Goal: Task Accomplishment & Management: Use online tool/utility

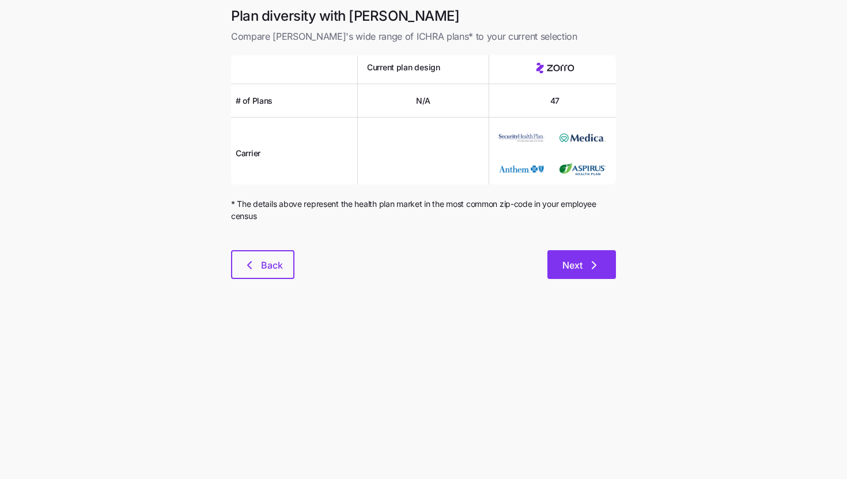
click at [582, 267] on span "Next" at bounding box center [581, 265] width 39 height 14
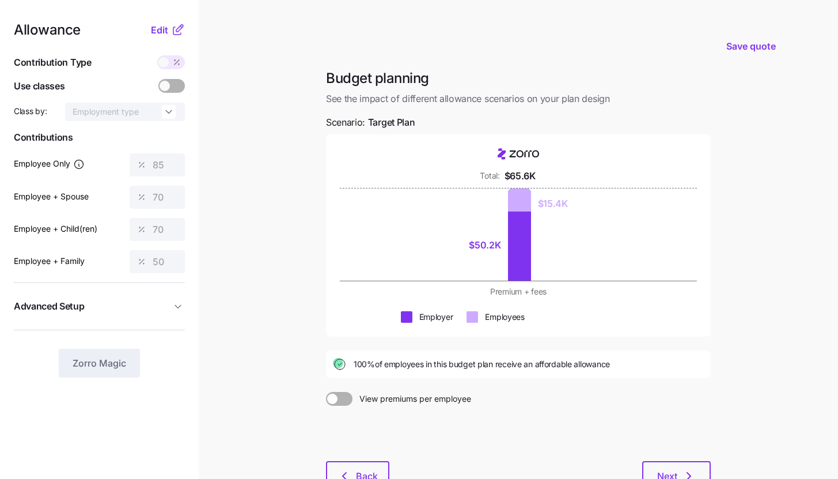
click at [172, 36] on icon at bounding box center [178, 30] width 14 height 14
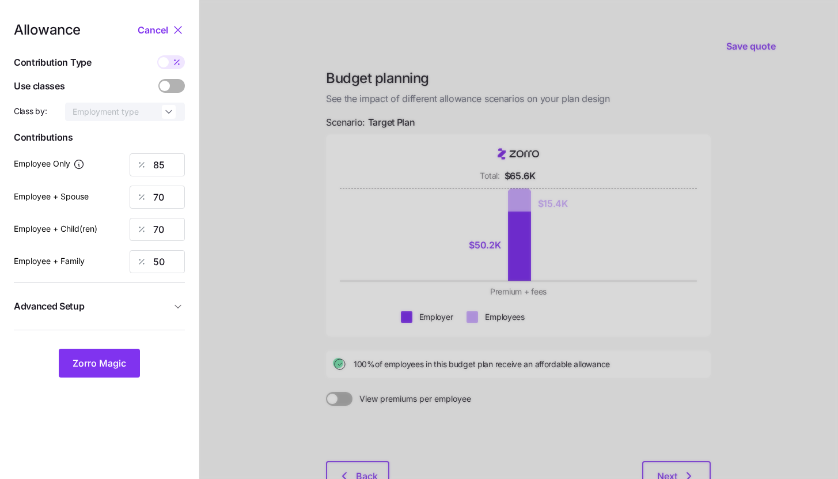
click at [173, 65] on icon at bounding box center [176, 62] width 9 height 9
click at [157, 55] on input "checkbox" at bounding box center [157, 55] width 0 height 0
type input "527"
type input "868"
type input "840"
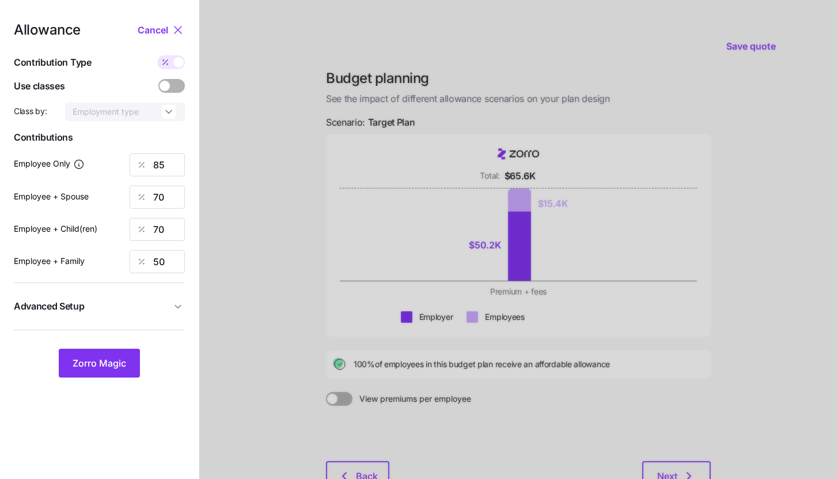
type input "910"
click at [160, 302] on span "Advanced Setup" at bounding box center [92, 306] width 157 height 14
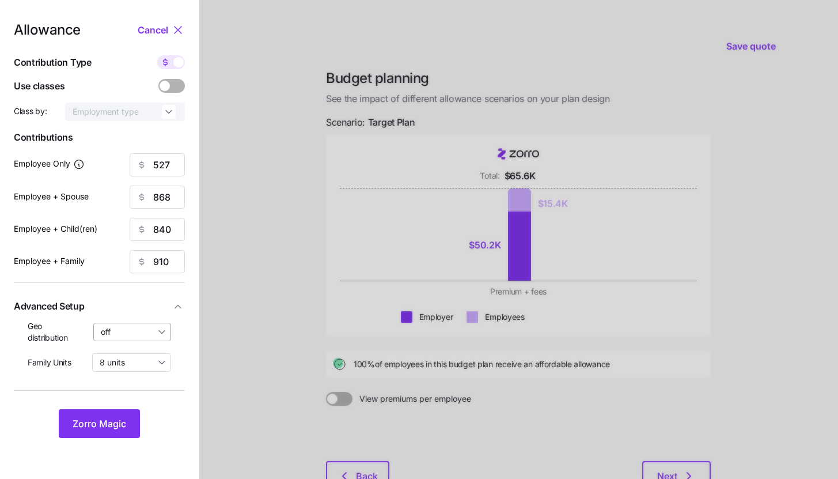
click at [157, 328] on input "off" at bounding box center [132, 332] width 78 height 18
click at [150, 399] on div "By state (3)" at bounding box center [133, 399] width 68 height 20
type input "By state (3)"
click at [124, 421] on span "Zorro Magic" at bounding box center [100, 423] width 54 height 14
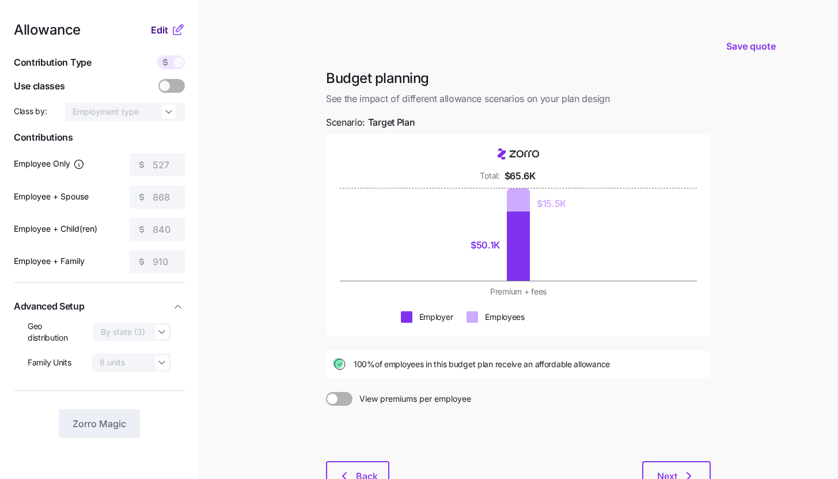
click at [167, 31] on span "Edit" at bounding box center [159, 30] width 17 height 14
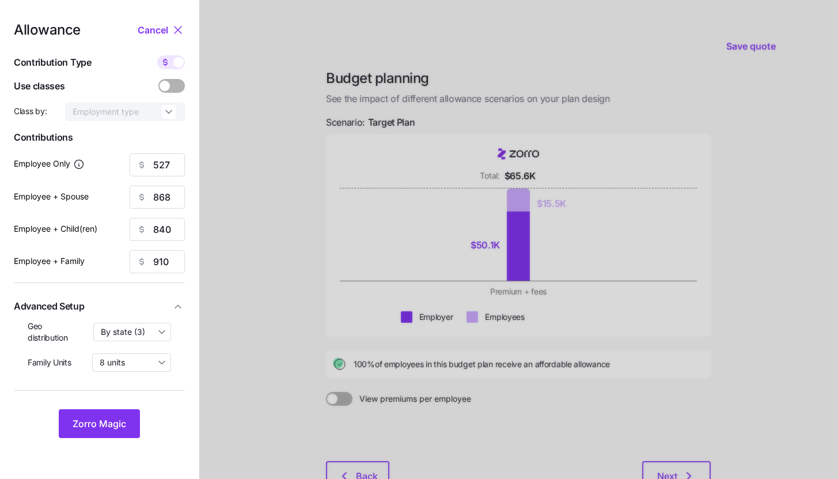
click at [179, 62] on span at bounding box center [178, 62] width 10 height 10
click at [157, 55] on input "checkbox" at bounding box center [157, 55] width 0 height 0
type input "85"
type input "70"
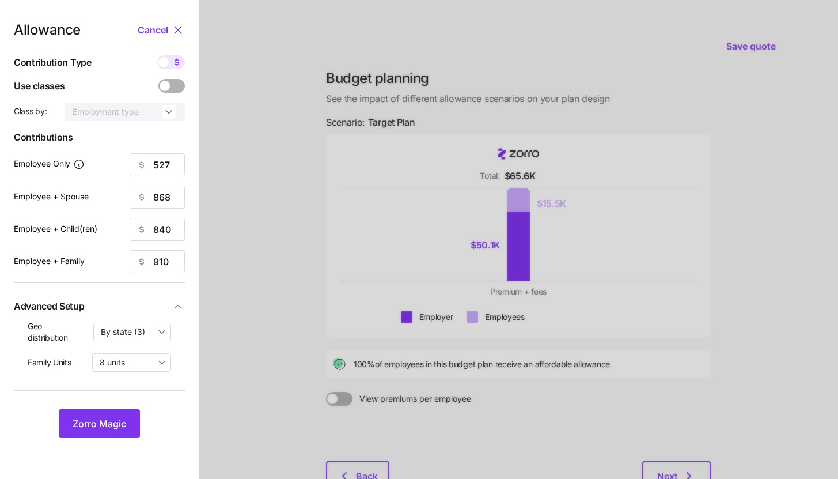
type input "50"
drag, startPoint x: 168, startPoint y: 195, endPoint x: 152, endPoint y: 197, distance: 16.8
click at [152, 197] on div "70" at bounding box center [157, 196] width 55 height 23
type input "50"
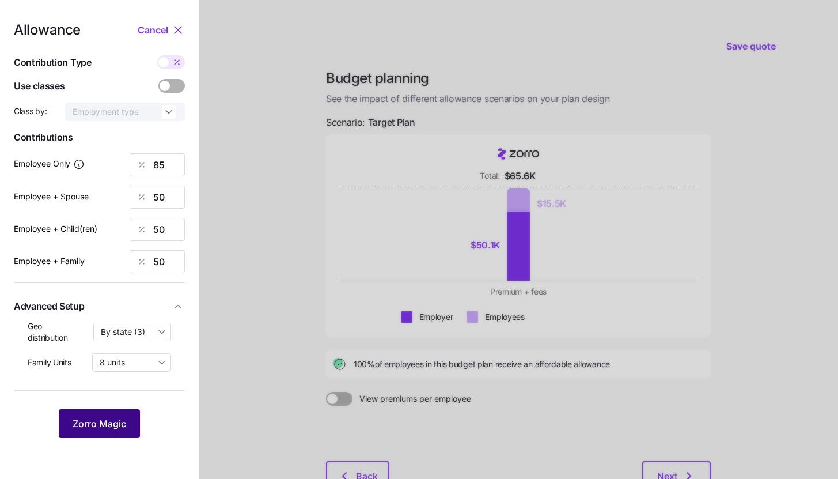
click at [111, 423] on span "Zorro Magic" at bounding box center [100, 423] width 54 height 14
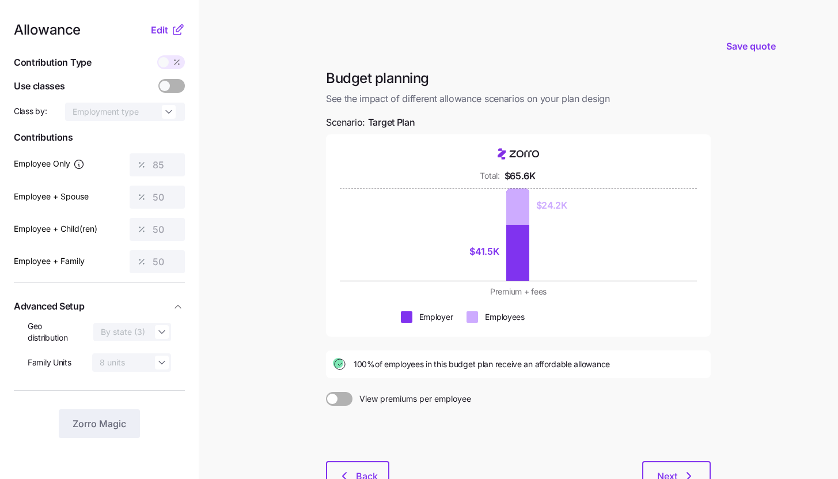
click at [171, 36] on icon at bounding box center [178, 30] width 14 height 14
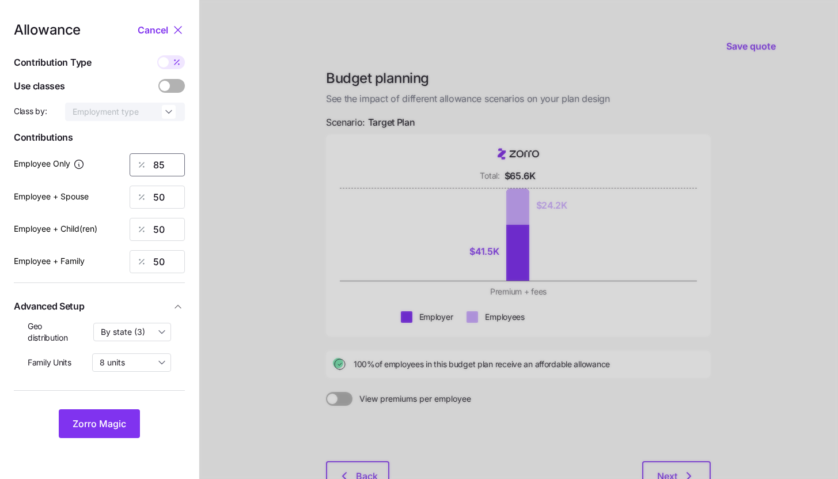
click at [168, 162] on input "85" at bounding box center [157, 164] width 55 height 23
click at [115, 422] on span "Zorro Magic" at bounding box center [100, 423] width 54 height 14
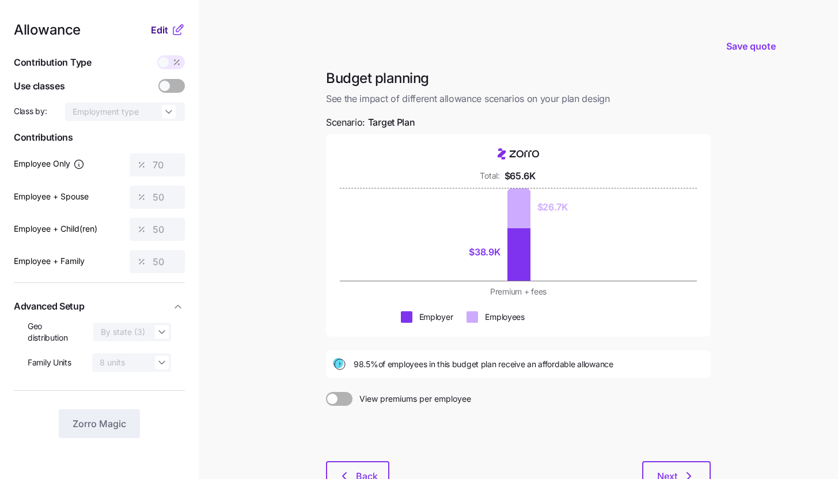
click at [171, 24] on div "Edit" at bounding box center [168, 30] width 34 height 14
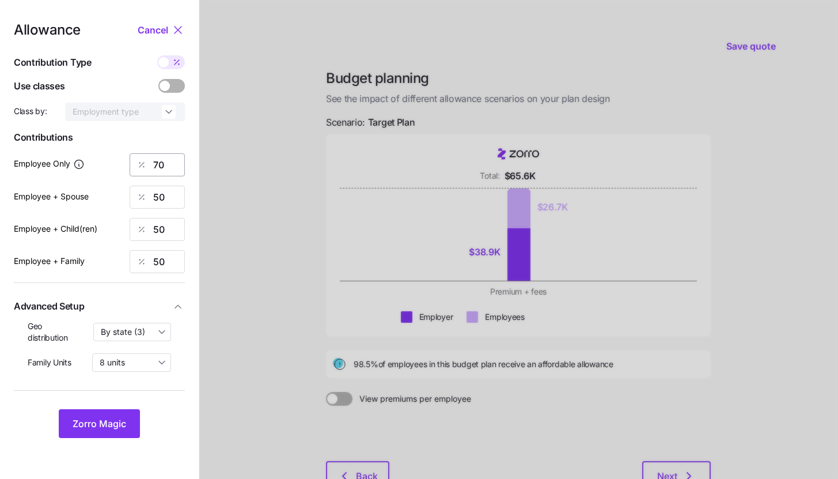
drag, startPoint x: 174, startPoint y: 150, endPoint x: 168, endPoint y: 162, distance: 13.4
click at [174, 150] on div "Allowance Cancel Contribution Type Use classes Class by: Employment type Contri…" at bounding box center [99, 230] width 171 height 415
click at [168, 162] on input "70" at bounding box center [157, 164] width 55 height 23
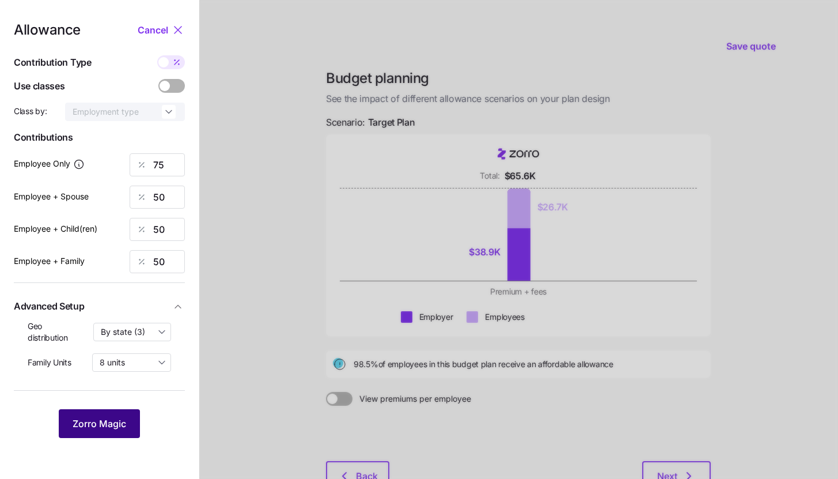
click at [118, 433] on button "Zorro Magic" at bounding box center [99, 423] width 81 height 29
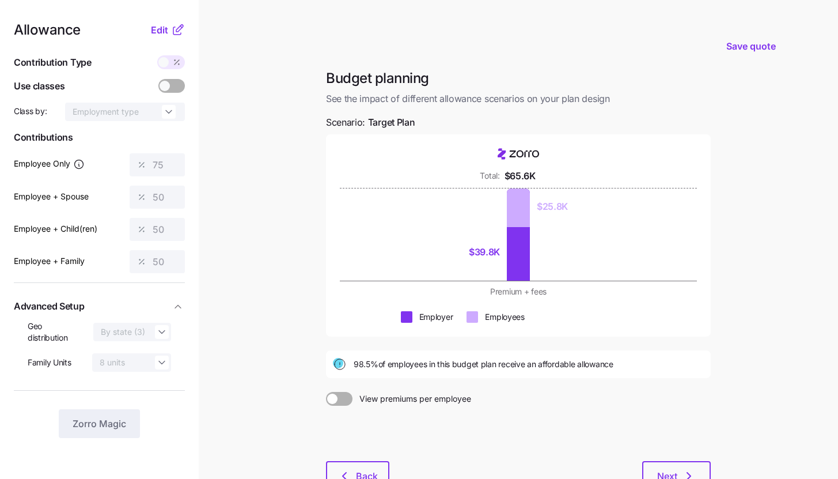
click at [172, 32] on icon at bounding box center [178, 30] width 14 height 14
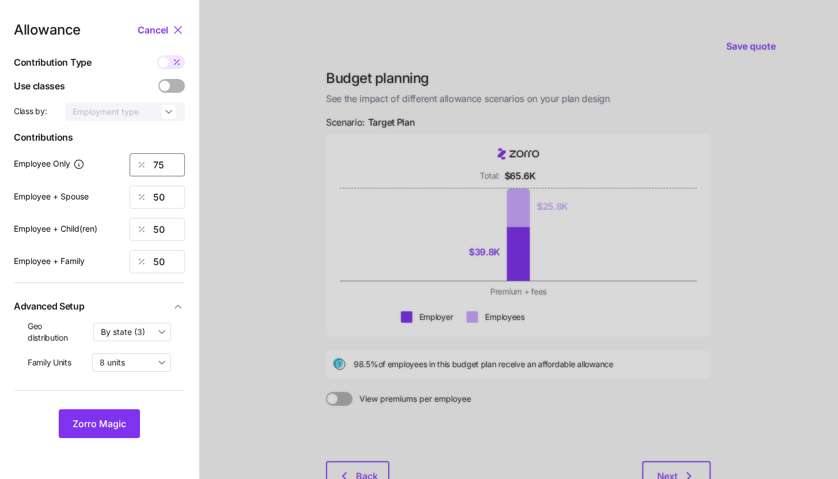
click at [163, 160] on input "75" at bounding box center [157, 164] width 55 height 23
type input "80"
click at [117, 411] on button "Zorro Magic" at bounding box center [99, 423] width 81 height 29
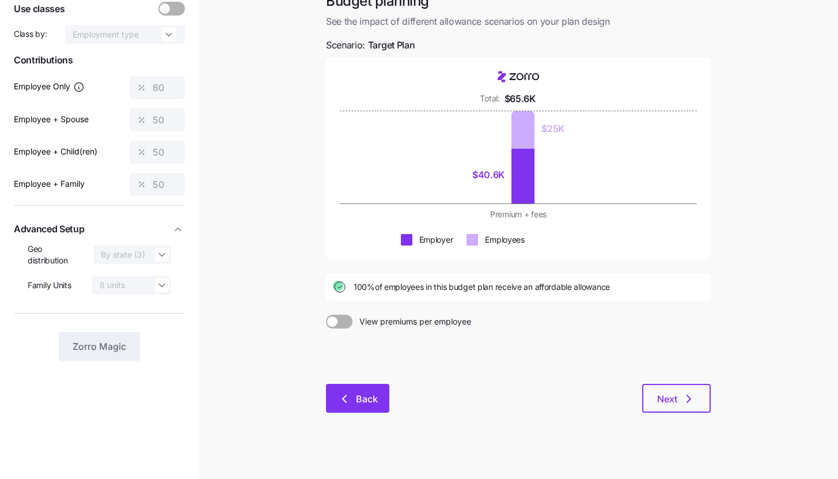
scroll to position [85, 0]
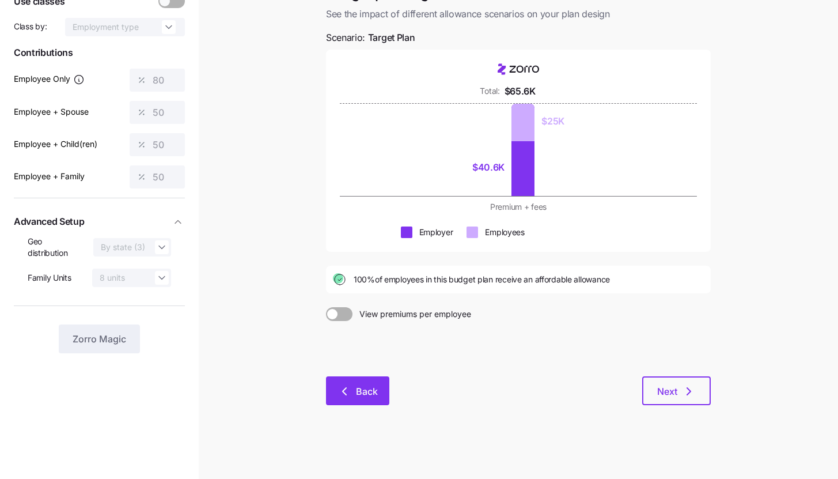
click at [347, 398] on button "Back" at bounding box center [357, 390] width 63 height 29
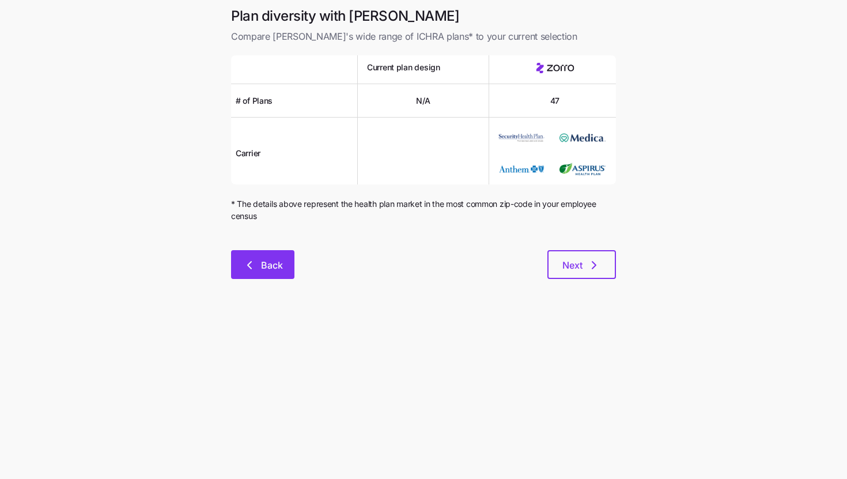
click at [286, 263] on button "Back" at bounding box center [262, 264] width 63 height 29
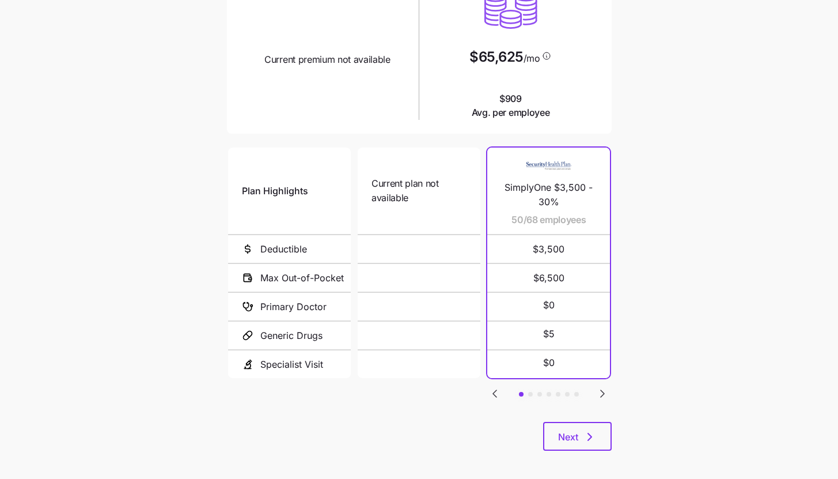
scroll to position [149, 0]
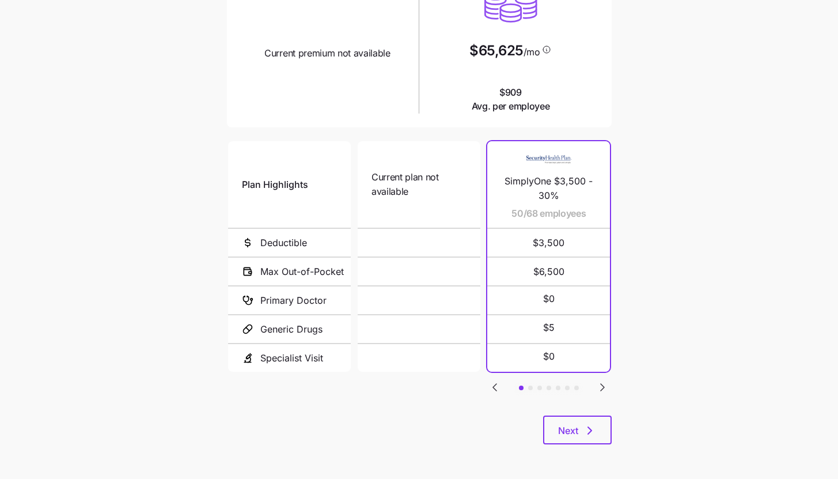
click at [608, 383] on icon "Go to next slide" at bounding box center [603, 387] width 14 height 14
click at [497, 388] on icon "Go to previous slide" at bounding box center [495, 387] width 14 height 14
click at [602, 384] on icon "Go to next slide" at bounding box center [602, 387] width 3 height 7
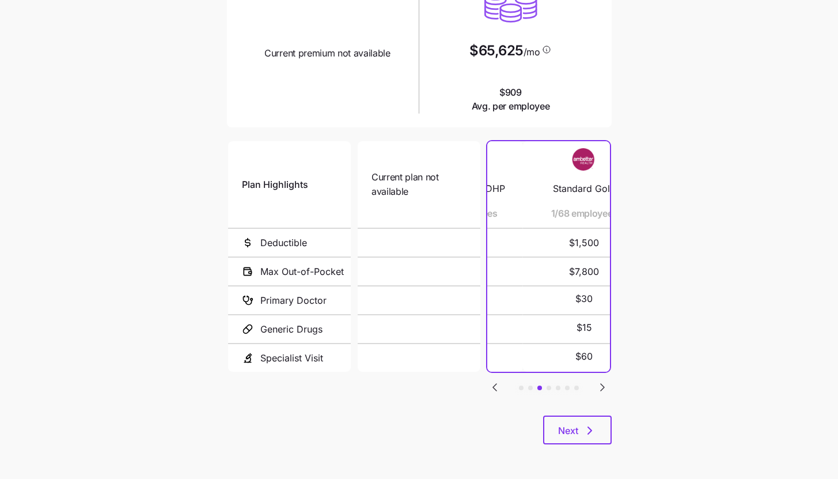
click at [602, 384] on icon "Go to next slide" at bounding box center [602, 387] width 3 height 7
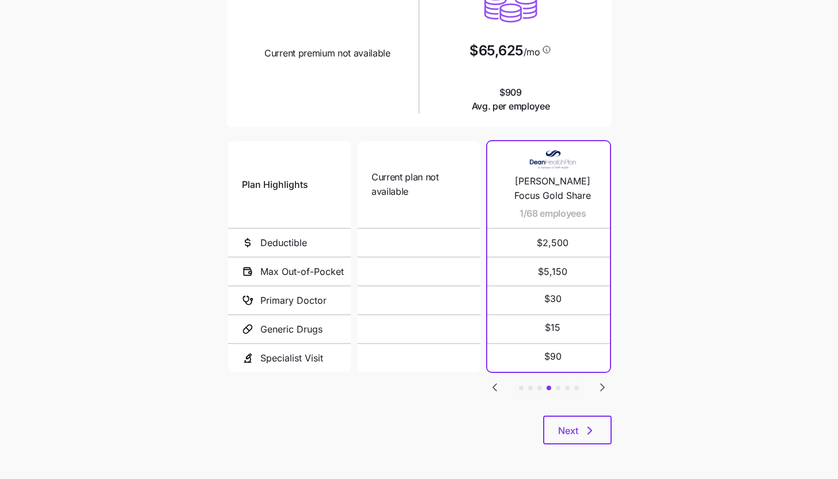
click at [602, 384] on icon "Go to next slide" at bounding box center [602, 387] width 3 height 7
click at [603, 384] on icon "Go to next slide" at bounding box center [602, 387] width 3 height 7
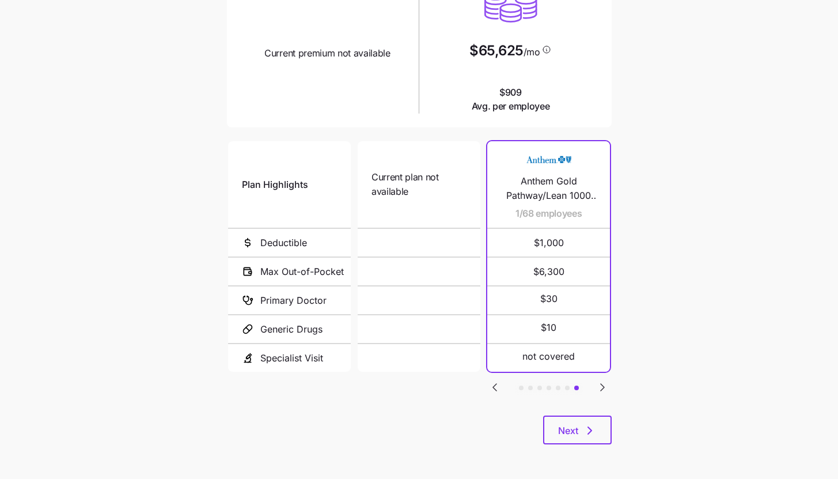
click at [487, 384] on div "Plan Highlights Deductible Max Out-of-Pocket Primary Doctor Generic Drugs Speci…" at bounding box center [419, 277] width 385 height 277
click at [488, 384] on icon "Go to previous slide" at bounding box center [495, 387] width 14 height 14
click at [493, 386] on icon "Go to previous slide" at bounding box center [495, 387] width 14 height 14
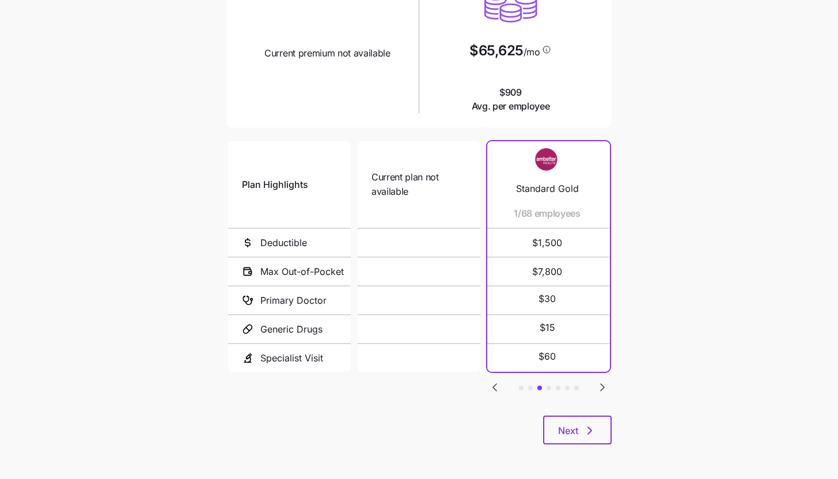
click at [493, 386] on icon "Go to previous slide" at bounding box center [495, 387] width 14 height 14
click at [601, 384] on icon "Go to next slide" at bounding box center [602, 387] width 3 height 7
click at [496, 389] on icon "Go to previous slide" at bounding box center [495, 387] width 14 height 14
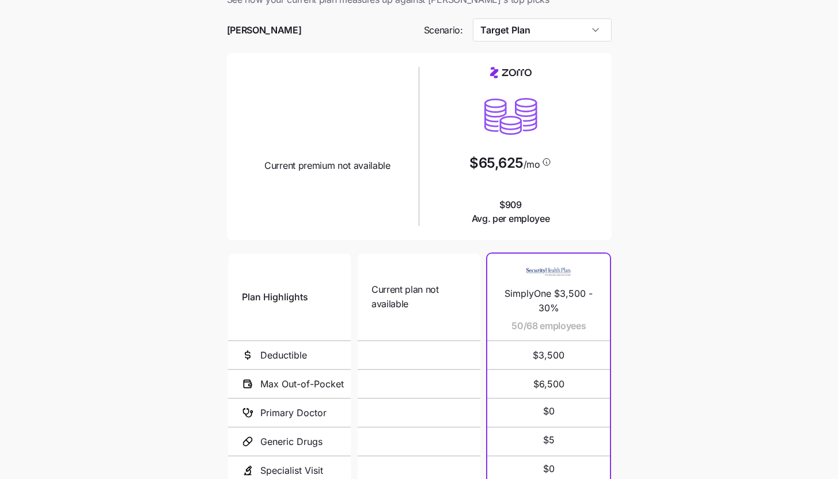
scroll to position [0, 0]
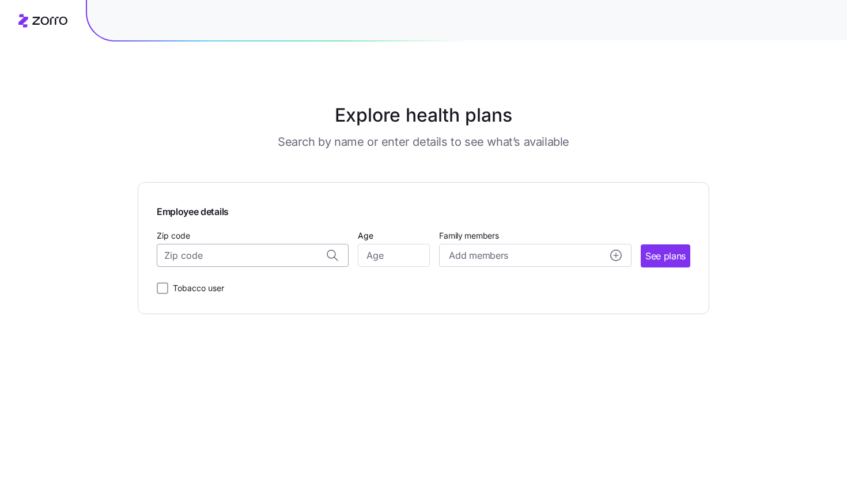
paste input "54460"
click at [280, 286] on span "54460, [GEOGRAPHIC_DATA], [GEOGRAPHIC_DATA]" at bounding box center [250, 286] width 161 height 14
type input "54460, [GEOGRAPHIC_DATA], [GEOGRAPHIC_DATA]"
click at [387, 259] on input "Age" at bounding box center [394, 255] width 72 height 23
type input "35"
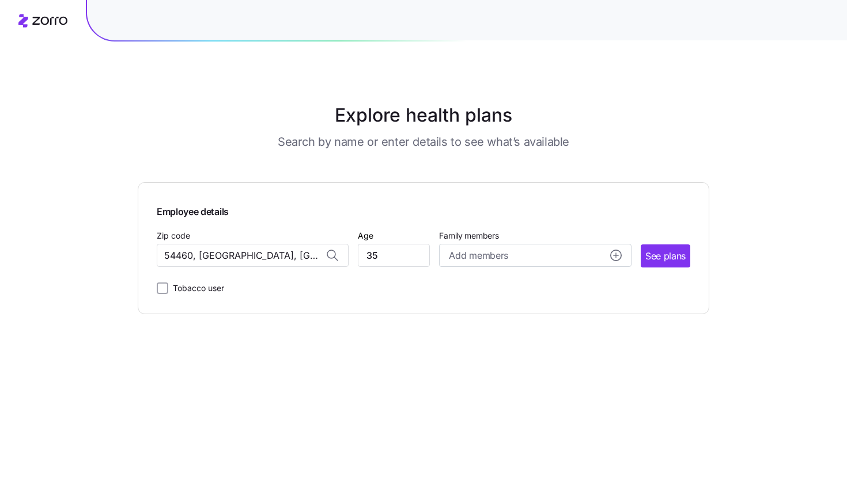
click at [722, 264] on div "Explore health plans Search by name or enter details to see what’s available Em…" at bounding box center [423, 239] width 847 height 479
click at [678, 267] on button "See plans" at bounding box center [666, 255] width 50 height 23
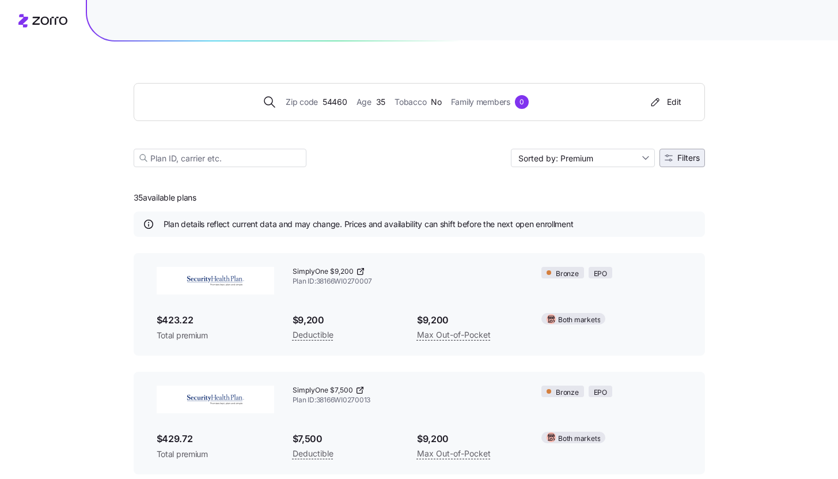
click at [664, 164] on button "Filters" at bounding box center [683, 158] width 46 height 18
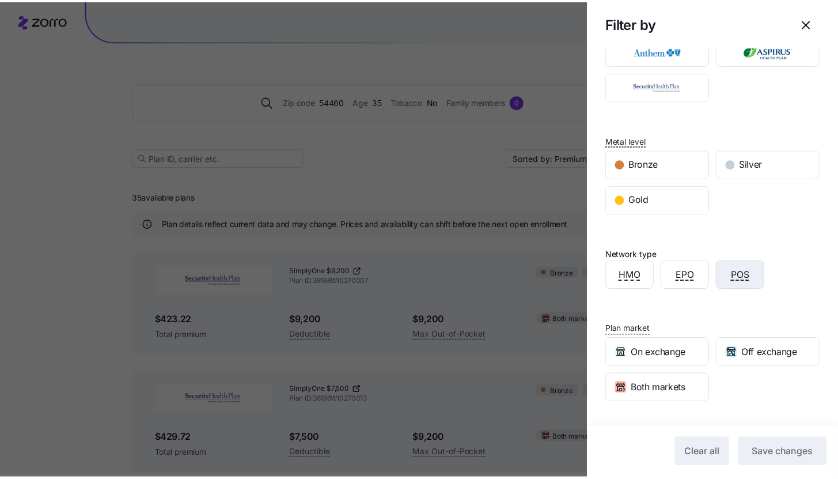
scroll to position [124, 0]
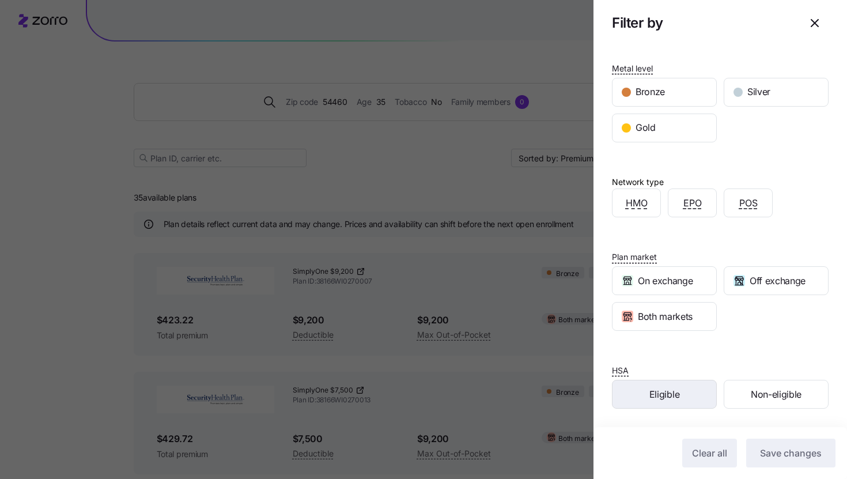
click at [690, 399] on div "Eligible" at bounding box center [664, 394] width 104 height 28
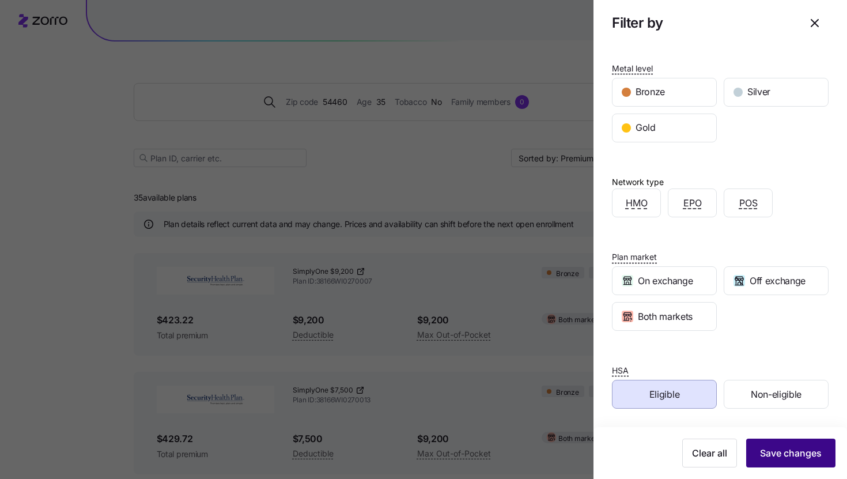
click at [774, 446] on span "Save changes" at bounding box center [791, 453] width 62 height 14
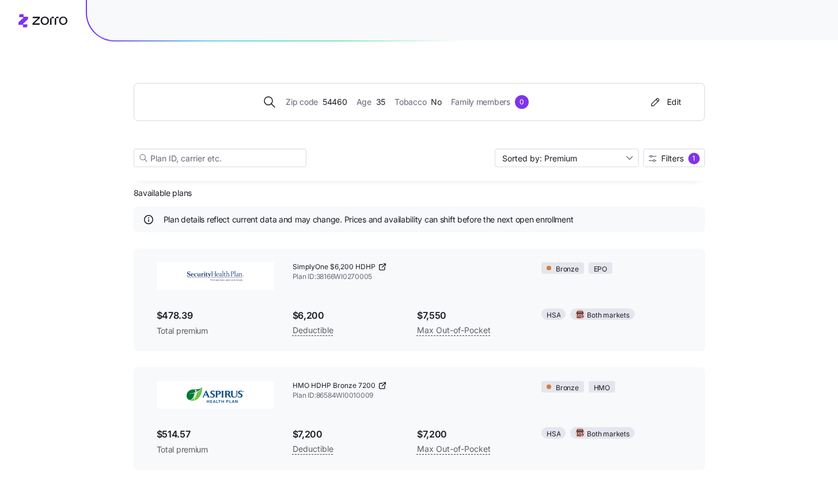
scroll to position [13, 0]
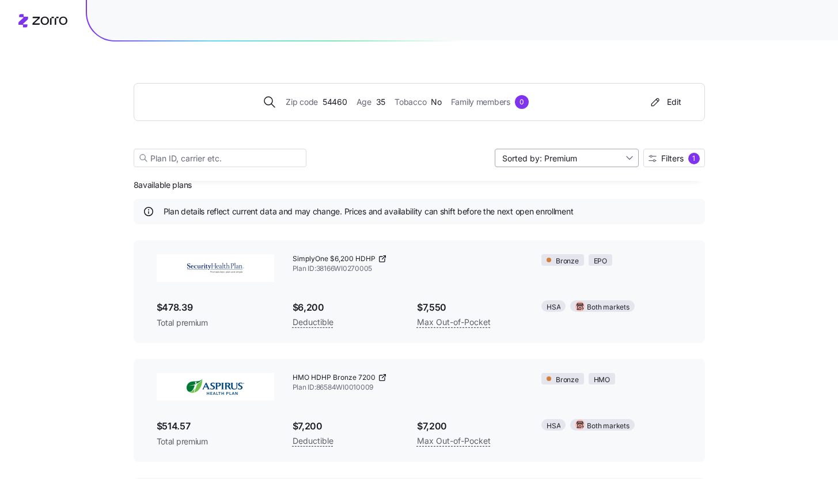
click at [611, 162] on input "Sorted by: Premium" at bounding box center [567, 158] width 144 height 18
click at [598, 196] on div "Deductible" at bounding box center [565, 202] width 135 height 17
type input "Sorted by: Deductible"
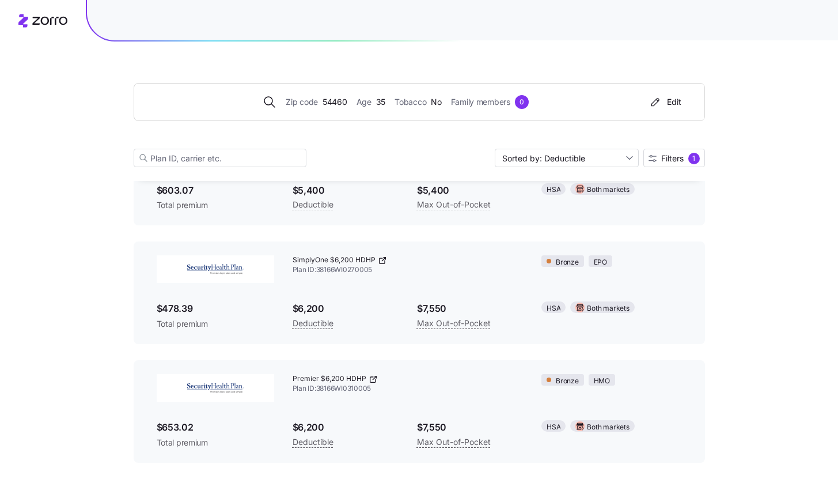
scroll to position [0, 0]
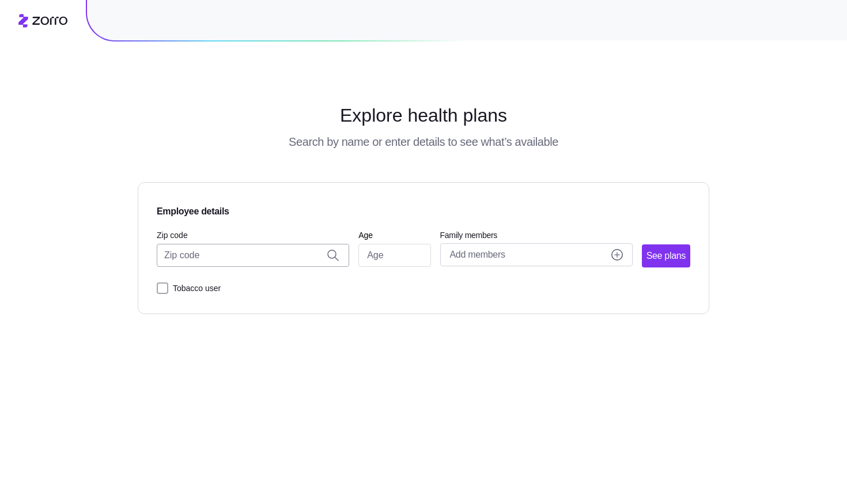
paste input "54771"
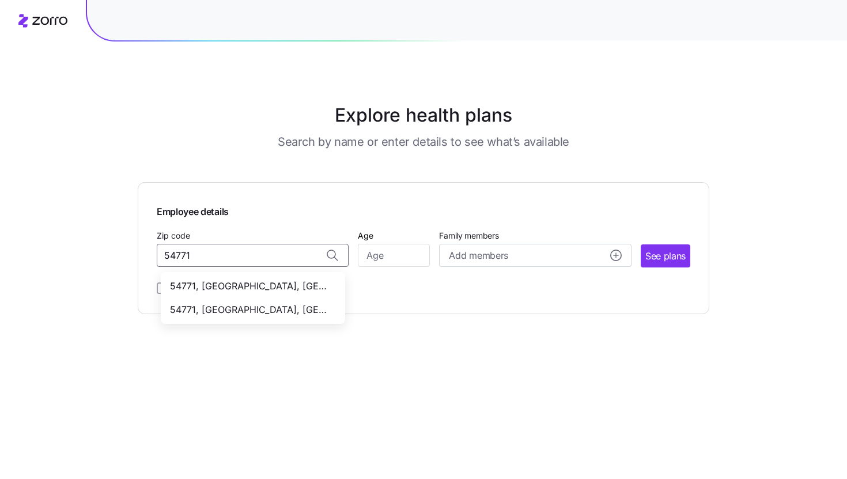
click at [279, 312] on span "54771, Clark County, WI" at bounding box center [250, 309] width 161 height 14
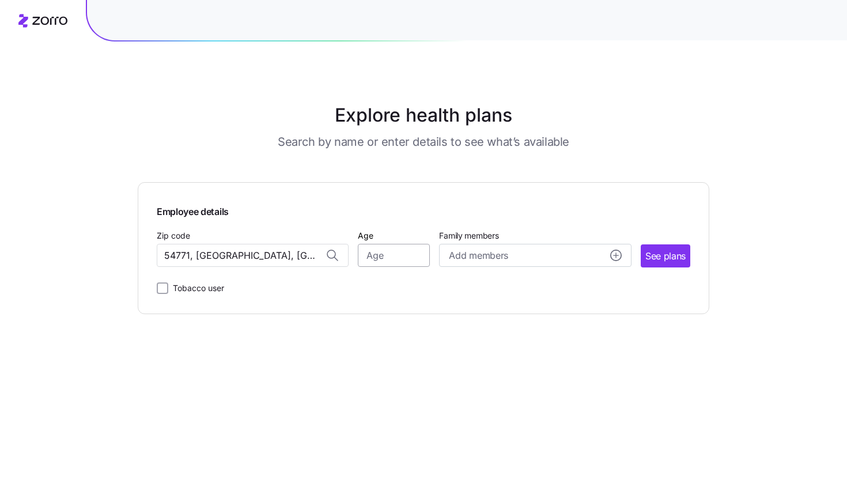
type input "54771, Clark County, WI"
click at [374, 260] on input "Age" at bounding box center [394, 255] width 72 height 23
type input "4"
type input "35"
click at [689, 260] on button "See plans" at bounding box center [666, 255] width 50 height 23
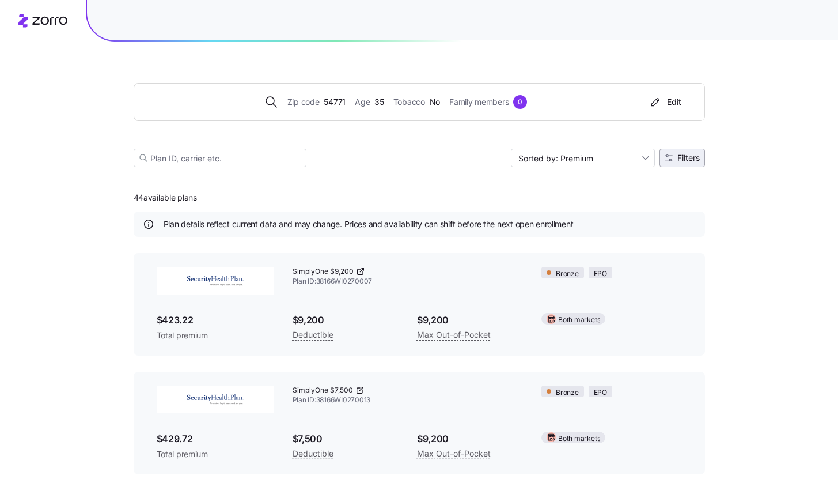
click at [688, 161] on span "Filters" at bounding box center [688, 158] width 22 height 8
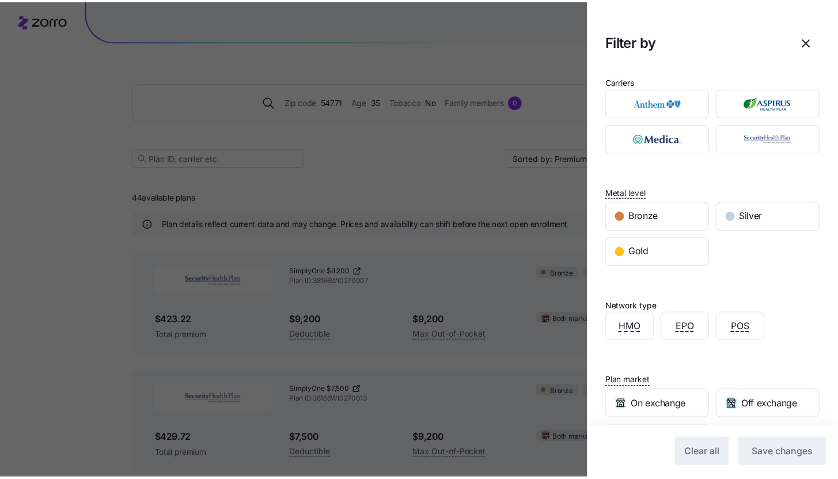
scroll to position [124, 0]
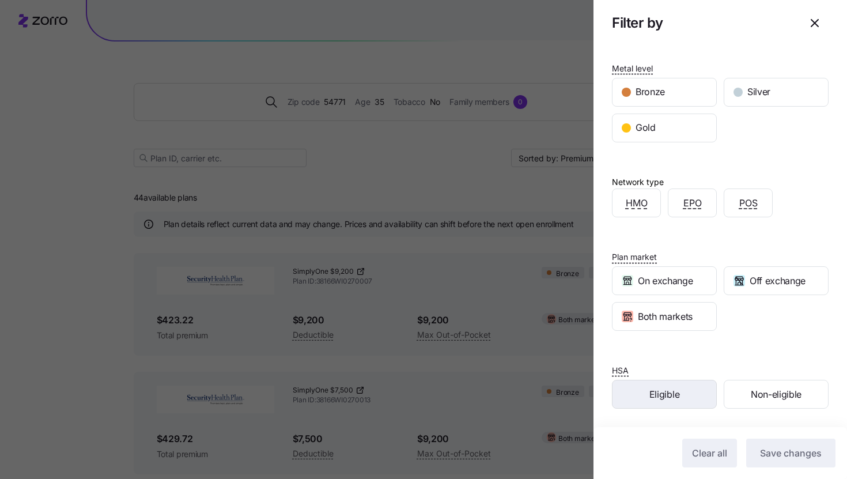
click at [694, 390] on div "Eligible" at bounding box center [664, 394] width 104 height 28
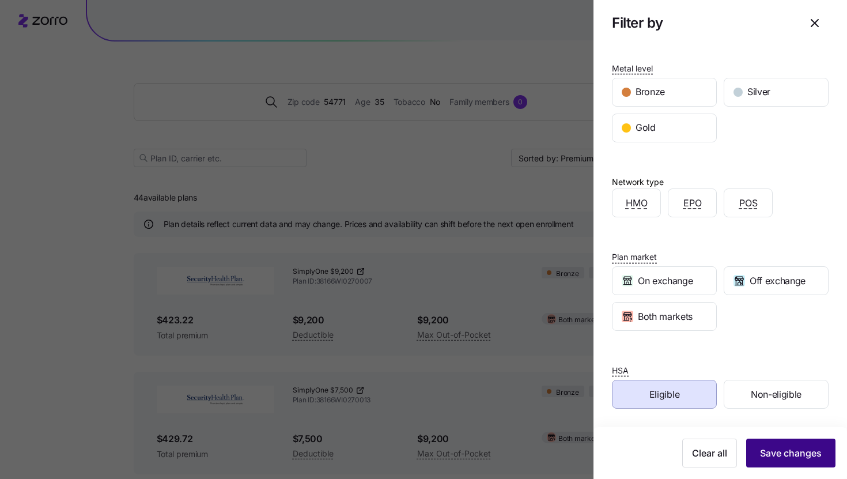
click at [773, 444] on button "Save changes" at bounding box center [790, 452] width 89 height 29
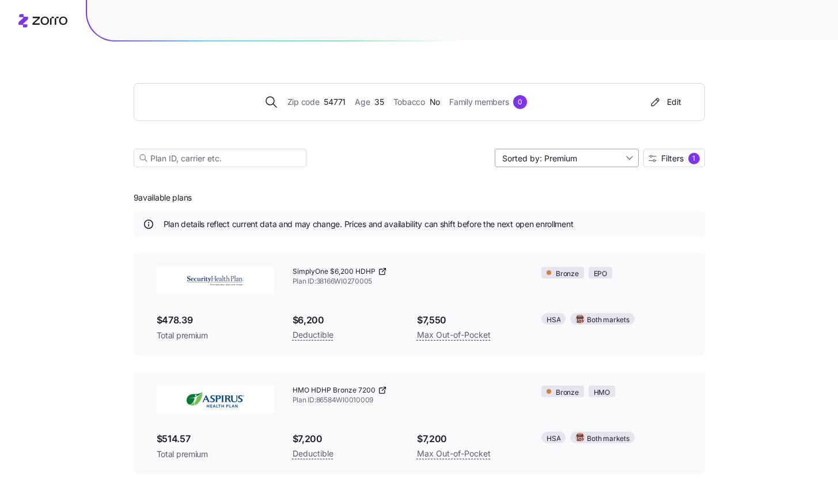
click at [573, 150] on input "Sorted by: Premium" at bounding box center [567, 158] width 144 height 18
click at [569, 200] on div "Deductible" at bounding box center [565, 202] width 135 height 17
type input "Sorted by: Deductible"
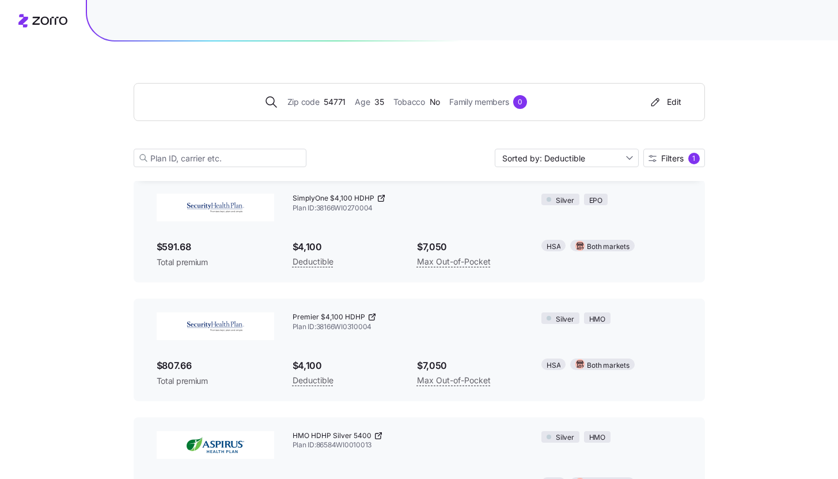
scroll to position [73, 0]
click at [370, 320] on icon at bounding box center [371, 317] width 5 height 5
drag, startPoint x: 293, startPoint y: 317, endPoint x: 362, endPoint y: 316, distance: 69.1
click at [362, 316] on span "Premier $4,100 HDHP" at bounding box center [329, 318] width 73 height 10
copy span "Premier $4,100 HDHP"
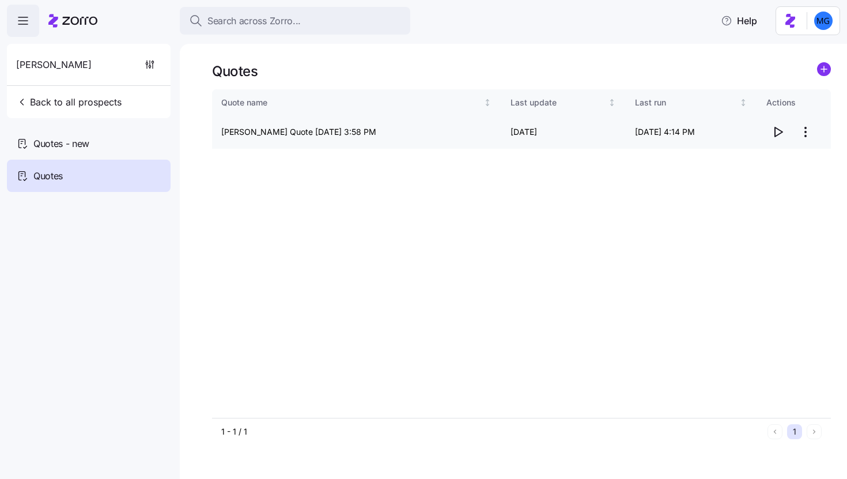
click at [806, 133] on html "Search across Zorro... Help [PERSON_NAME] Back to all prospects Quotes - new Qu…" at bounding box center [423, 236] width 847 height 472
click at [775, 154] on div "Edit quote" at bounding box center [759, 160] width 106 height 18
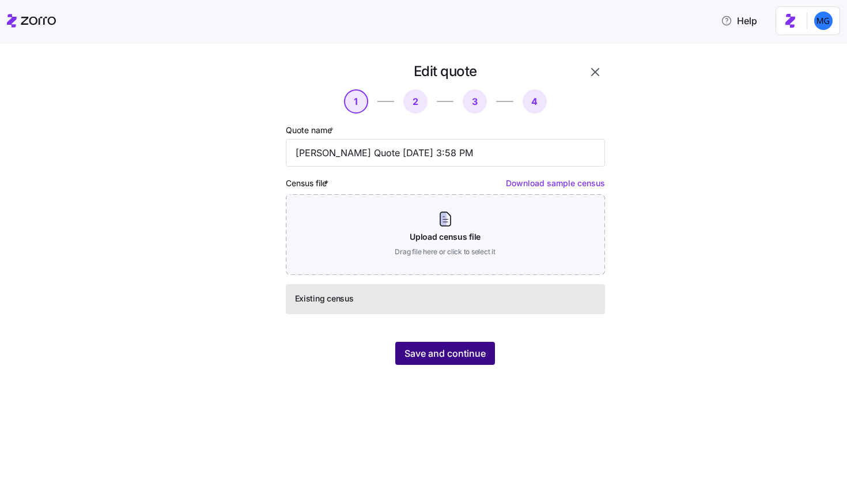
click at [467, 359] on span "Save and continue" at bounding box center [444, 353] width 81 height 14
click at [459, 354] on span "Save and continue" at bounding box center [444, 353] width 81 height 14
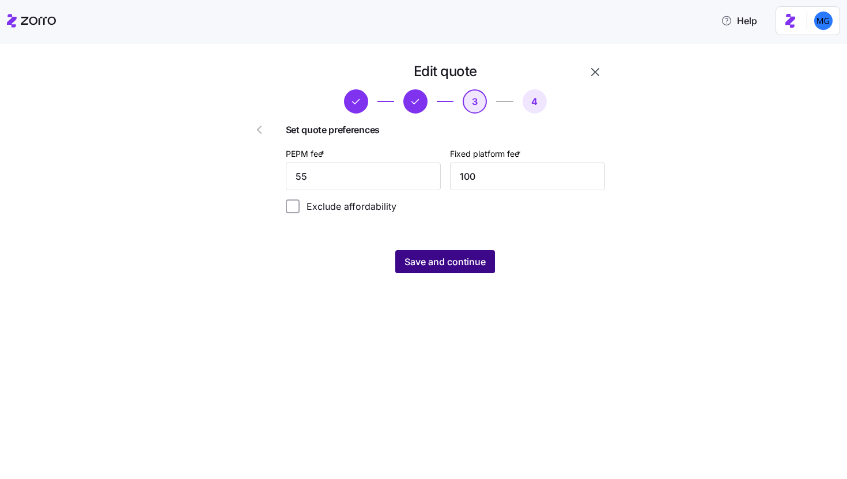
click at [473, 270] on button "Save and continue" at bounding box center [445, 261] width 100 height 23
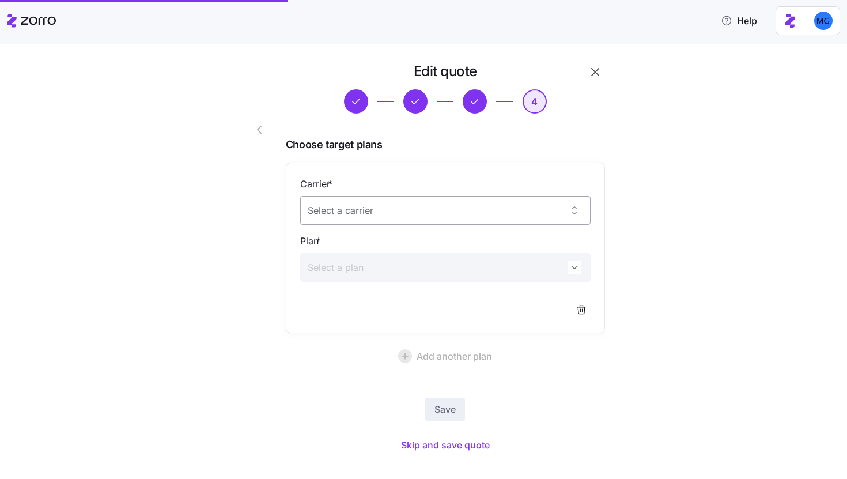
click at [475, 218] on input "Carrier *" at bounding box center [445, 210] width 290 height 29
click at [412, 255] on div "Security Health Plan" at bounding box center [440, 246] width 281 height 24
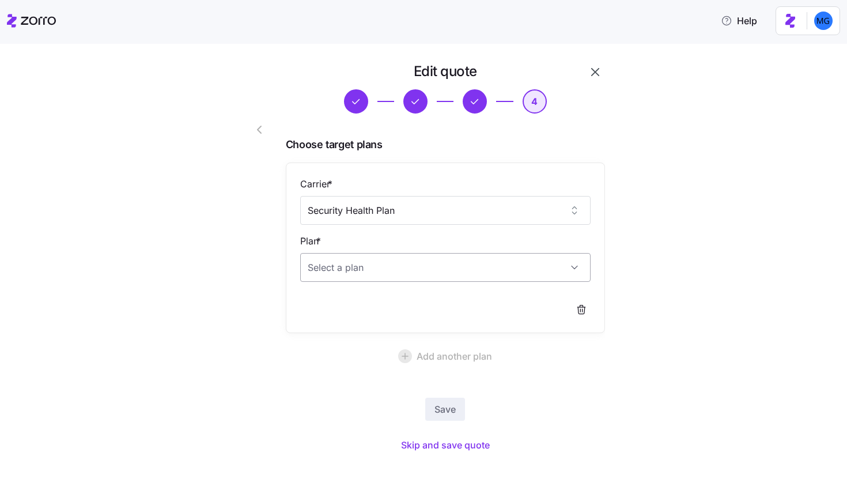
type input "Security Health Plan"
click at [412, 270] on input "Plan *" at bounding box center [445, 267] width 290 height 29
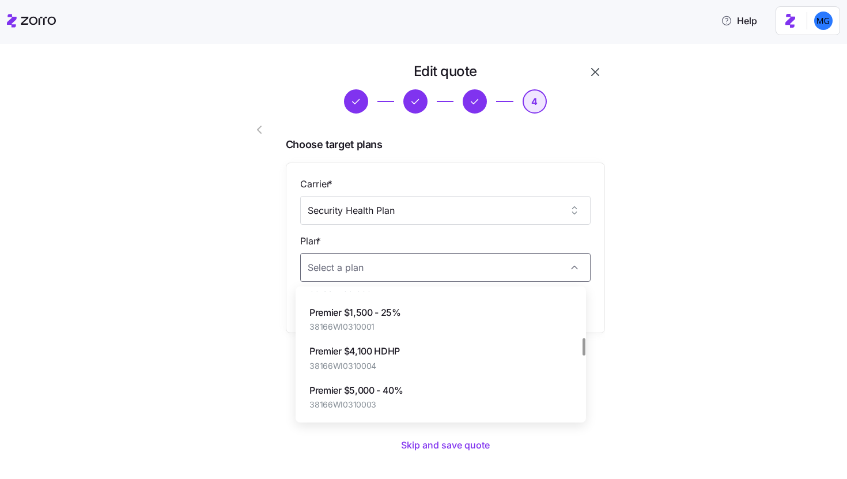
scroll to position [346, 0]
click at [455, 358] on div "Premier $4,100 HDHP 38166WI0310004" at bounding box center [440, 353] width 281 height 39
type input "Premier $4,100 HDHP"
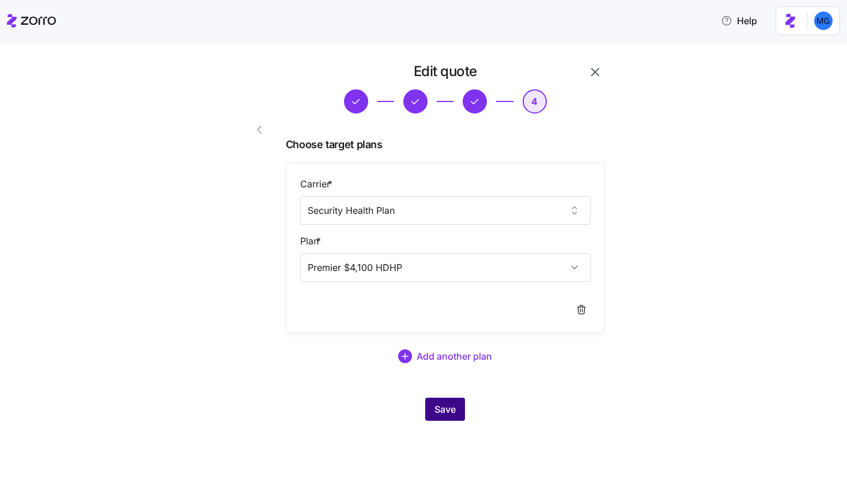
click at [449, 415] on span "Save" at bounding box center [444, 409] width 21 height 14
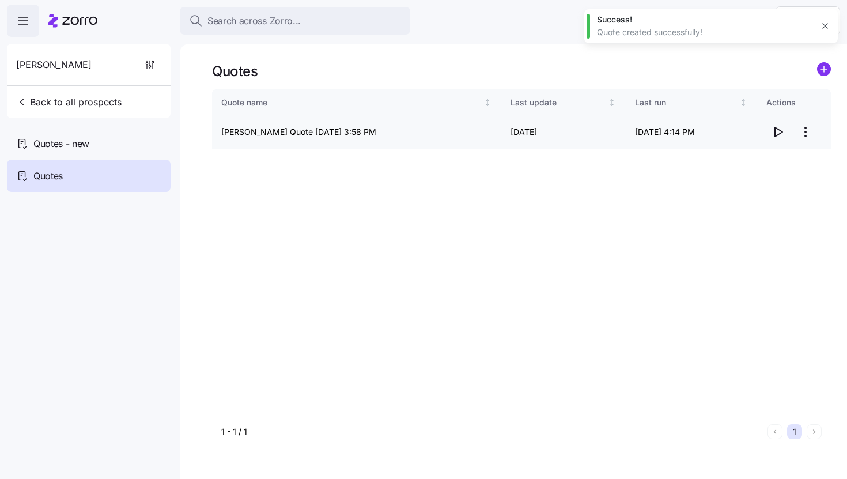
click at [777, 137] on icon "button" at bounding box center [778, 132] width 14 height 14
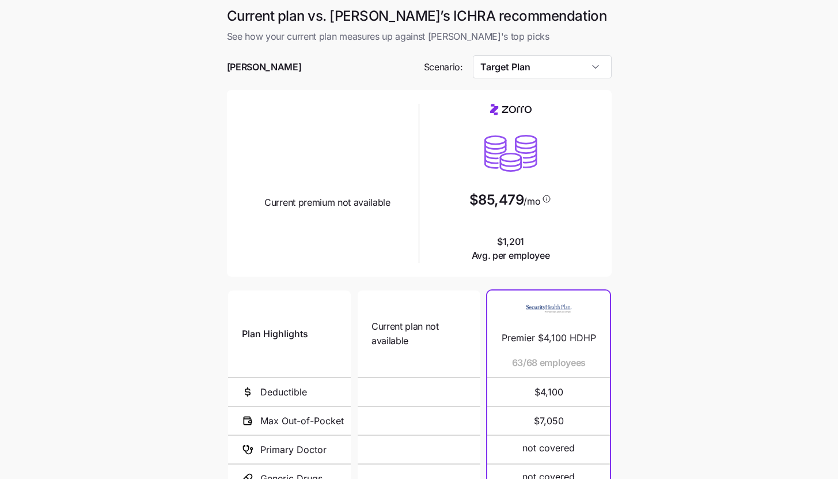
scroll to position [149, 0]
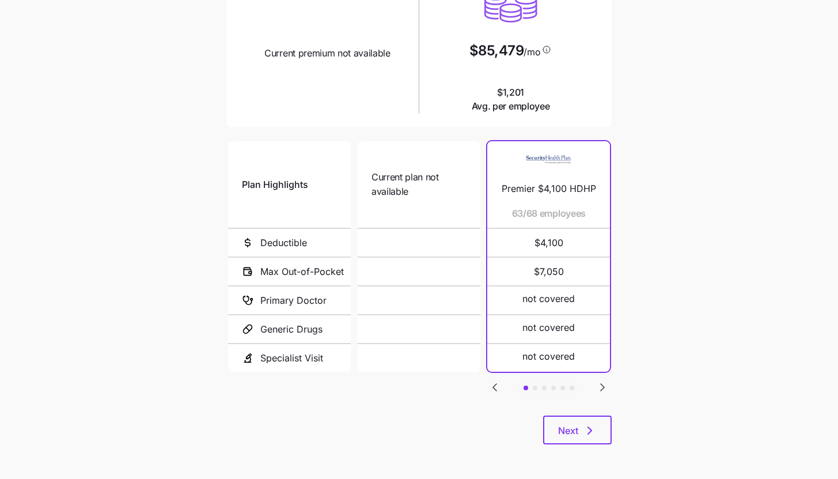
click at [819, 400] on main "Current plan vs. [PERSON_NAME]’s ICHRA recommendation See how your current plan…" at bounding box center [419, 165] width 838 height 628
click at [602, 380] on icon "Go to next slide" at bounding box center [603, 387] width 14 height 14
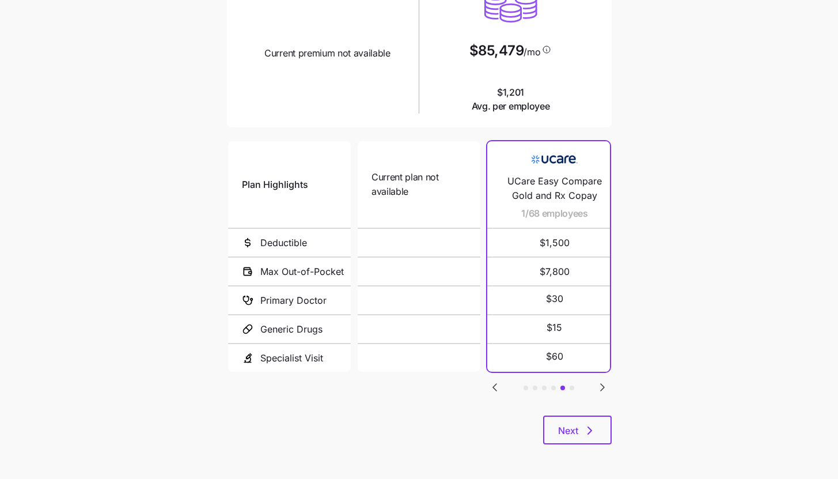
click at [602, 380] on icon "Go to next slide" at bounding box center [603, 387] width 14 height 14
click at [494, 385] on icon "Go to previous slide" at bounding box center [494, 387] width 3 height 7
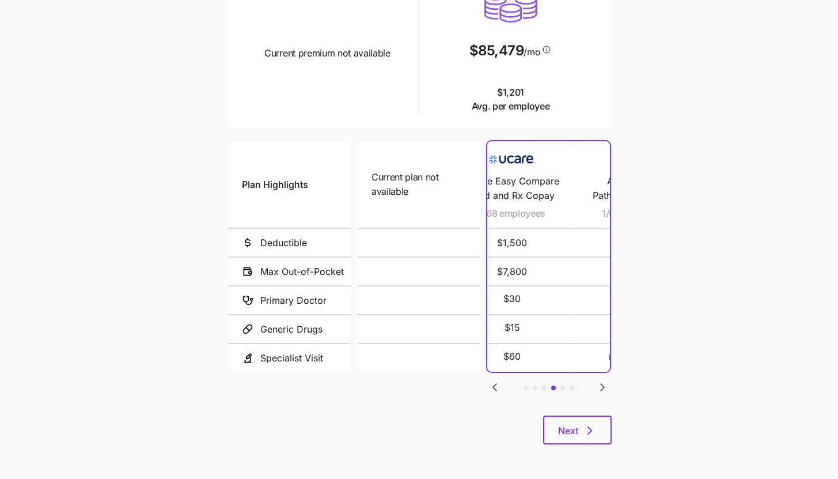
click at [494, 385] on icon "Go to previous slide" at bounding box center [494, 387] width 3 height 7
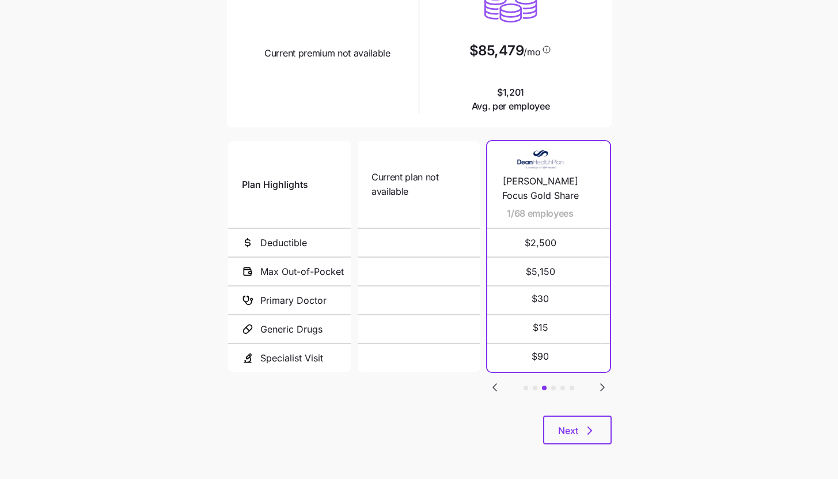
click at [494, 385] on icon "Go to previous slide" at bounding box center [494, 387] width 3 height 7
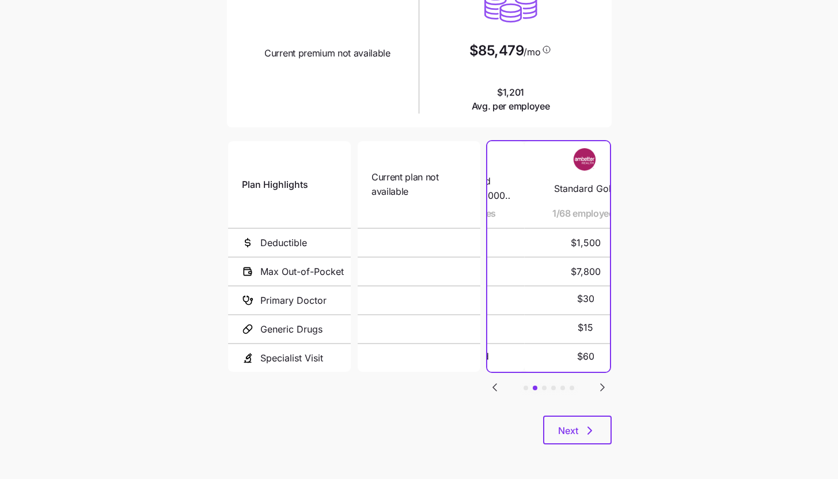
click at [494, 385] on icon "Go to previous slide" at bounding box center [494, 387] width 3 height 7
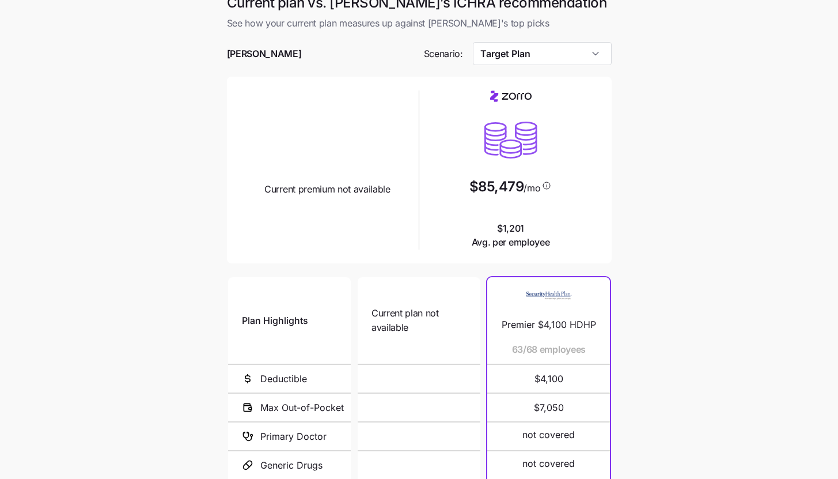
scroll to position [0, 0]
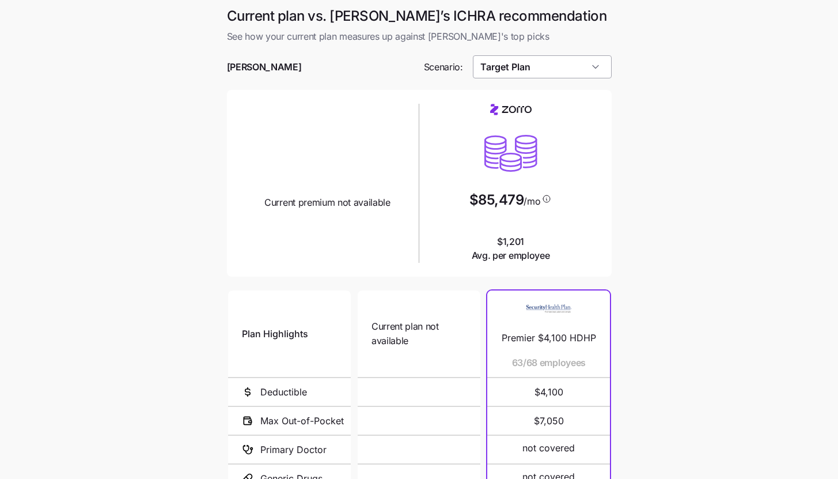
click at [595, 68] on input "Target Plan" at bounding box center [542, 66] width 139 height 23
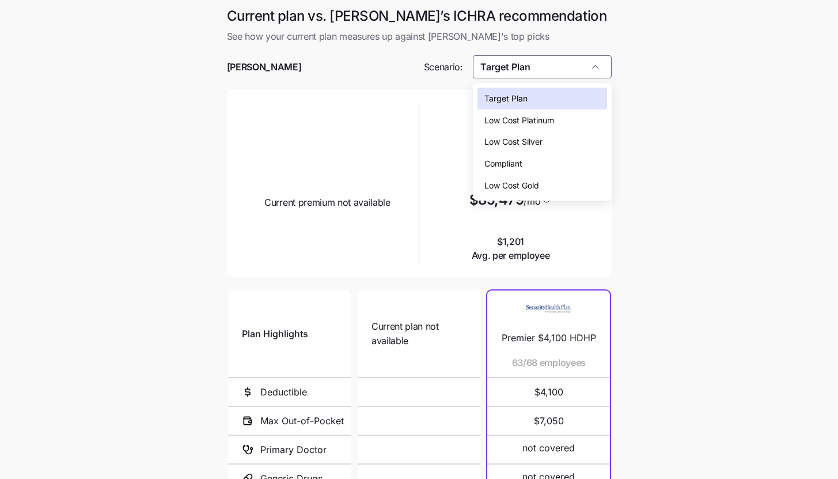
click at [580, 137] on div "Low Cost Silver" at bounding box center [543, 142] width 130 height 22
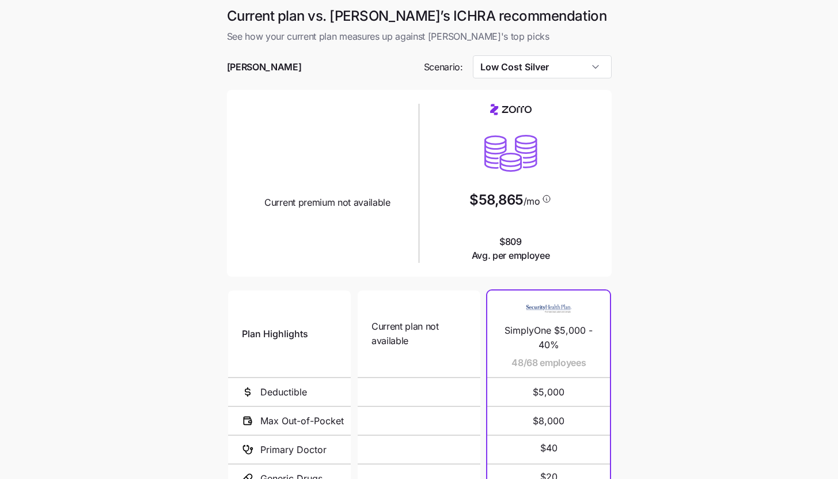
scroll to position [149, 0]
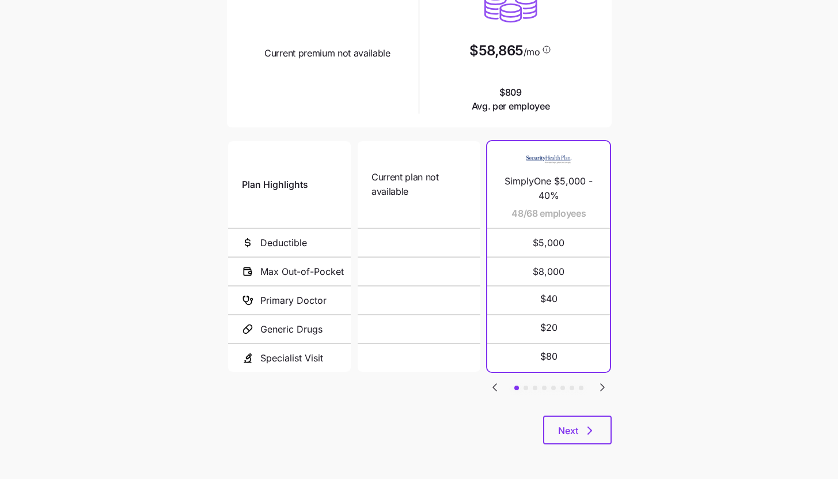
click at [605, 385] on icon "Go to next slide" at bounding box center [603, 387] width 14 height 14
click at [604, 381] on icon "Go to next slide" at bounding box center [603, 387] width 14 height 14
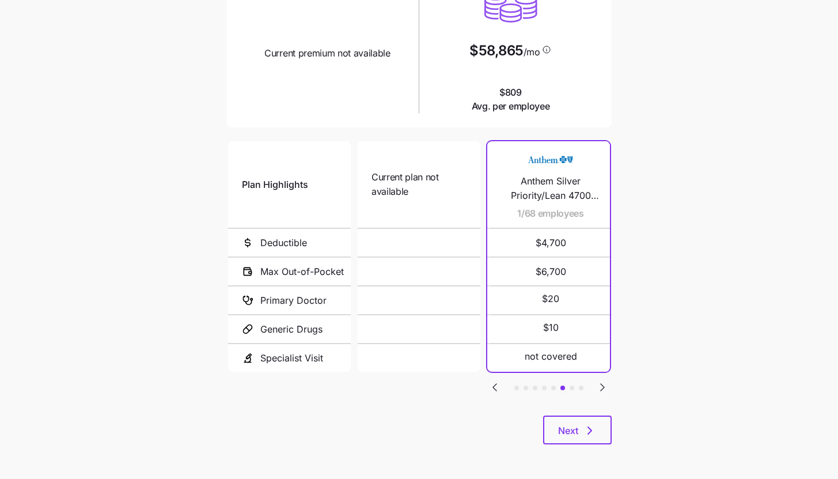
click at [604, 381] on icon "Go to next slide" at bounding box center [603, 387] width 14 height 14
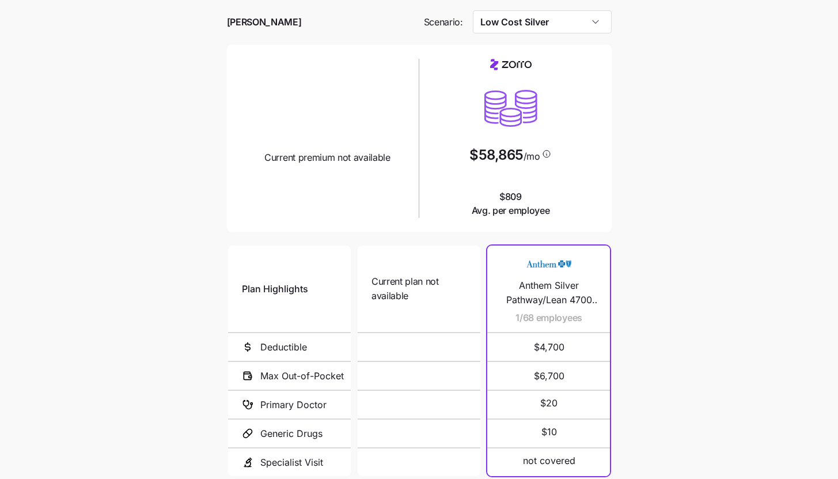
scroll to position [0, 0]
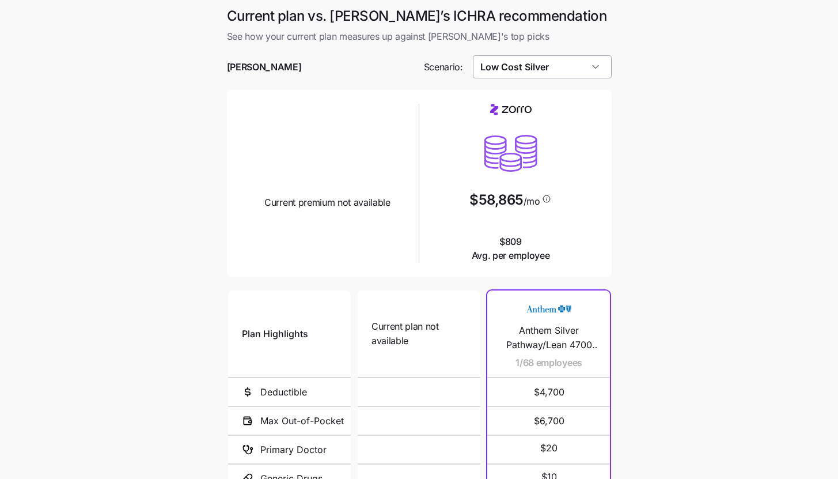
click at [582, 73] on input "Low Cost Silver" at bounding box center [542, 66] width 139 height 23
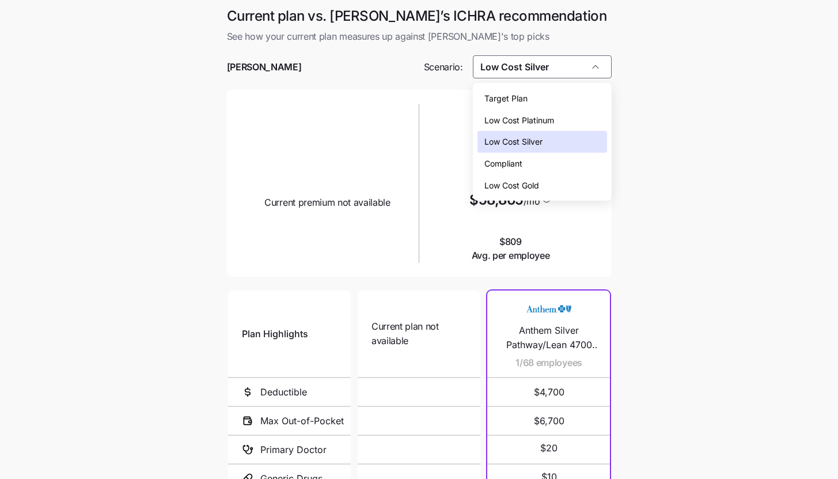
click at [568, 185] on div "Low Cost Gold" at bounding box center [543, 186] width 130 height 22
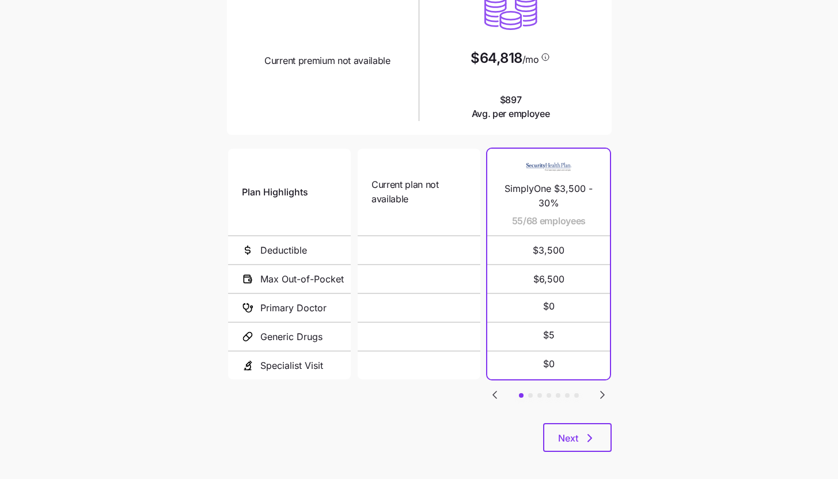
scroll to position [149, 0]
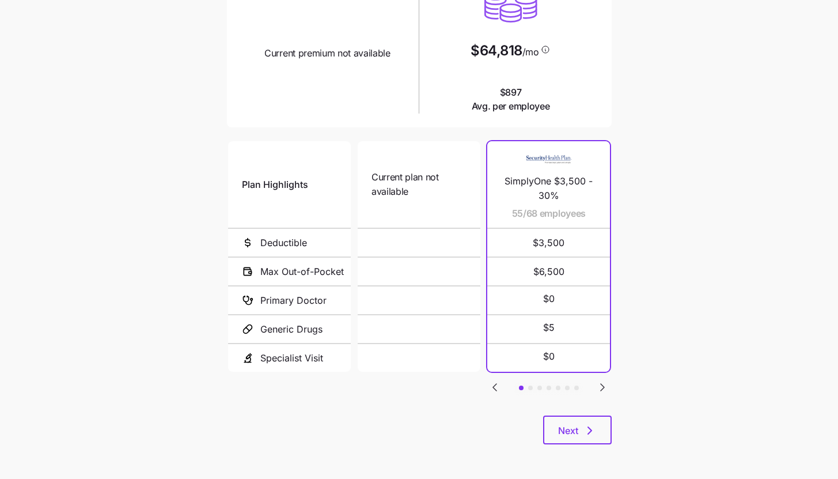
click at [601, 387] on icon "Go to next slide" at bounding box center [602, 387] width 3 height 7
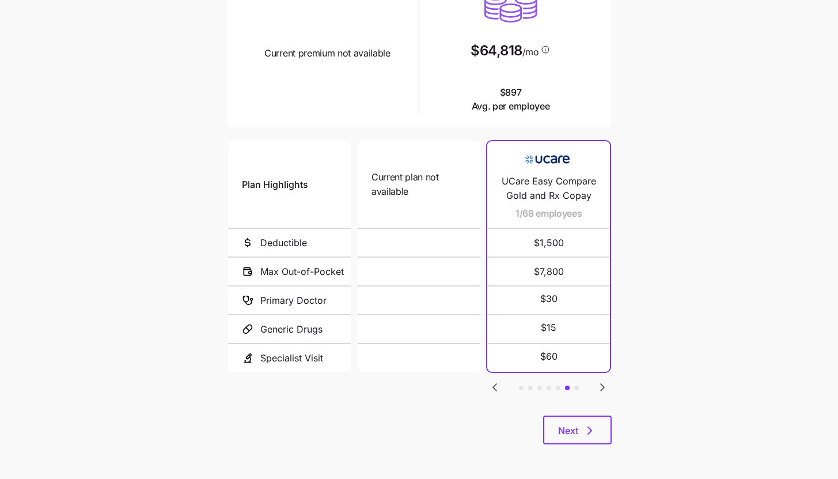
click at [601, 387] on icon "Go to next slide" at bounding box center [602, 387] width 3 height 7
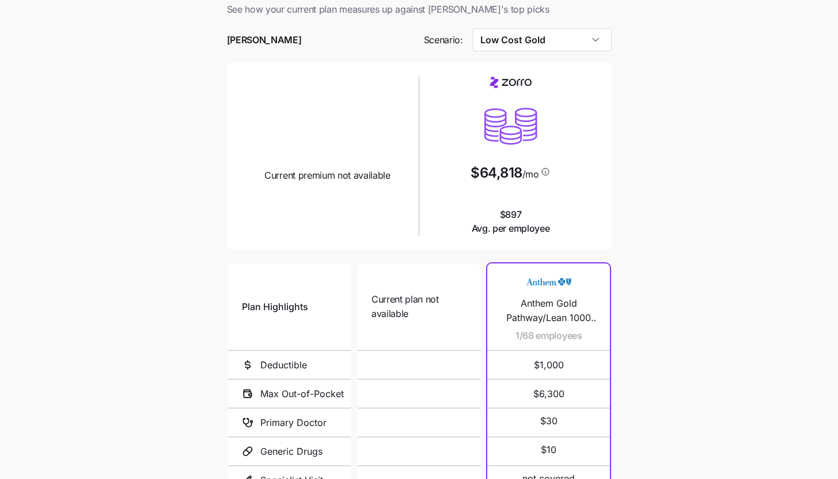
scroll to position [0, 0]
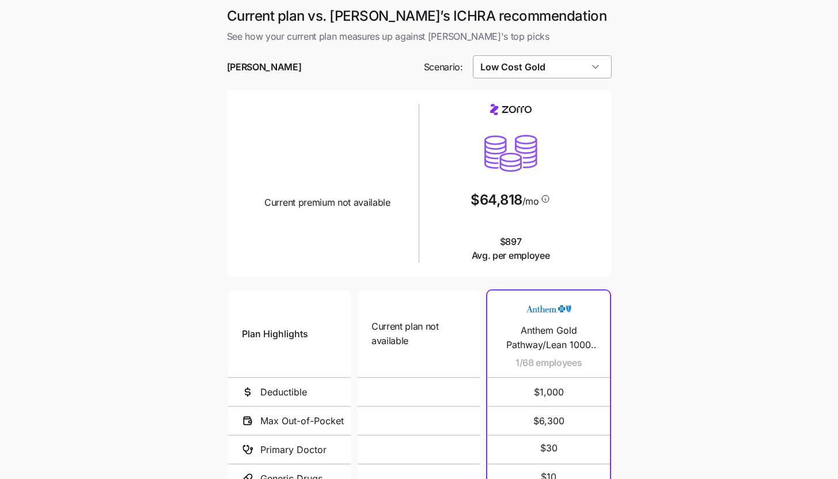
click at [588, 73] on input "Low Cost Gold" at bounding box center [542, 66] width 139 height 23
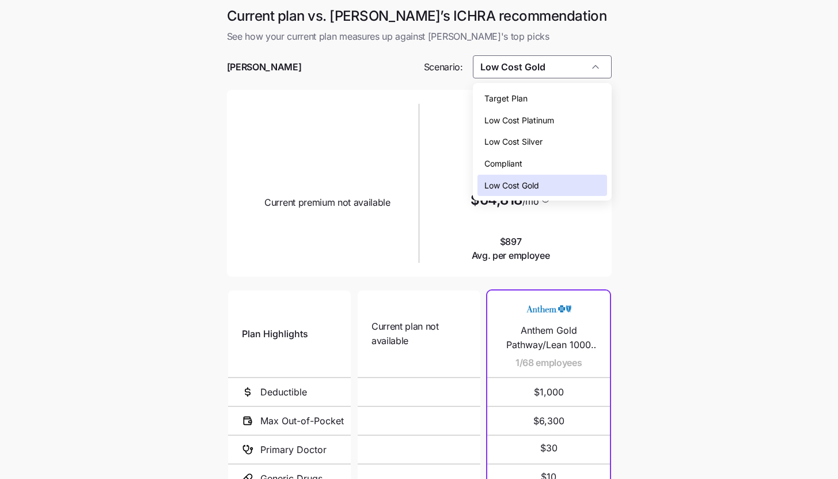
click at [559, 169] on div "Compliant" at bounding box center [543, 164] width 130 height 22
type input "Compliant"
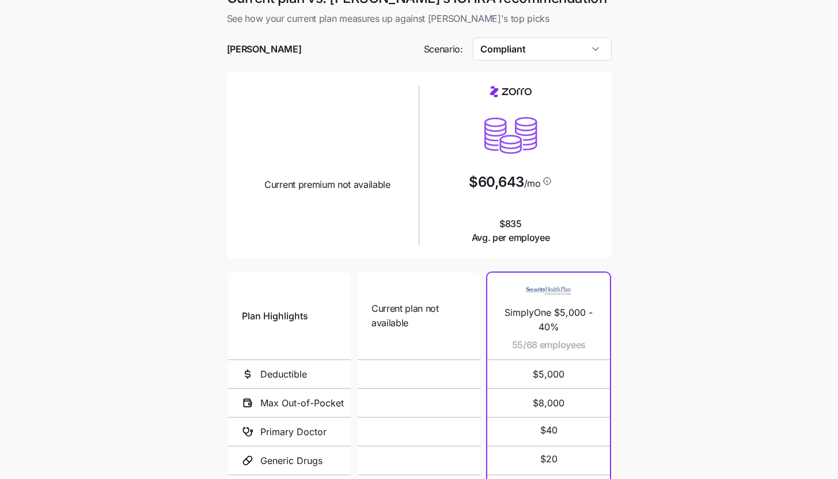
scroll to position [149, 0]
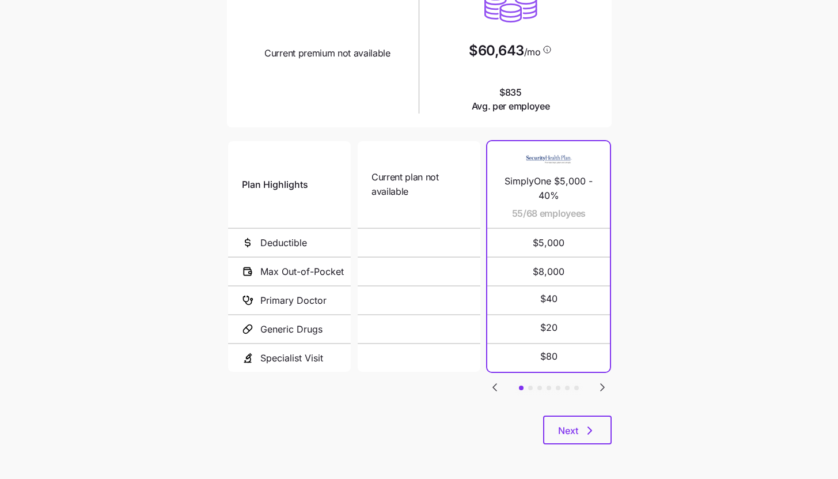
click at [607, 389] on icon "Go to next slide" at bounding box center [603, 387] width 14 height 14
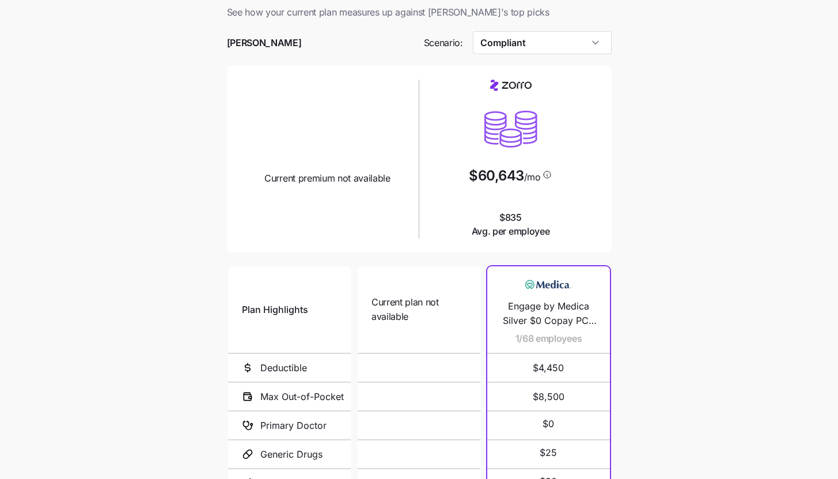
scroll to position [24, 0]
click at [590, 52] on input "Compliant" at bounding box center [542, 43] width 139 height 23
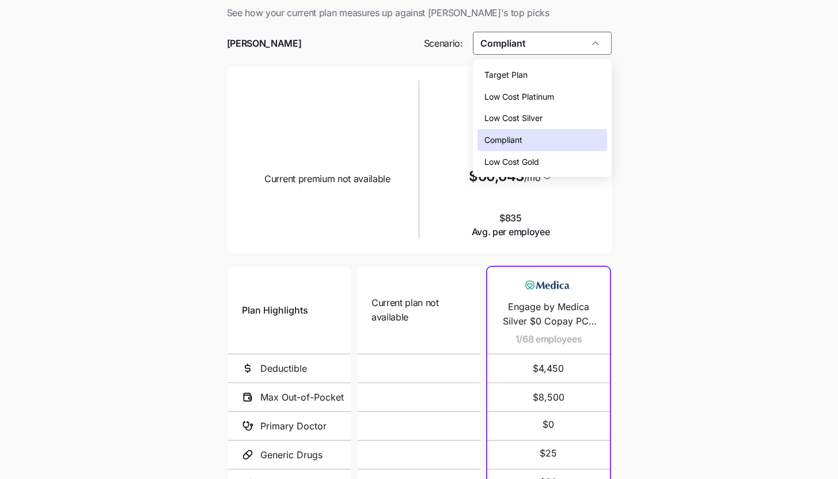
click at [570, 80] on div "Target Plan" at bounding box center [543, 75] width 130 height 22
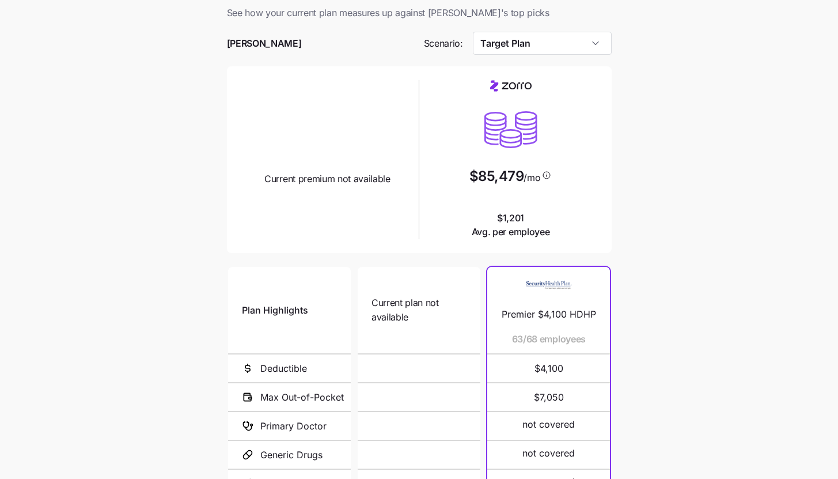
scroll to position [139, 0]
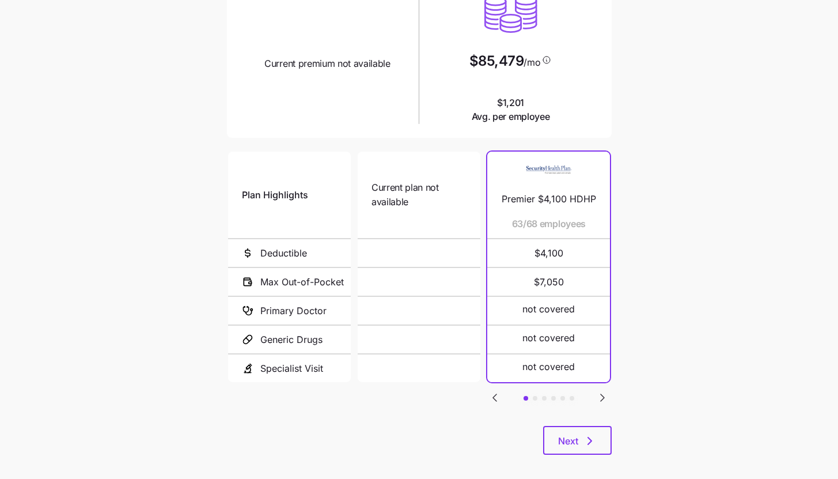
click at [602, 396] on icon "Go to next slide" at bounding box center [602, 397] width 3 height 7
click at [600, 395] on icon "Go to next slide" at bounding box center [603, 398] width 14 height 14
click at [491, 400] on icon "Go to previous slide" at bounding box center [495, 398] width 14 height 14
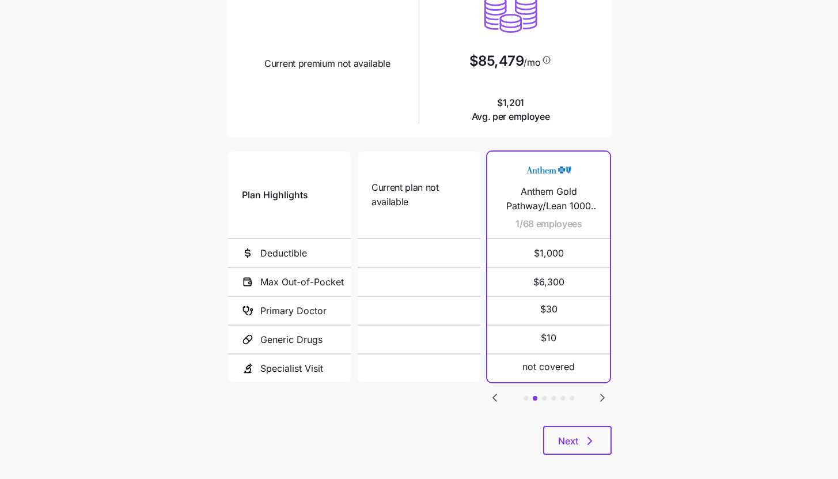
click at [491, 400] on icon "Go to previous slide" at bounding box center [495, 398] width 14 height 14
click at [602, 396] on icon "Go to next slide" at bounding box center [602, 397] width 3 height 7
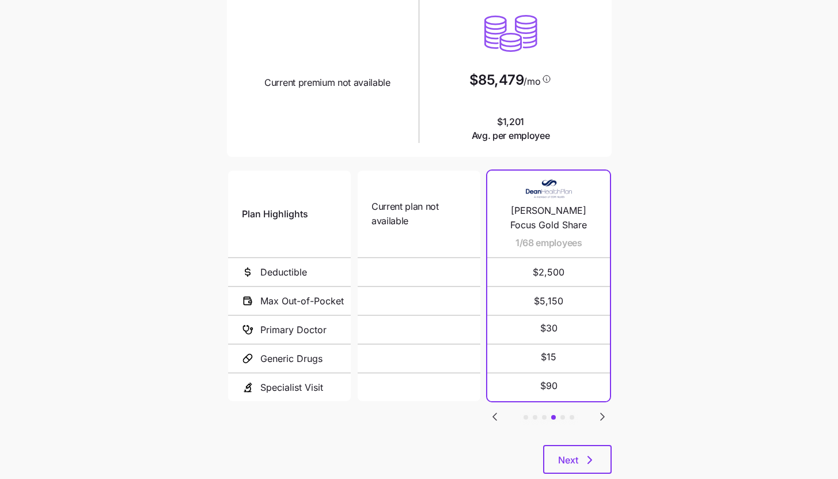
scroll to position [149, 0]
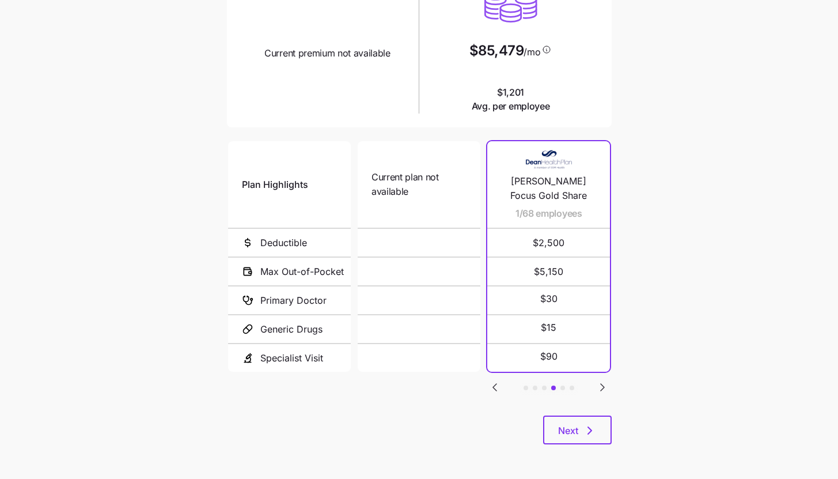
click at [605, 388] on icon "Go to next slide" at bounding box center [603, 387] width 14 height 14
click at [499, 385] on icon "Go to previous slide" at bounding box center [495, 387] width 14 height 14
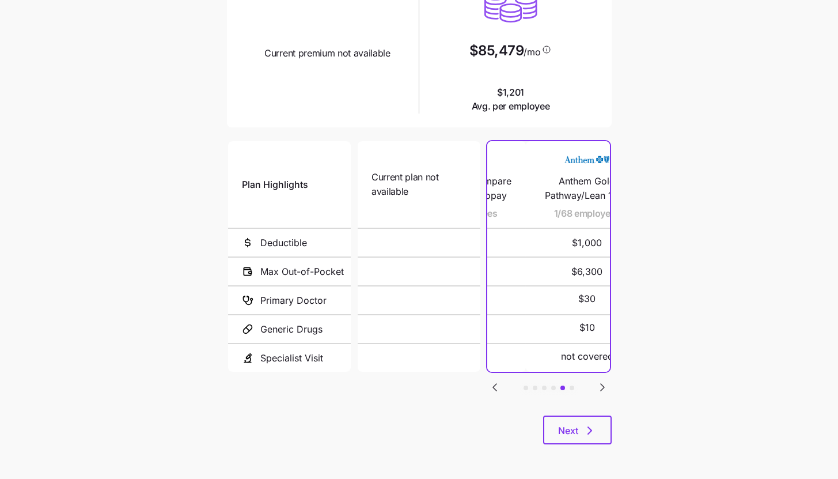
click at [499, 385] on icon "Go to previous slide" at bounding box center [495, 387] width 14 height 14
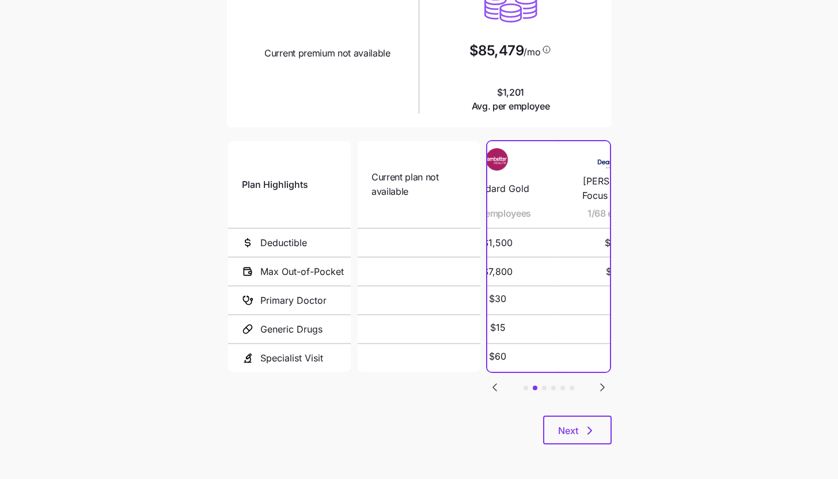
click at [499, 385] on icon "Go to previous slide" at bounding box center [495, 387] width 14 height 14
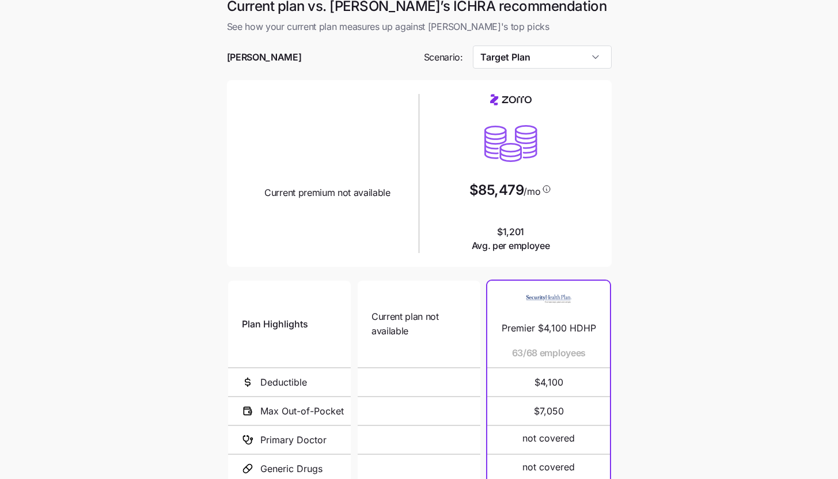
scroll to position [0, 0]
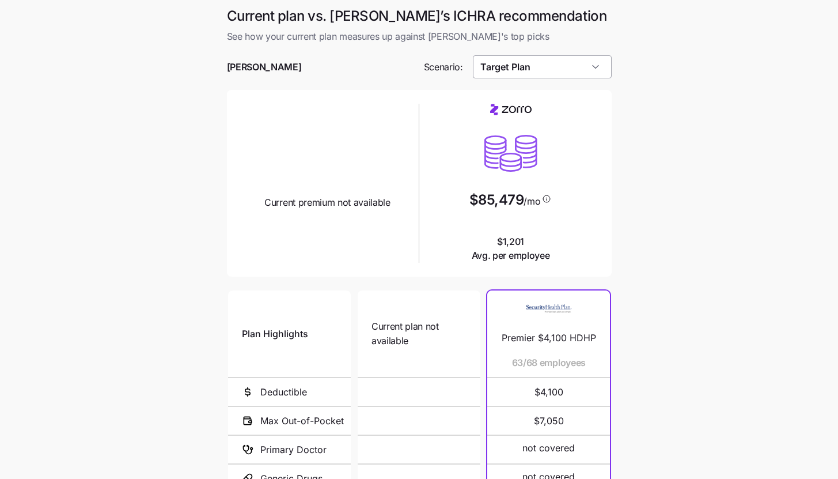
click at [592, 69] on input "Target Plan" at bounding box center [542, 66] width 139 height 23
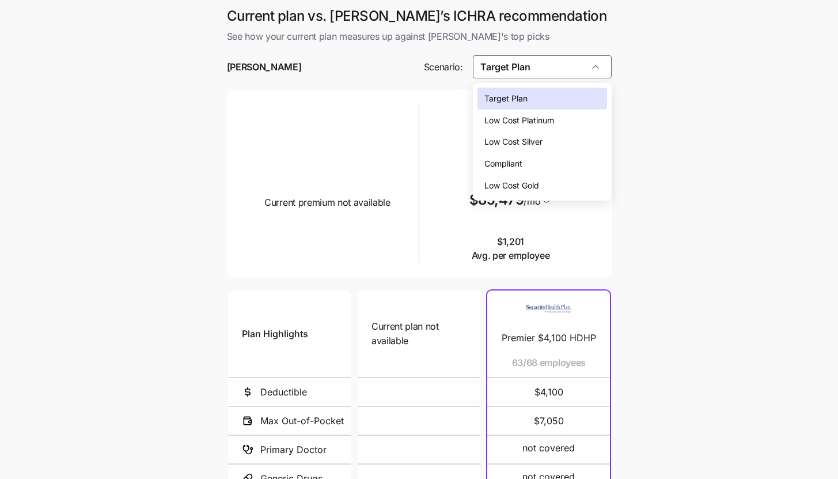
click at [574, 138] on div "Low Cost Silver" at bounding box center [543, 142] width 130 height 22
type input "Low Cost Silver"
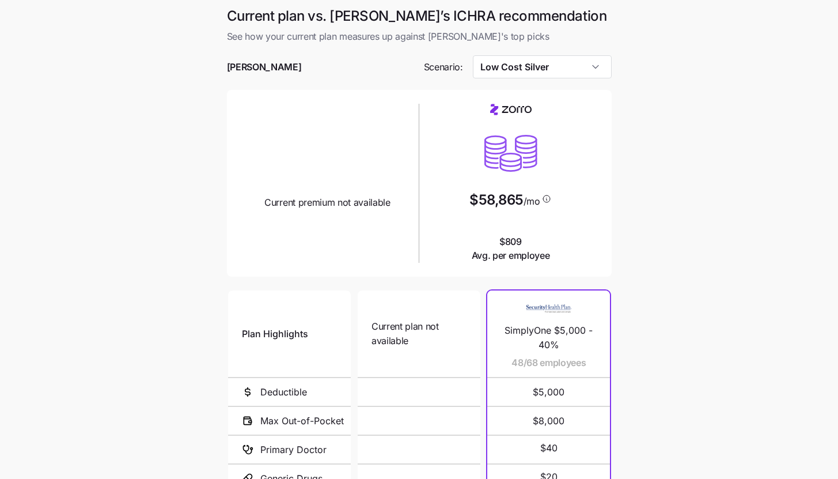
scroll to position [149, 0]
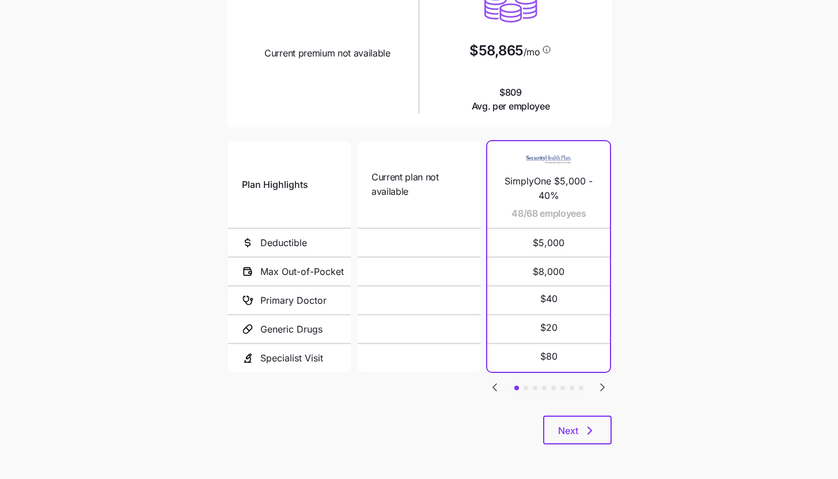
click at [603, 385] on icon "Go to next slide" at bounding box center [602, 387] width 3 height 7
click at [500, 387] on icon "Go to previous slide" at bounding box center [495, 387] width 14 height 14
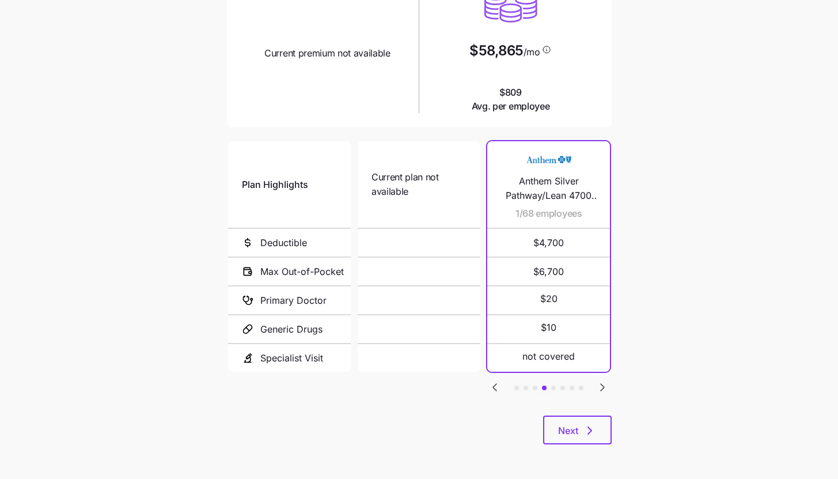
click at [499, 381] on icon "Go to previous slide" at bounding box center [495, 387] width 14 height 14
click at [604, 382] on icon "Go to next slide" at bounding box center [603, 387] width 14 height 14
click at [571, 421] on button "Next" at bounding box center [577, 429] width 69 height 29
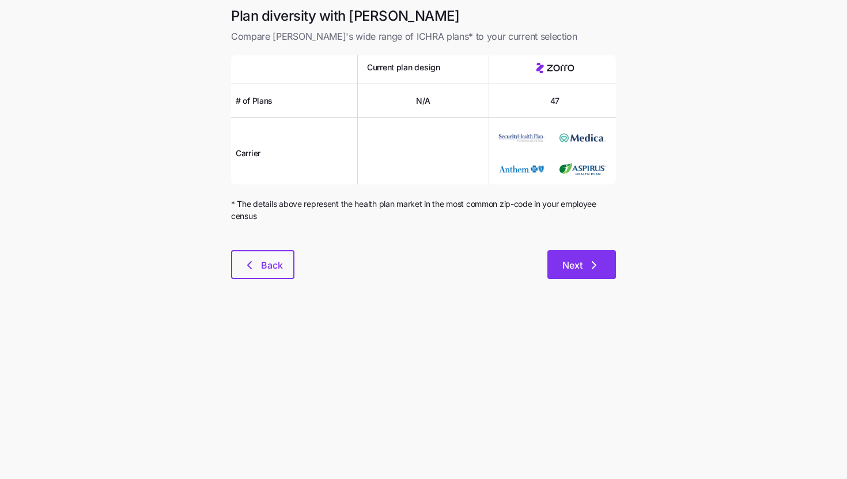
click at [600, 275] on button "Next" at bounding box center [581, 264] width 69 height 29
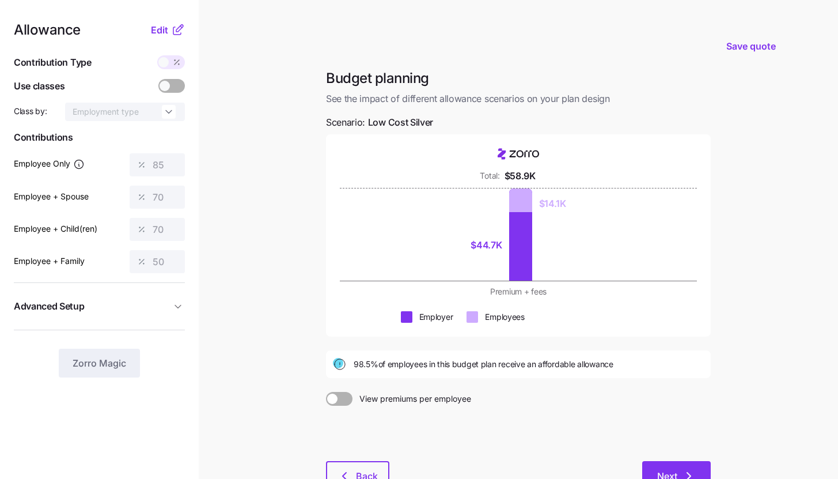
click at [698, 468] on button "Next" at bounding box center [676, 475] width 69 height 29
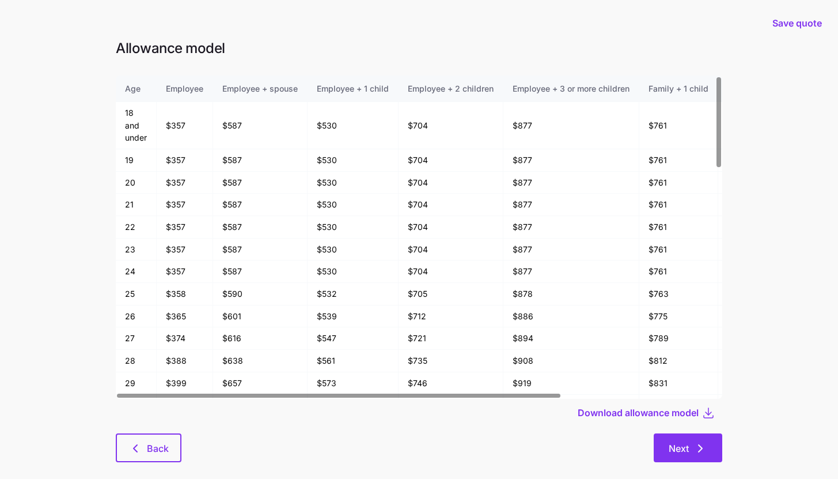
click at [710, 441] on button "Next" at bounding box center [688, 447] width 69 height 29
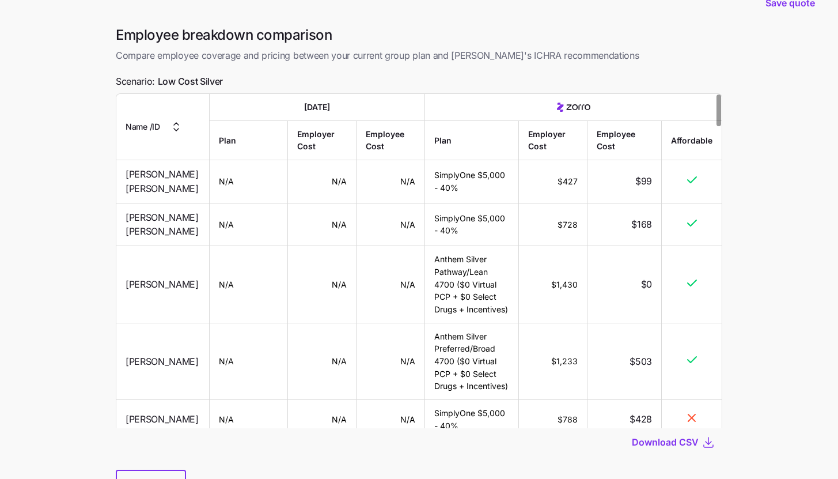
scroll to position [81, 0]
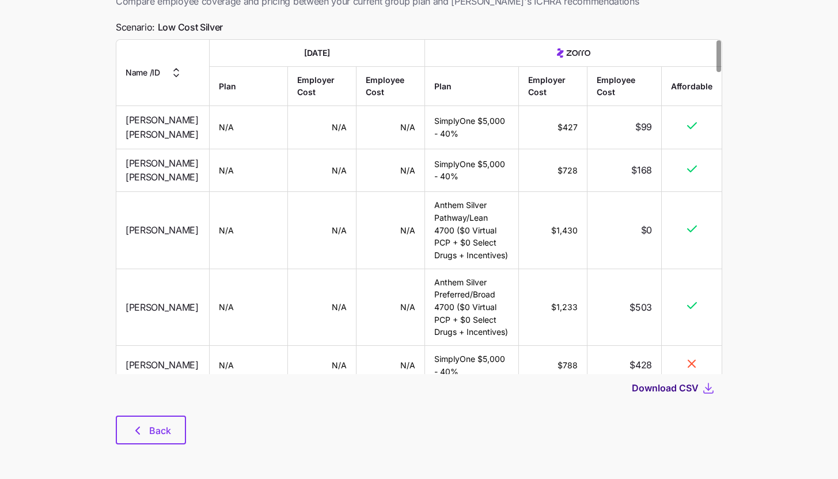
click at [688, 387] on span "Download CSV" at bounding box center [665, 388] width 67 height 14
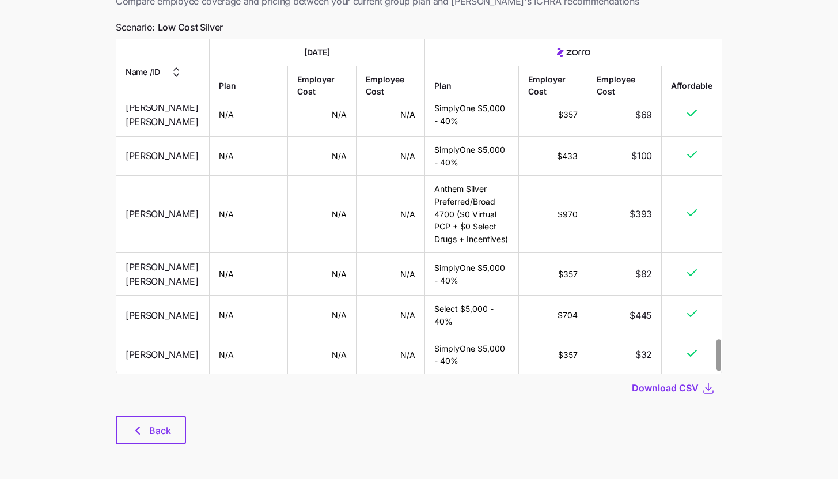
scroll to position [3173, 0]
click at [179, 418] on button "Back" at bounding box center [151, 429] width 70 height 29
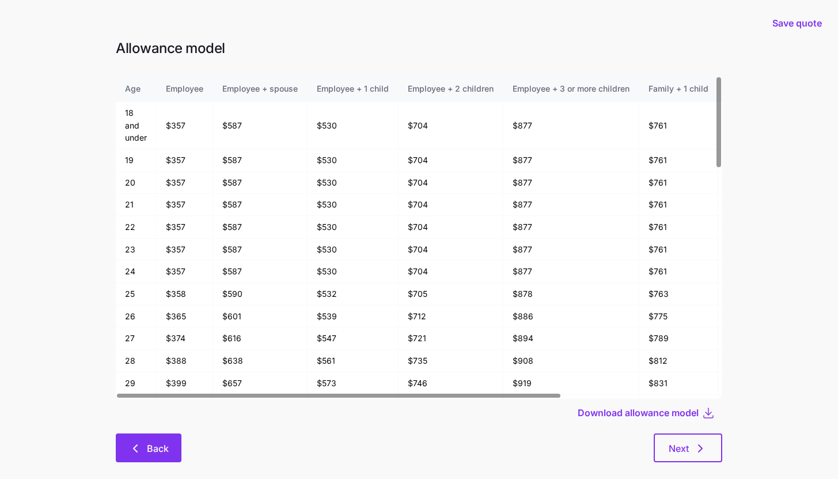
click at [147, 436] on button "Back" at bounding box center [149, 447] width 66 height 29
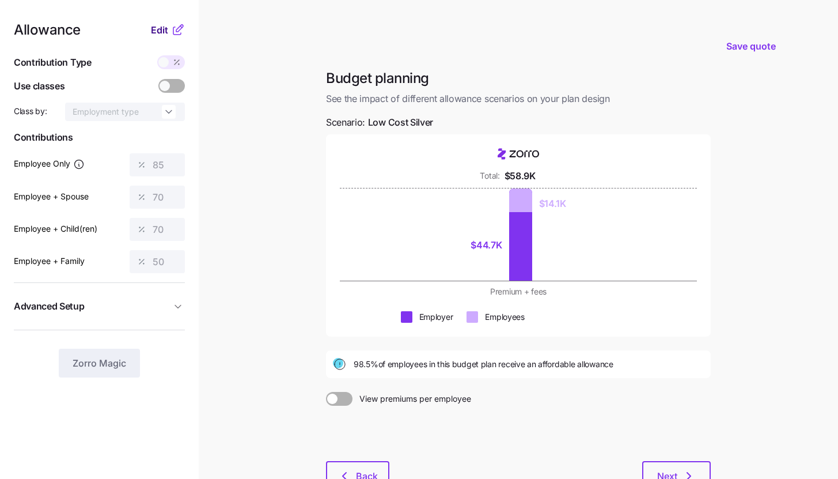
click at [169, 29] on button "Edit" at bounding box center [161, 30] width 20 height 14
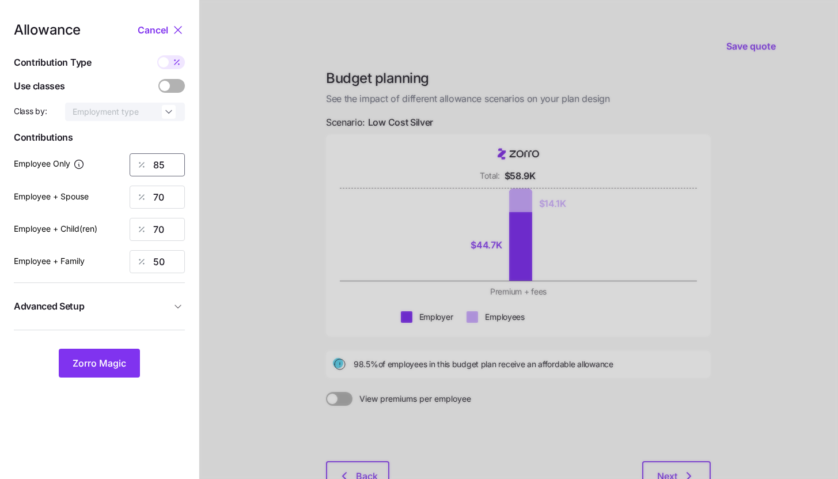
click at [173, 166] on input "85" at bounding box center [157, 164] width 55 height 23
click at [121, 364] on span "Zorro Magic" at bounding box center [100, 363] width 54 height 14
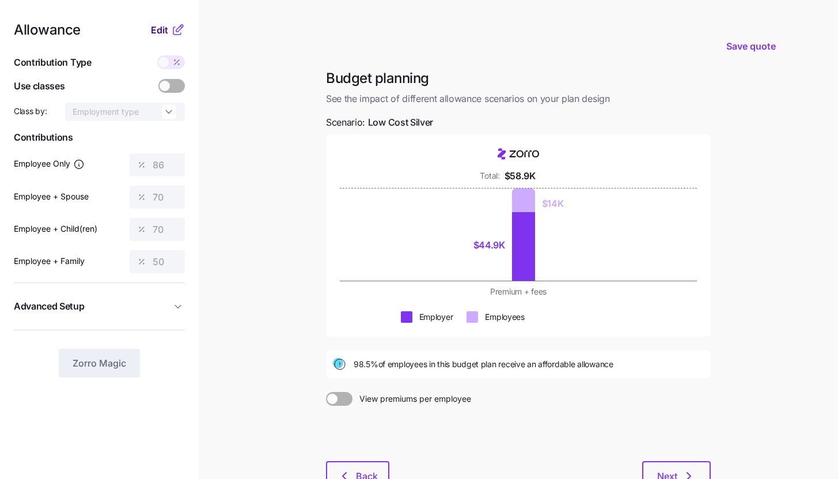
click at [161, 34] on span "Edit" at bounding box center [159, 30] width 17 height 14
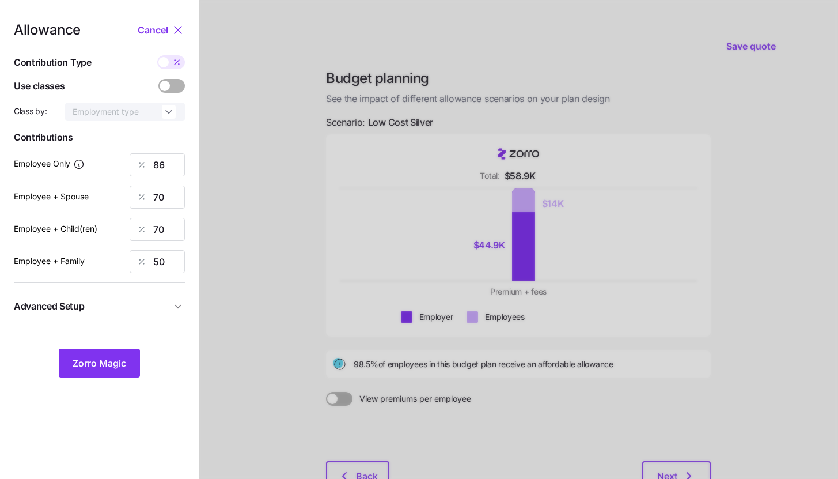
click at [175, 66] on icon at bounding box center [176, 62] width 9 height 9
click at [157, 55] on input "checkbox" at bounding box center [157, 55] width 0 height 0
type input "474"
type input "771"
type input "746"
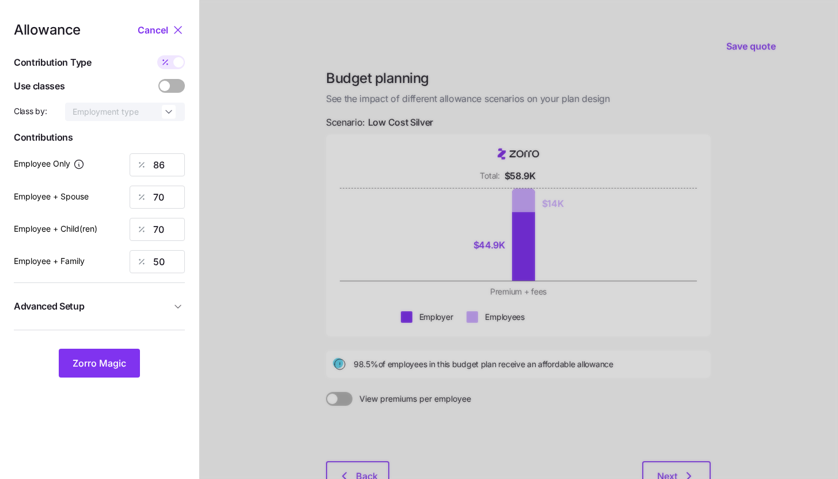
type input "808"
click at [173, 204] on input "771" at bounding box center [157, 196] width 55 height 23
type input "474"
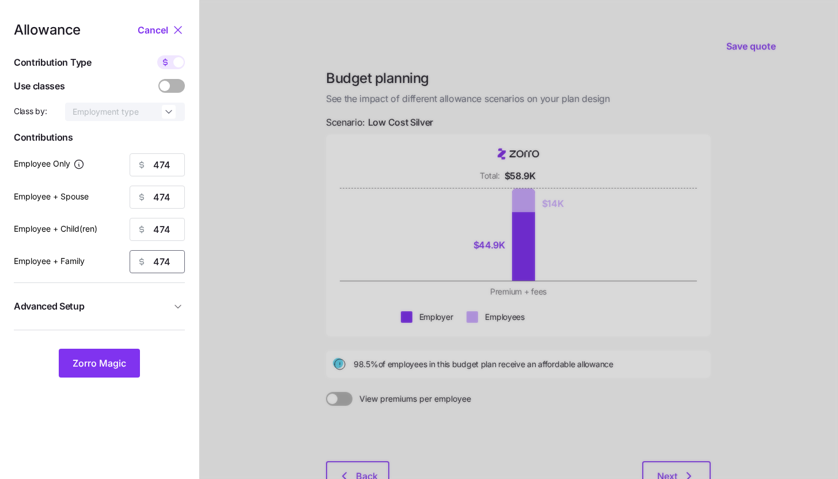
type input "474"
click at [164, 302] on span "Advanced Setup" at bounding box center [92, 306] width 157 height 14
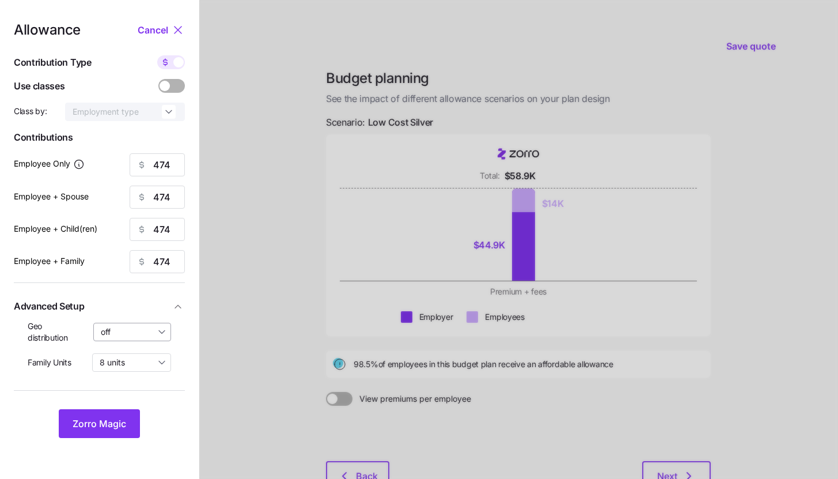
click at [163, 328] on input "off" at bounding box center [132, 332] width 78 height 18
click at [143, 406] on div "By state (3)" at bounding box center [133, 399] width 68 height 20
type input "By state (3)"
click at [134, 419] on button "Zorro Magic" at bounding box center [99, 423] width 81 height 29
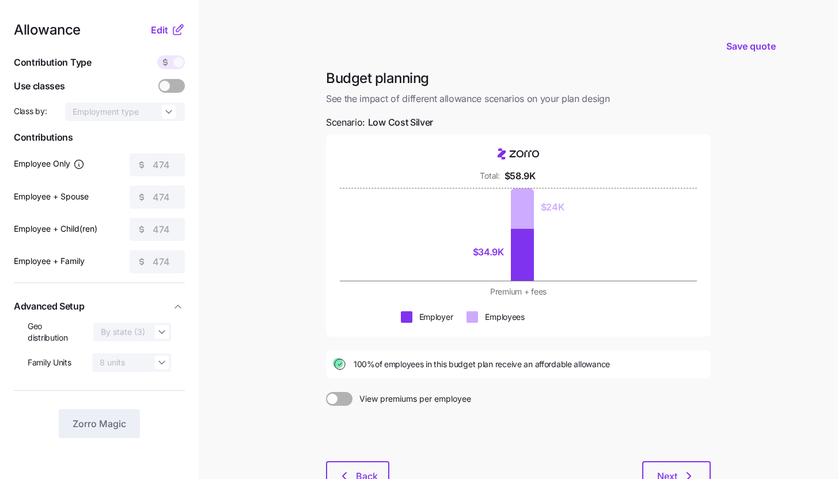
click at [714, 469] on div "Budget planning See the impact of different allowance scenarios on your plan de…" at bounding box center [518, 286] width 403 height 434
click at [706, 469] on button "Next" at bounding box center [676, 475] width 69 height 29
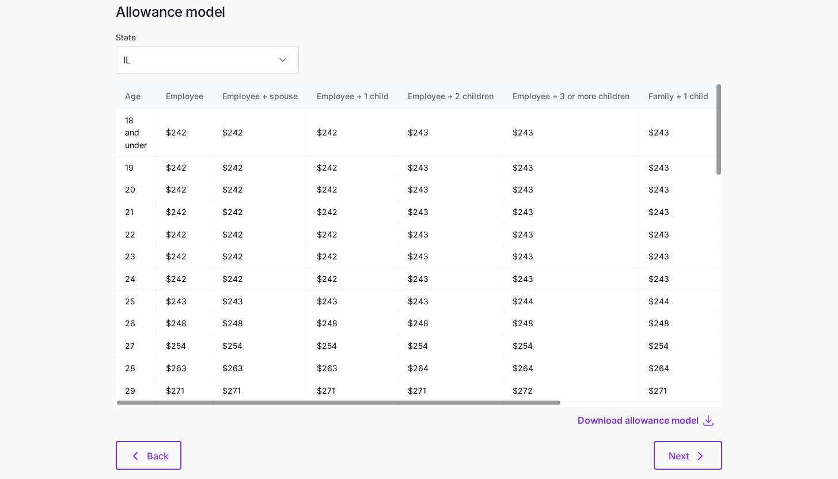
scroll to position [62, 0]
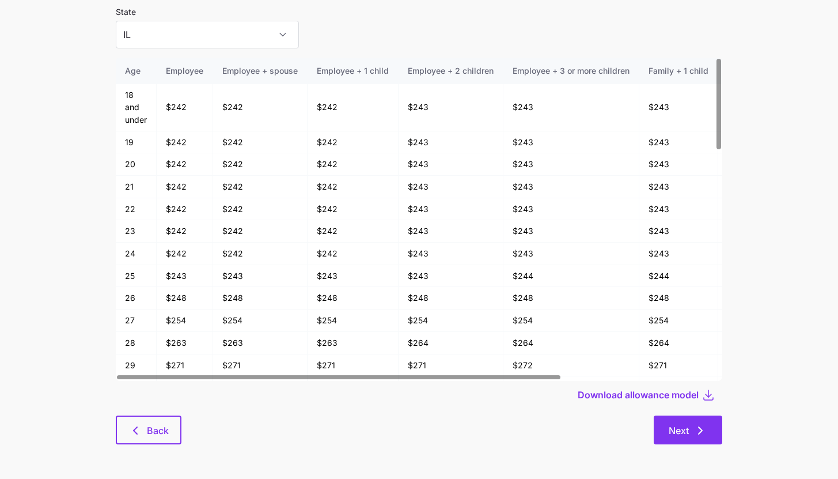
click at [694, 431] on icon "button" at bounding box center [701, 430] width 14 height 14
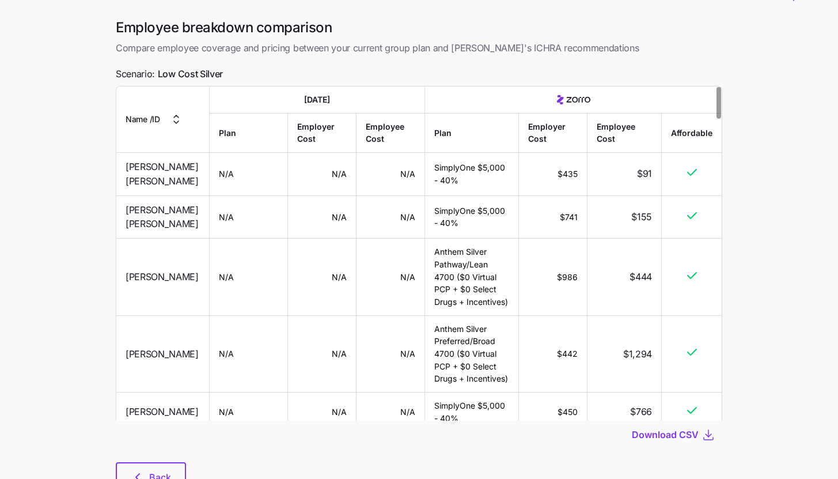
scroll to position [81, 0]
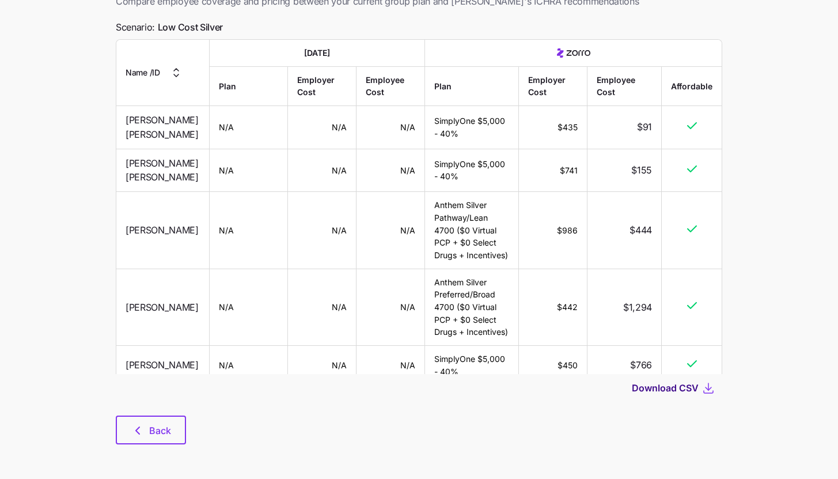
click at [653, 385] on span "Download CSV" at bounding box center [665, 388] width 67 height 14
click at [156, 437] on span "Back" at bounding box center [160, 430] width 22 height 14
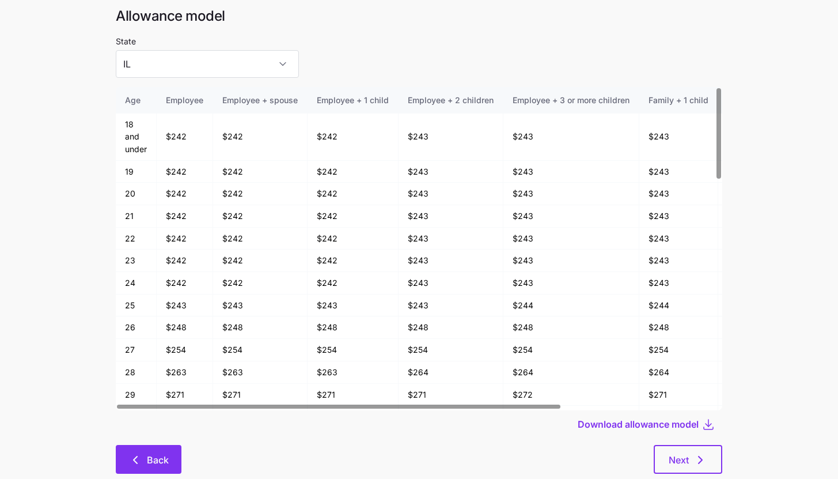
scroll to position [62, 0]
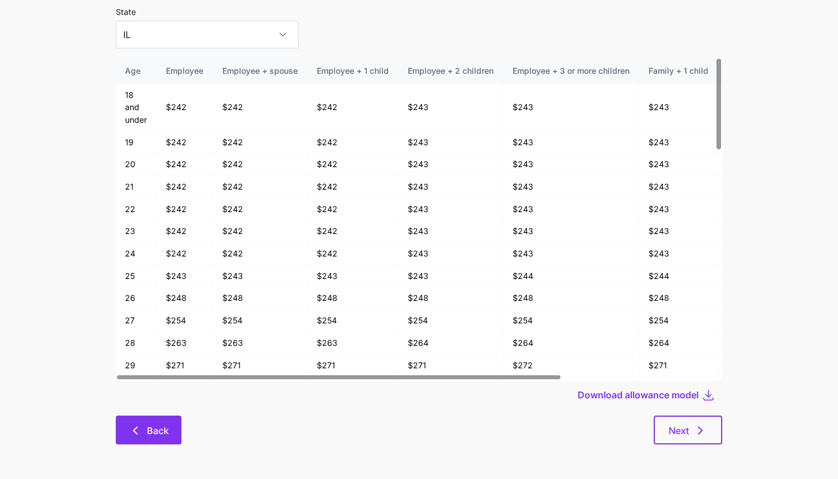
click at [142, 437] on button "Back" at bounding box center [149, 429] width 66 height 29
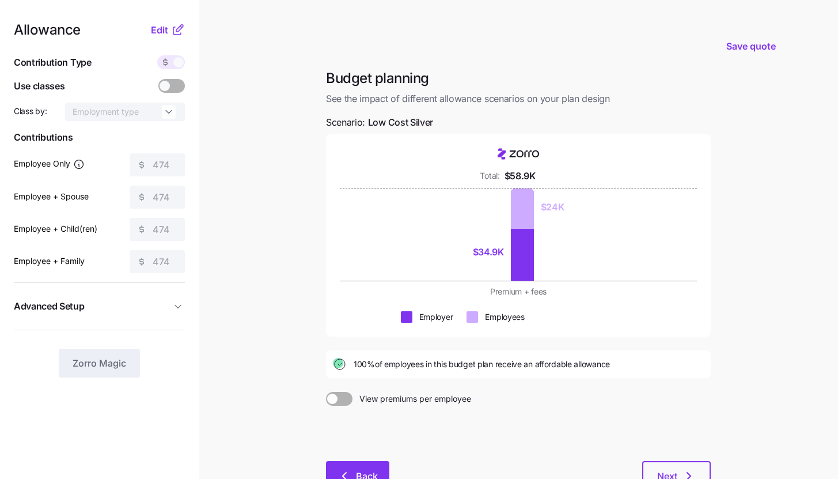
click at [351, 465] on button "Back" at bounding box center [357, 475] width 63 height 29
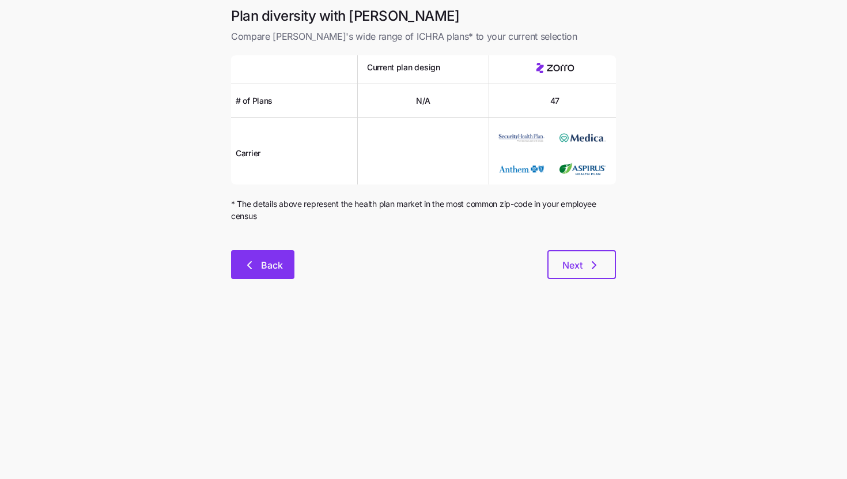
click at [277, 270] on span "Back" at bounding box center [272, 265] width 22 height 14
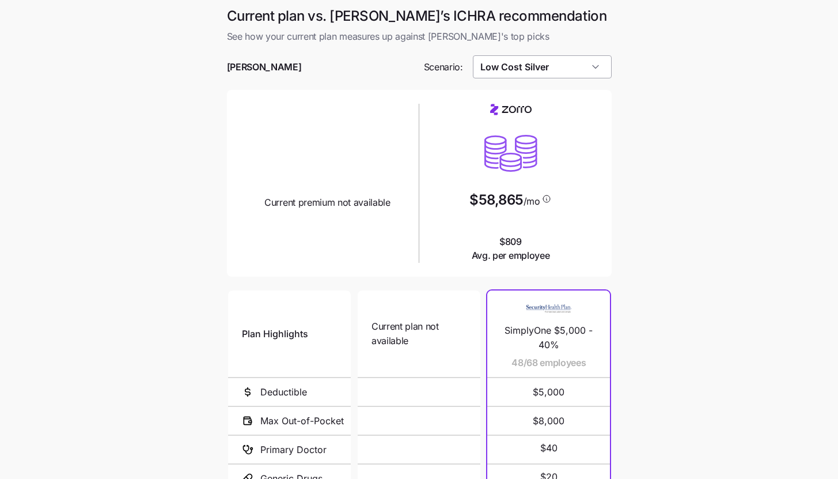
click at [515, 69] on input "Low Cost Silver" at bounding box center [542, 66] width 139 height 23
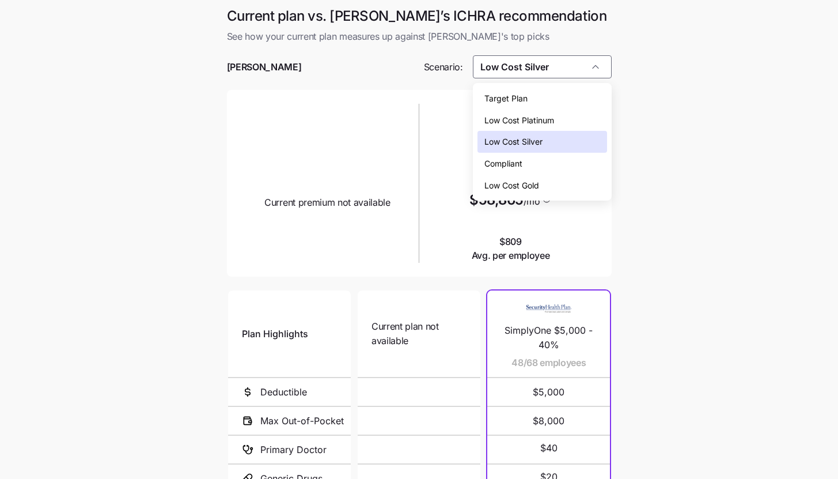
click at [532, 97] on div "Target Plan" at bounding box center [543, 99] width 130 height 22
type input "Target Plan"
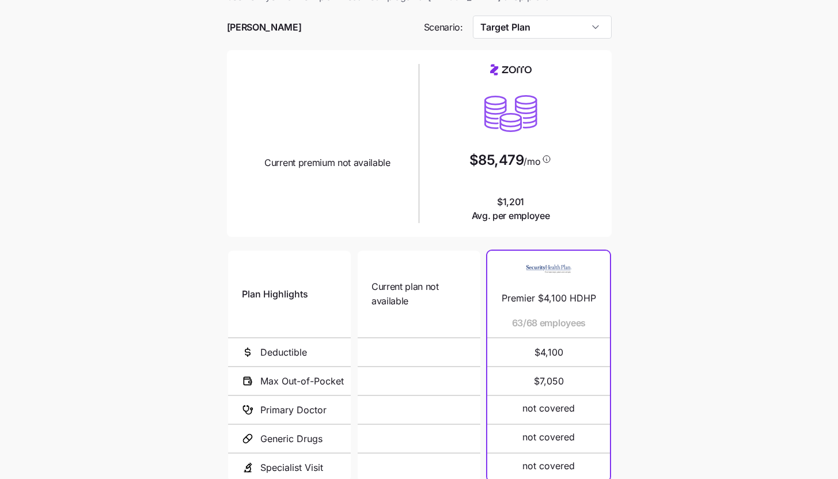
scroll to position [103, 0]
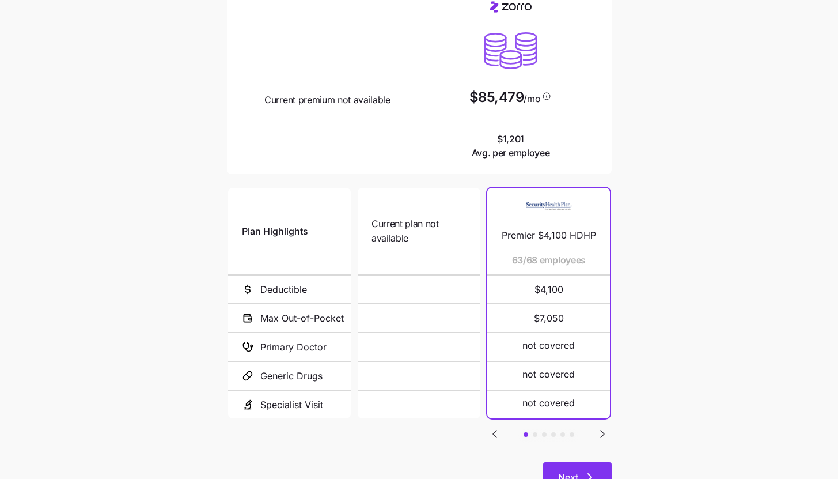
click at [583, 467] on button "Next" at bounding box center [577, 476] width 69 height 29
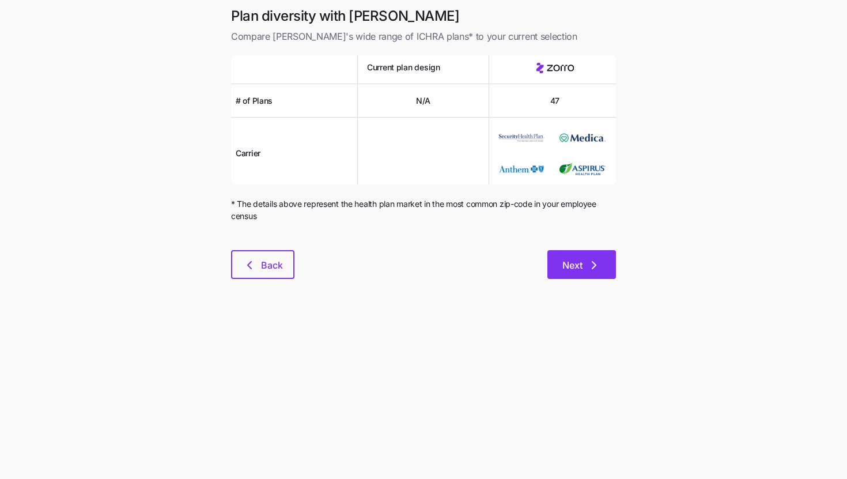
click at [588, 273] on button "Next" at bounding box center [581, 264] width 69 height 29
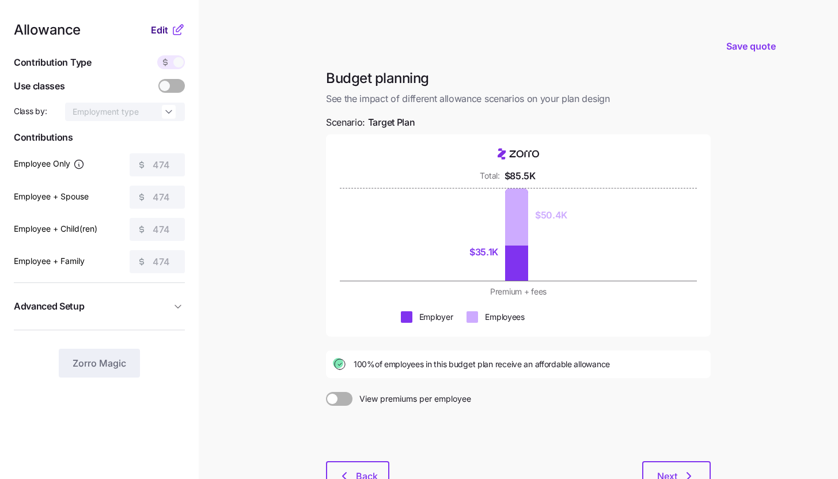
click at [165, 24] on span "Edit" at bounding box center [159, 30] width 17 height 14
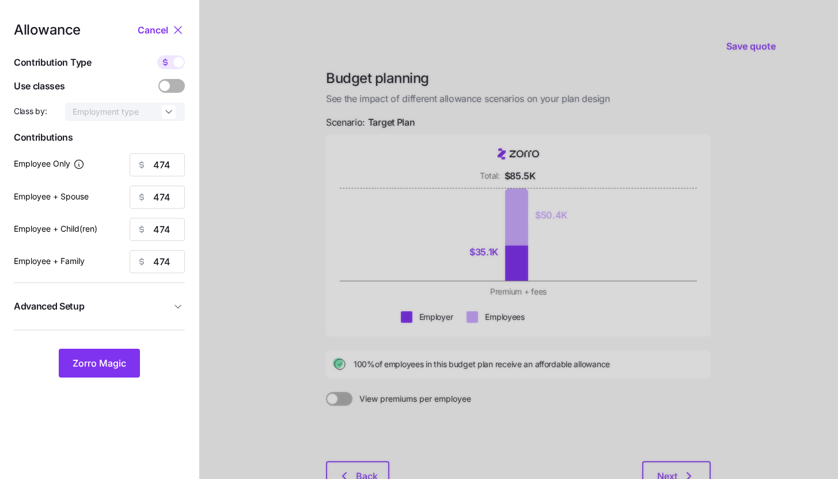
click at [176, 63] on span at bounding box center [178, 62] width 10 height 10
click at [157, 55] on input "checkbox" at bounding box center [157, 55] width 0 height 0
type input "57"
type input "29"
type input "30"
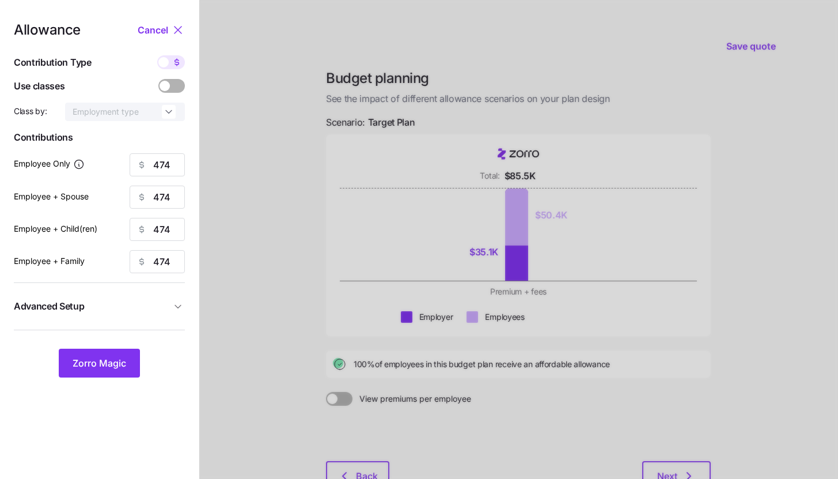
type input "20"
click at [176, 169] on input "57" at bounding box center [157, 164] width 55 height 23
type input "80"
type input "50"
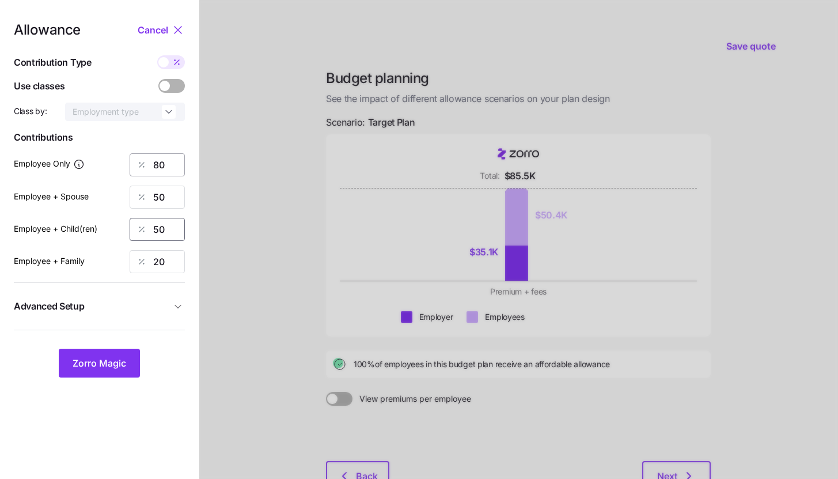
type input "50"
click at [165, 314] on button "Advanced Setup" at bounding box center [99, 306] width 171 height 28
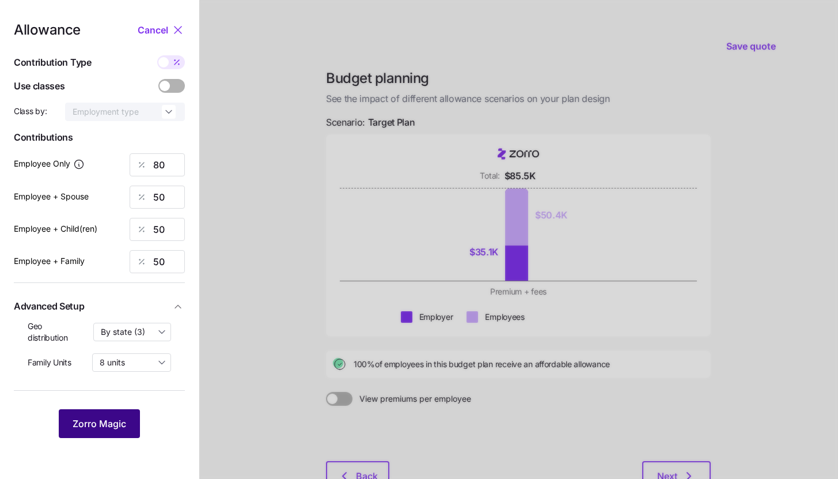
click at [124, 420] on span "Zorro Magic" at bounding box center [100, 423] width 54 height 14
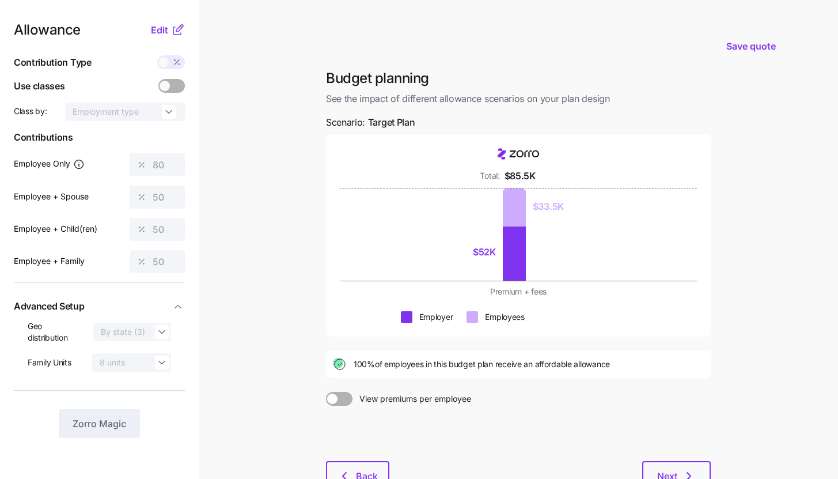
click at [174, 36] on icon at bounding box center [178, 30] width 14 height 14
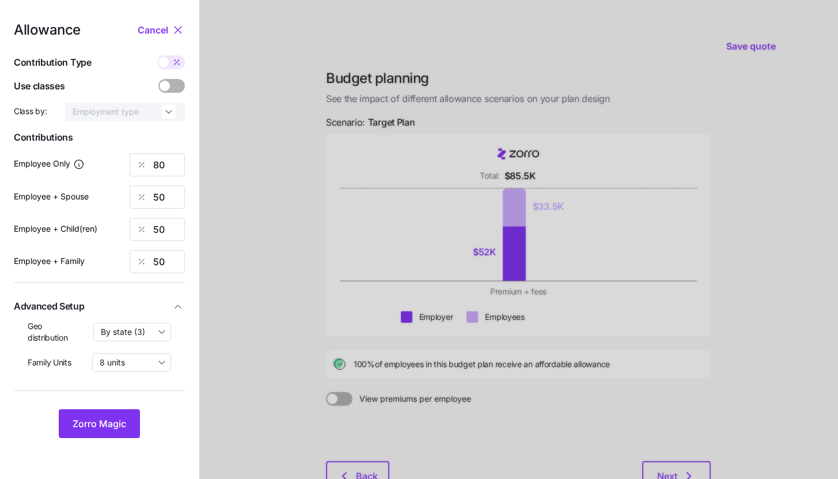
click at [214, 93] on div at bounding box center [518, 281] width 639 height 563
click at [179, 39] on div "Allowance Cancel Contribution Type Use classes Class by: Employment type Contri…" at bounding box center [99, 230] width 171 height 415
click at [177, 33] on icon at bounding box center [178, 30] width 14 height 14
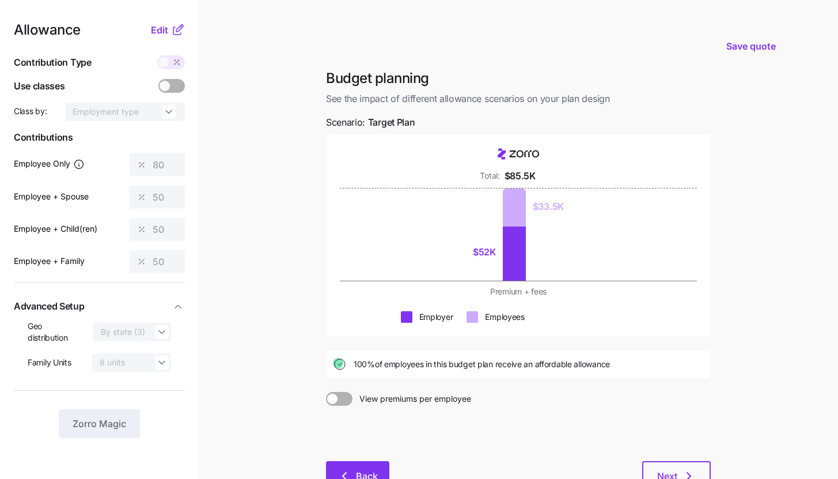
click at [354, 478] on span "Back" at bounding box center [357, 476] width 33 height 14
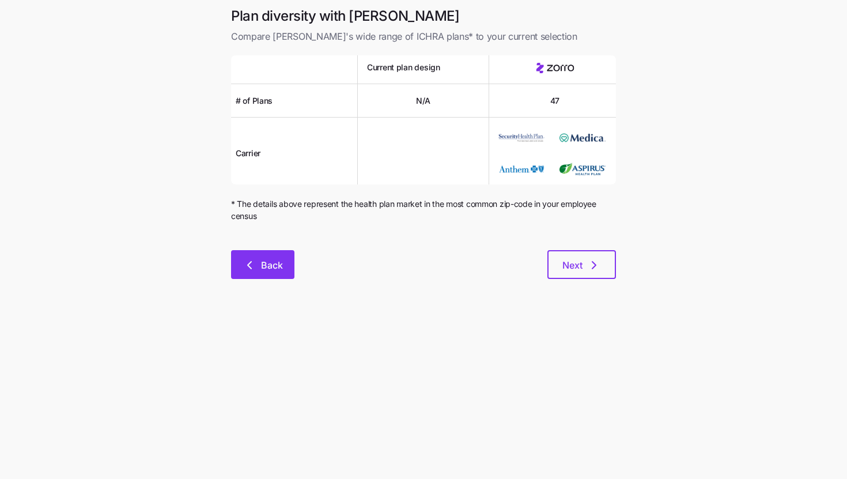
click at [286, 261] on button "Back" at bounding box center [262, 264] width 63 height 29
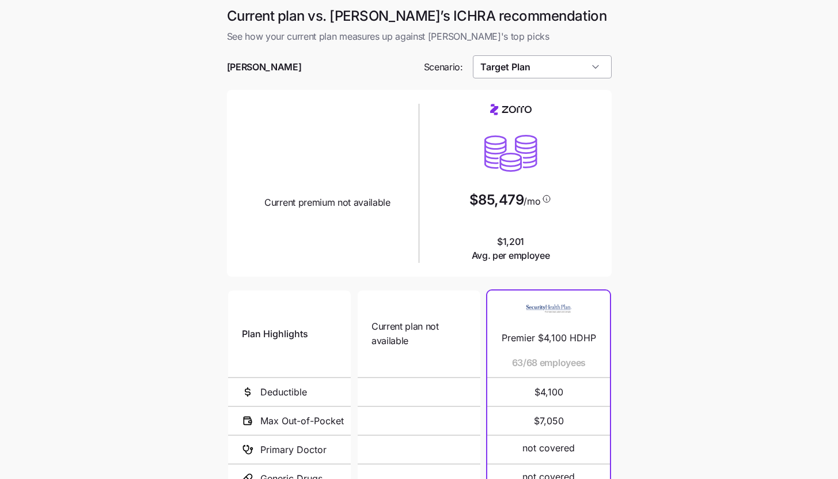
click at [506, 70] on input "Target Plan" at bounding box center [542, 66] width 139 height 23
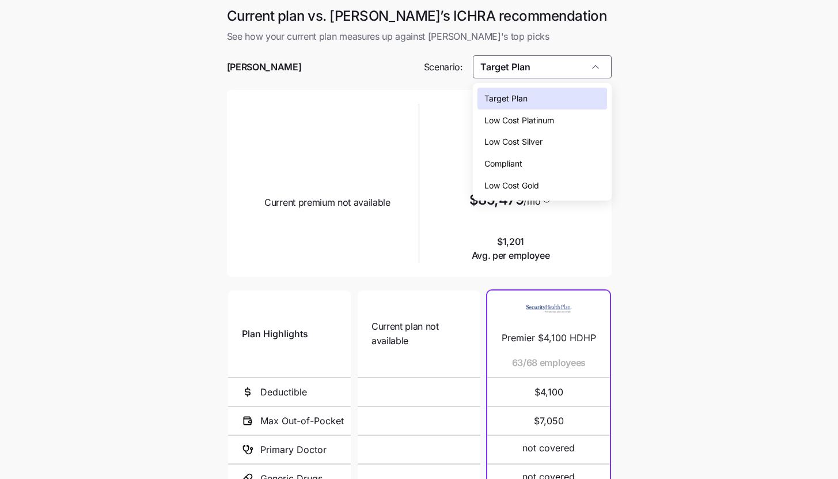
click at [532, 141] on span "Low Cost Silver" at bounding box center [513, 141] width 58 height 13
type input "Low Cost Silver"
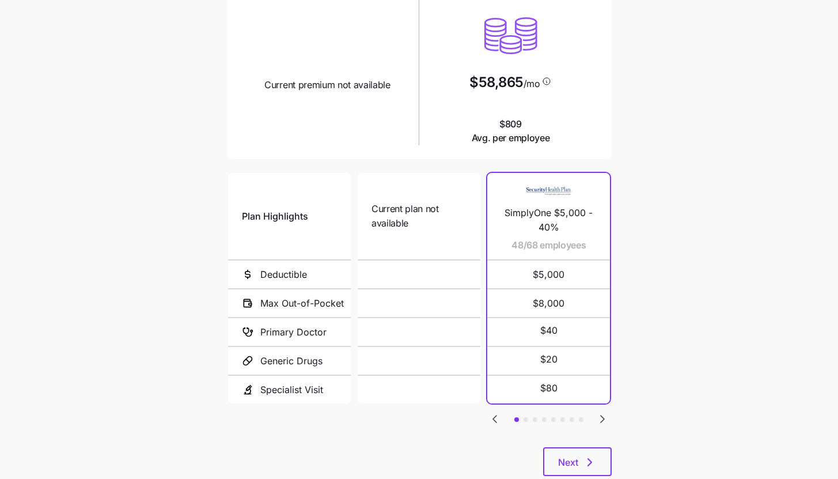
scroll to position [149, 0]
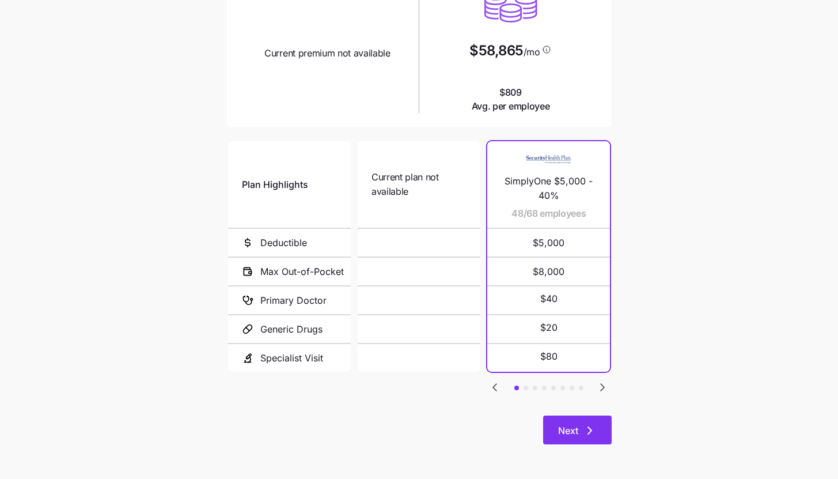
click at [597, 418] on button "Next" at bounding box center [577, 429] width 69 height 29
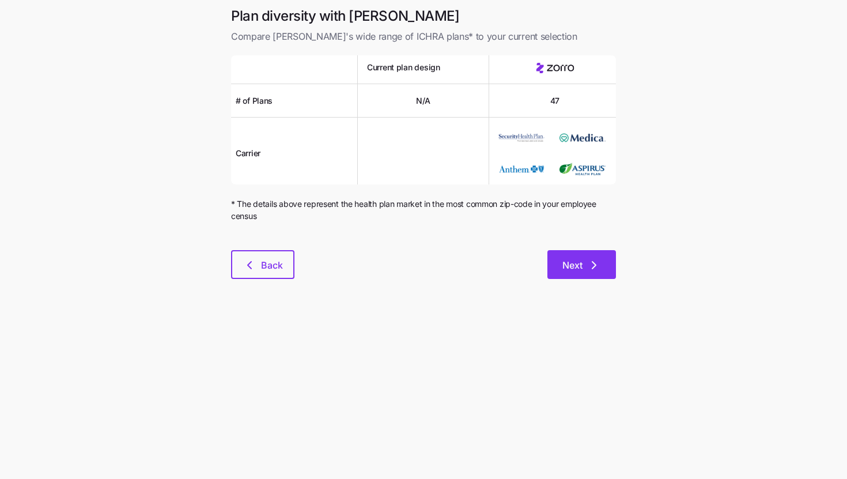
click at [577, 259] on span "Next" at bounding box center [572, 265] width 20 height 14
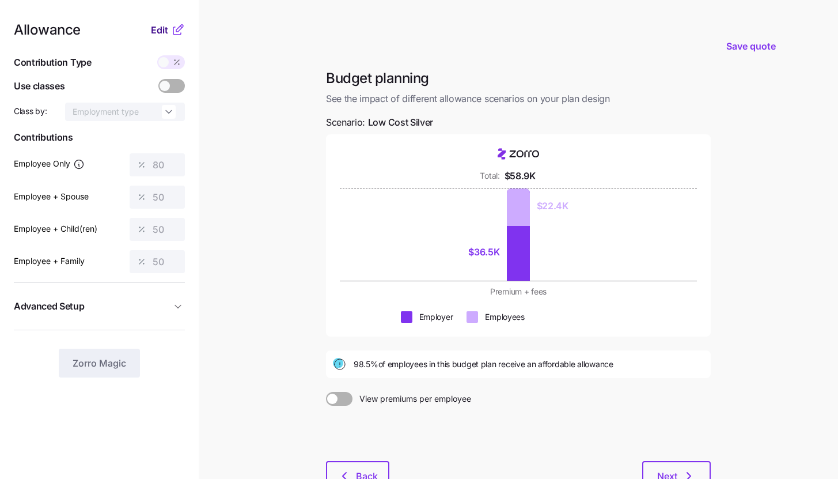
click at [154, 26] on span "Edit" at bounding box center [159, 30] width 17 height 14
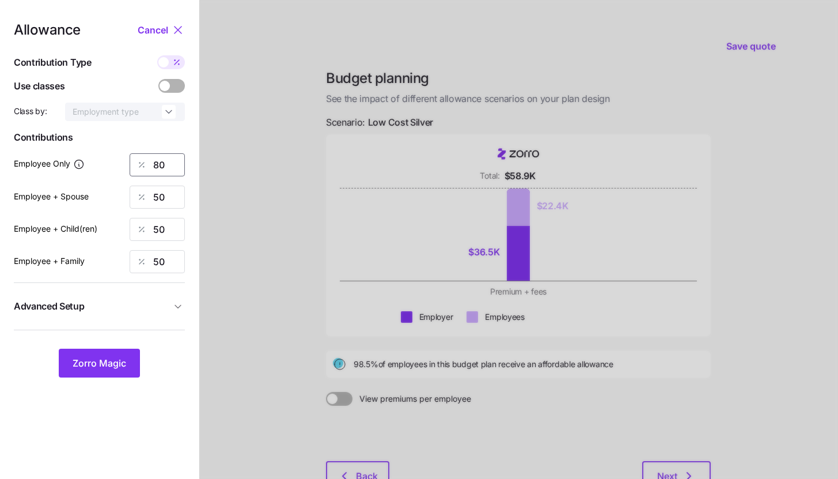
click at [168, 160] on input "80" at bounding box center [157, 164] width 55 height 23
click at [119, 355] on button "Zorro Magic" at bounding box center [99, 363] width 81 height 29
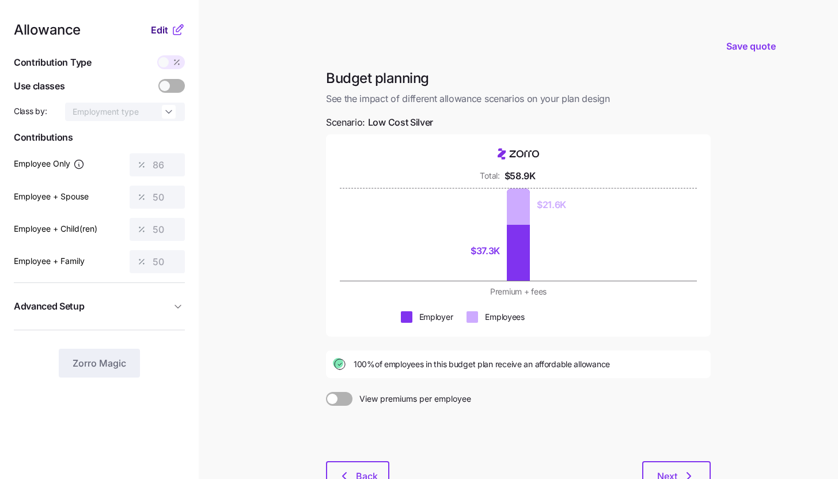
click at [169, 33] on button "Edit" at bounding box center [161, 30] width 20 height 14
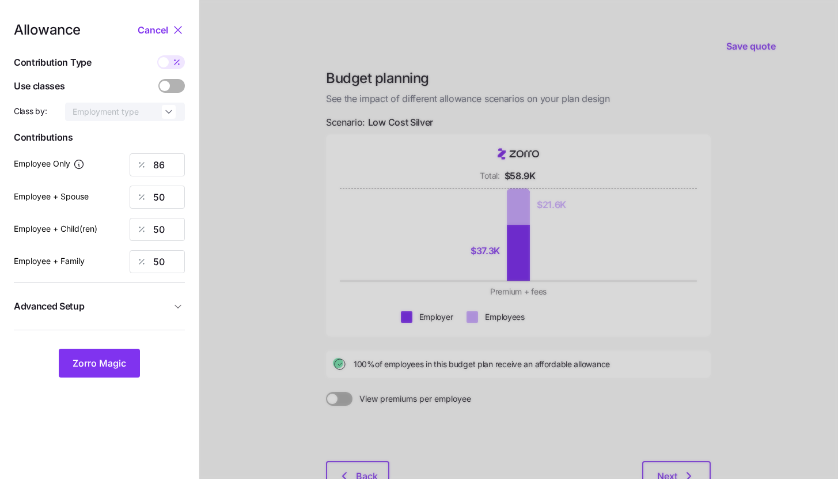
click at [178, 72] on div "Allowance Cancel Contribution Type Use classes Class by: Employment type Contri…" at bounding box center [99, 200] width 171 height 354
click at [177, 64] on icon at bounding box center [176, 62] width 9 height 9
click at [157, 55] on input "checkbox" at bounding box center [157, 55] width 0 height 0
type input "475"
type input "552"
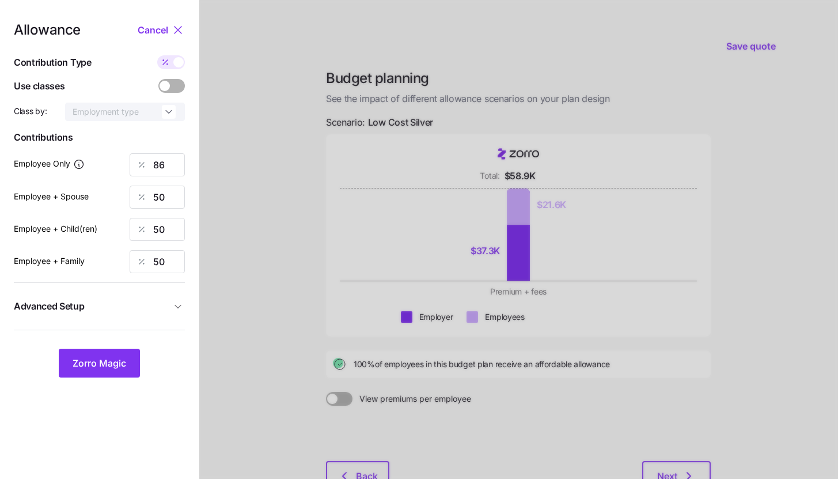
type input "535"
type input "811"
click at [175, 199] on input "552" at bounding box center [157, 196] width 55 height 23
type input "475"
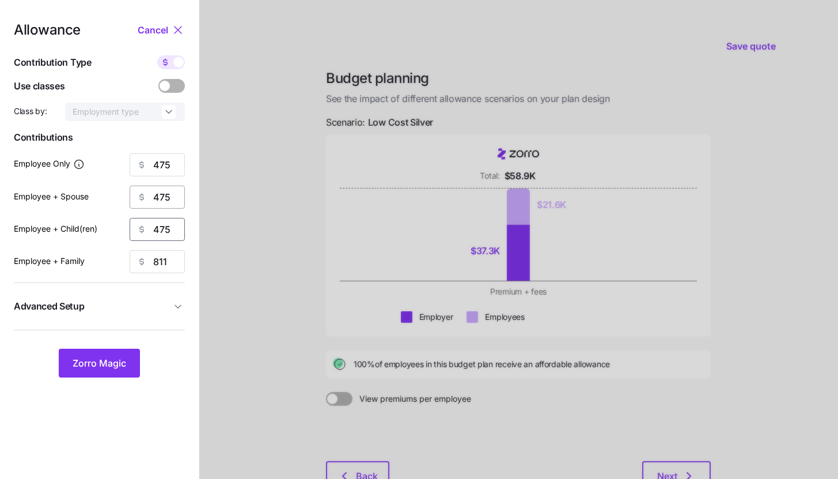
type input "475"
click at [114, 367] on span "Zorro Magic" at bounding box center [100, 363] width 54 height 14
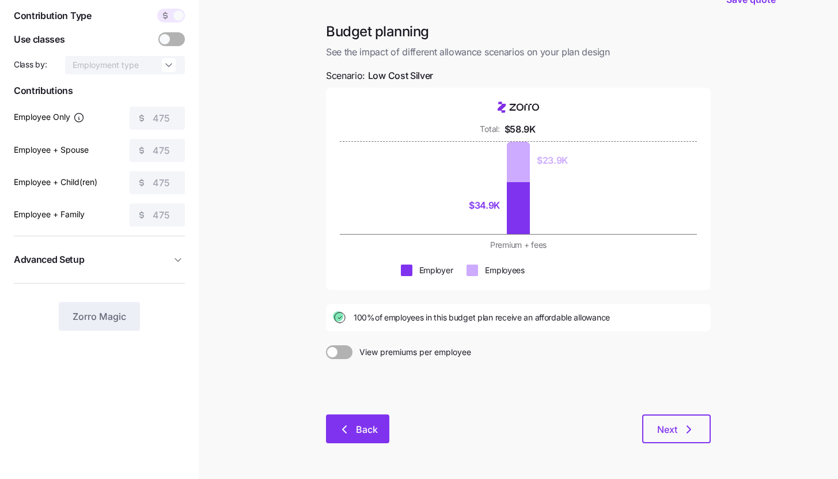
scroll to position [85, 0]
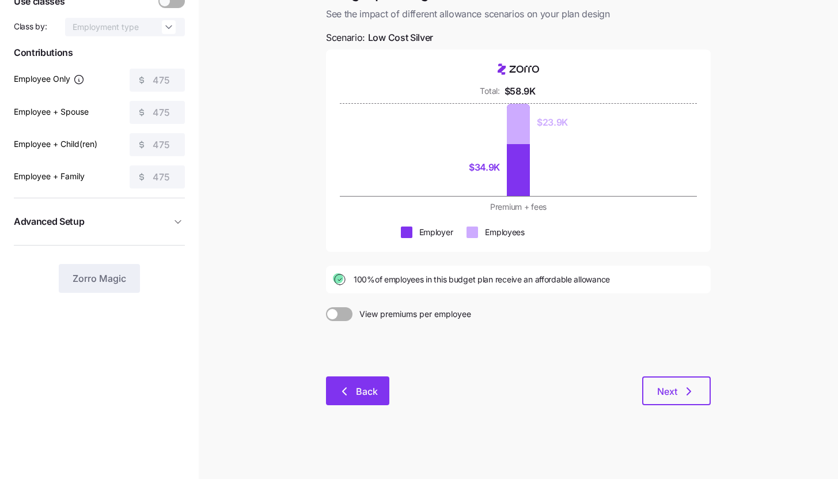
click at [371, 403] on button "Back" at bounding box center [357, 390] width 63 height 29
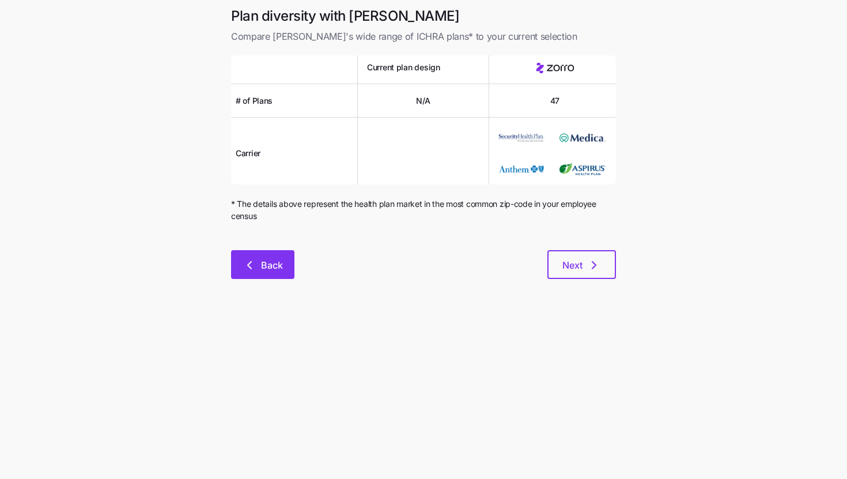
click at [257, 270] on span "Back" at bounding box center [262, 265] width 33 height 14
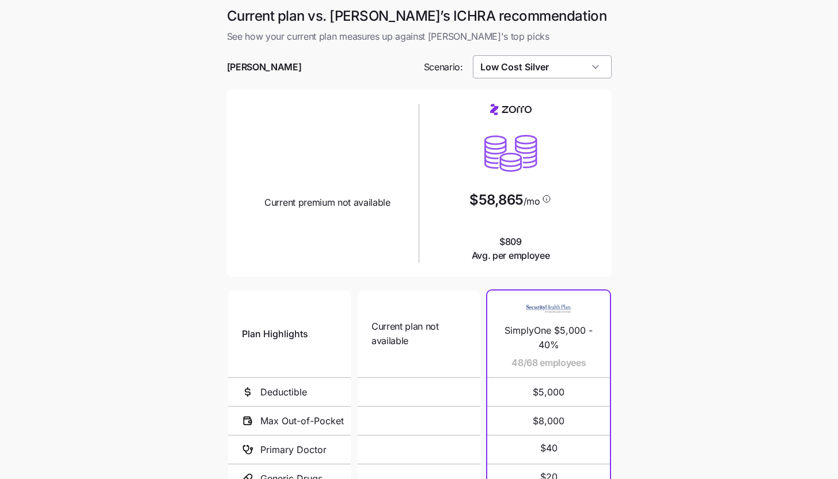
click at [512, 60] on input "Low Cost Silver" at bounding box center [542, 66] width 139 height 23
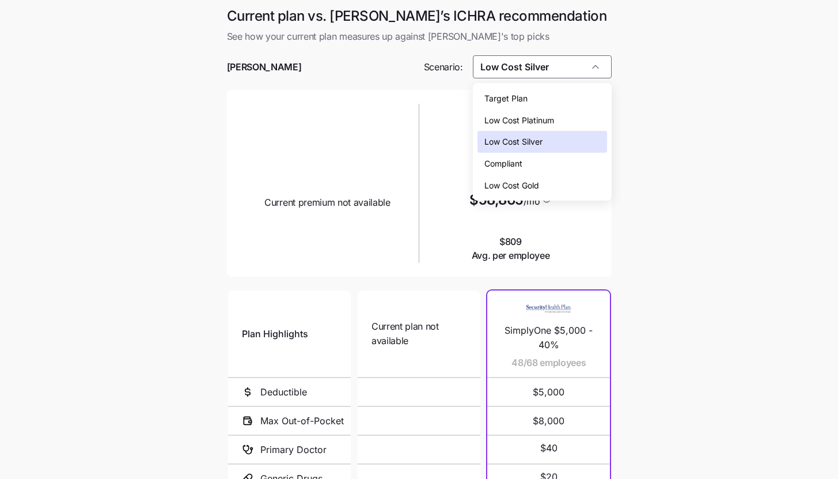
click at [528, 102] on div "Target Plan" at bounding box center [543, 99] width 130 height 22
type input "Target Plan"
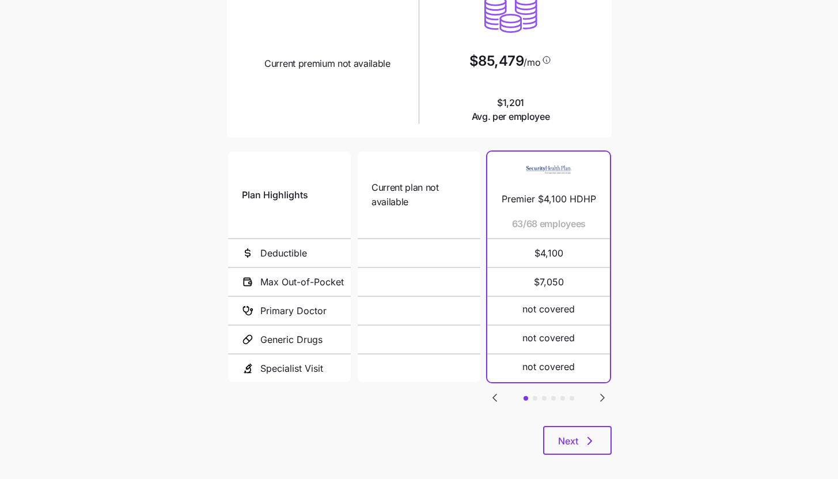
scroll to position [149, 0]
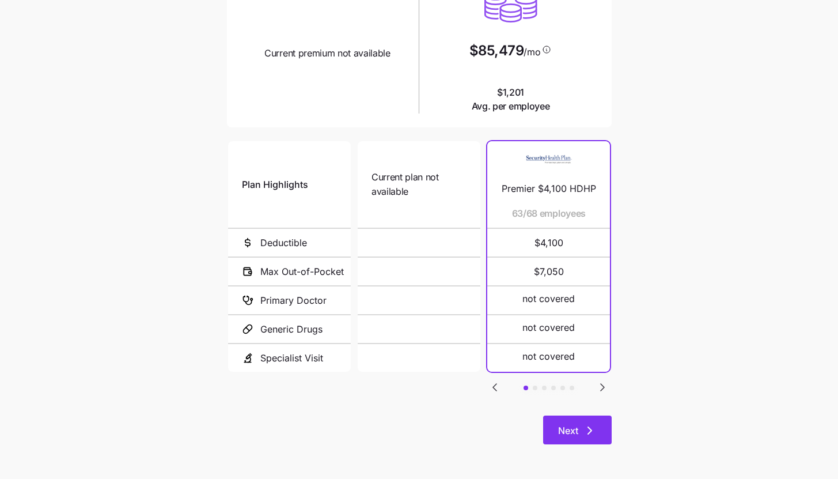
click at [575, 421] on button "Next" at bounding box center [577, 429] width 69 height 29
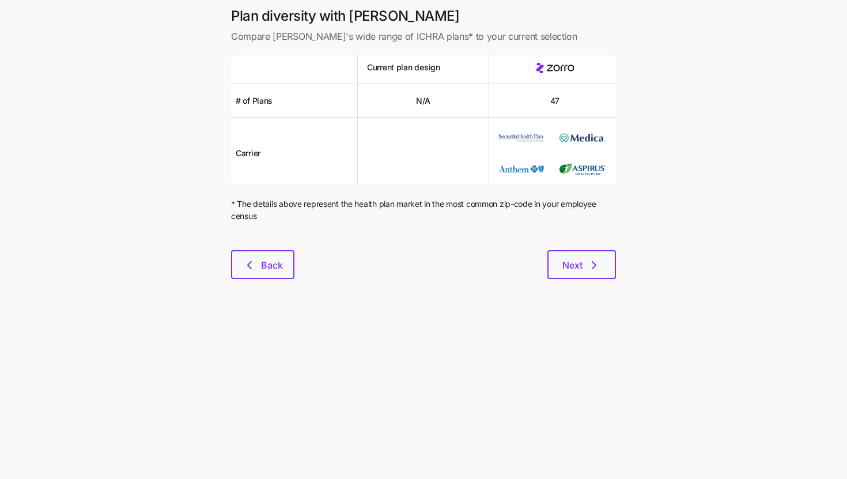
click at [580, 281] on div "Plan diversity with Zorro Compare [PERSON_NAME]'s wide range of ICHRA plans* to…" at bounding box center [423, 150] width 403 height 286
click at [580, 278] on button "Next" at bounding box center [581, 264] width 69 height 29
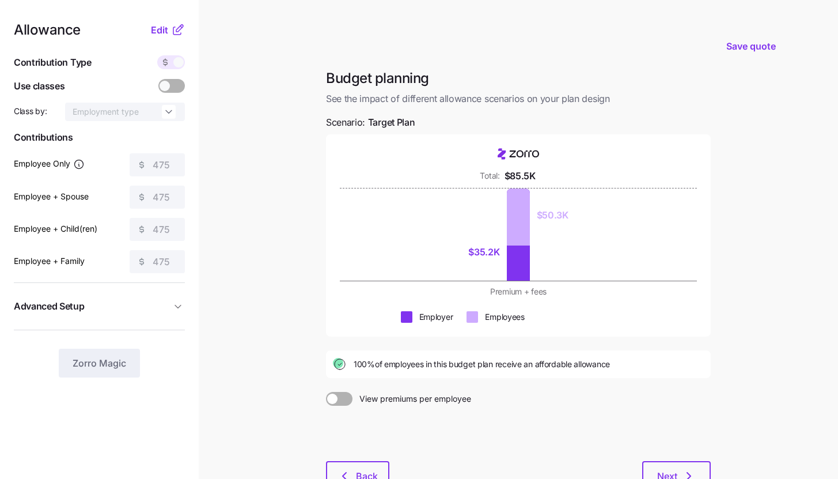
click at [180, 27] on icon at bounding box center [178, 30] width 14 height 14
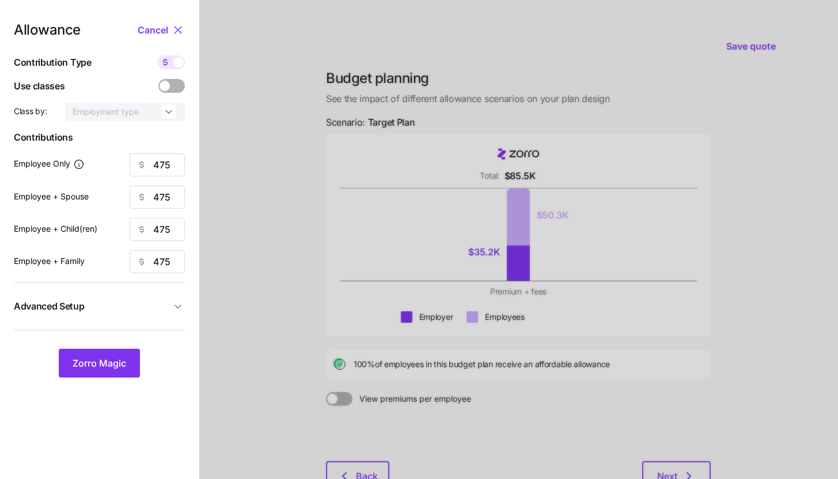
click at [171, 52] on div "Allowance Cancel Contribution Type Use classes Class by: Employment type Contri…" at bounding box center [99, 200] width 171 height 354
click at [171, 59] on span at bounding box center [165, 62] width 16 height 14
click at [157, 55] on input "checkbox" at bounding box center [157, 55] width 0 height 0
type input "58"
type input "29"
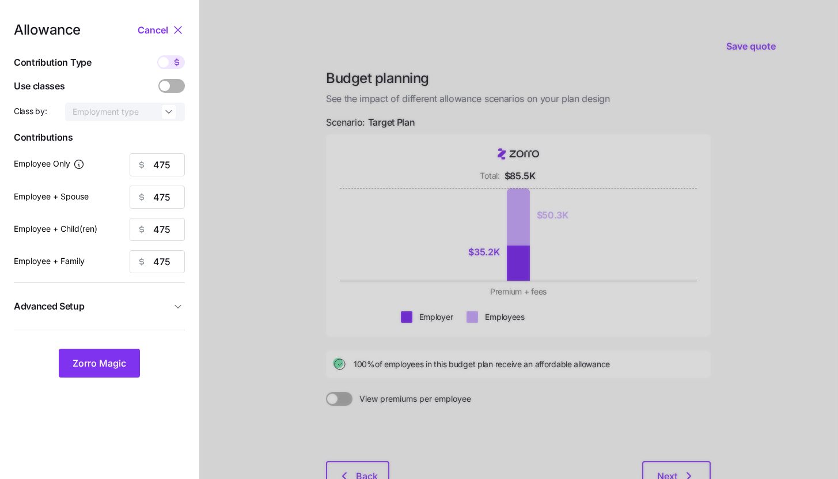
type input "30"
type input "20"
click at [165, 169] on input "58" at bounding box center [157, 164] width 55 height 23
click at [128, 363] on button "Zorro Magic" at bounding box center [99, 363] width 81 height 29
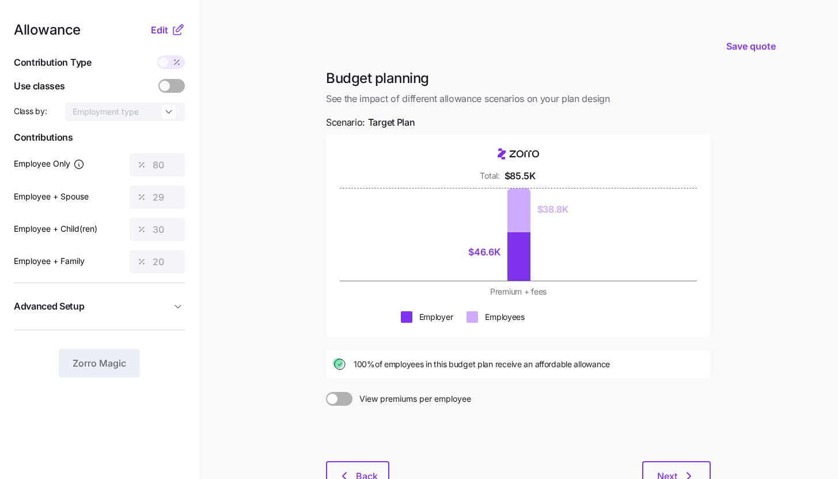
click at [176, 35] on icon at bounding box center [176, 30] width 7 height 7
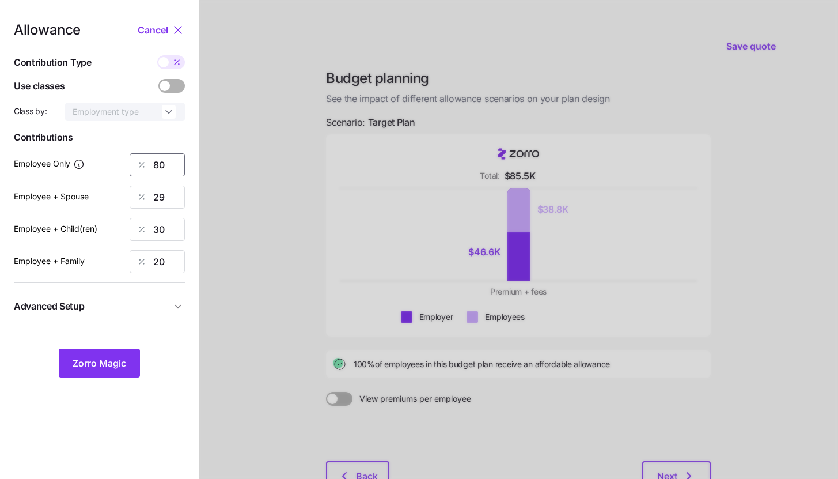
click at [172, 161] on input "80" at bounding box center [157, 164] width 55 height 23
click at [122, 369] on span "Zorro Magic" at bounding box center [100, 363] width 54 height 14
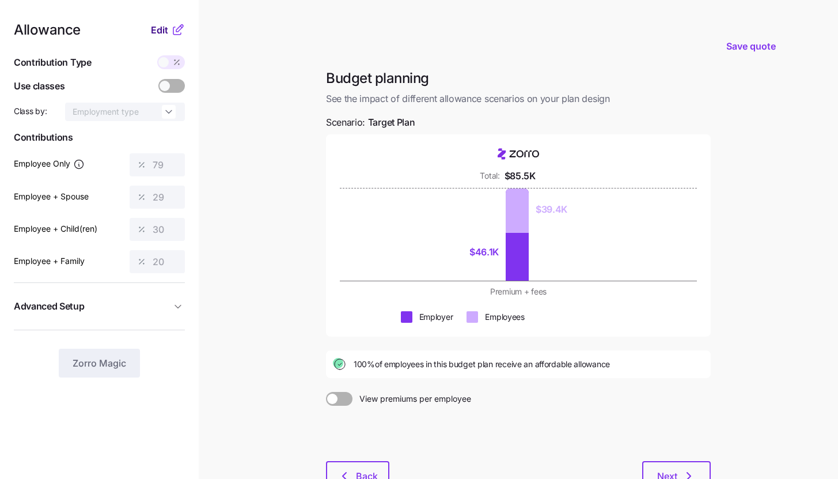
click at [166, 36] on span "Edit" at bounding box center [159, 30] width 17 height 14
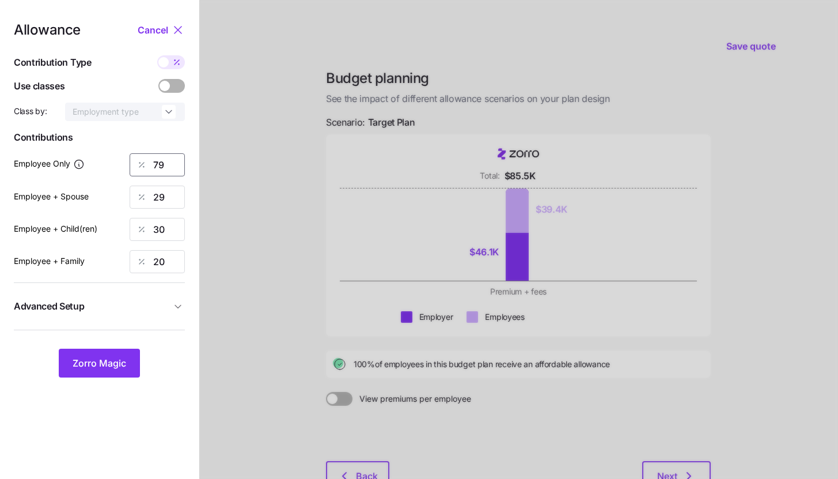
click at [169, 166] on input "79" at bounding box center [157, 164] width 55 height 23
click at [124, 359] on span "Zorro Magic" at bounding box center [100, 363] width 54 height 14
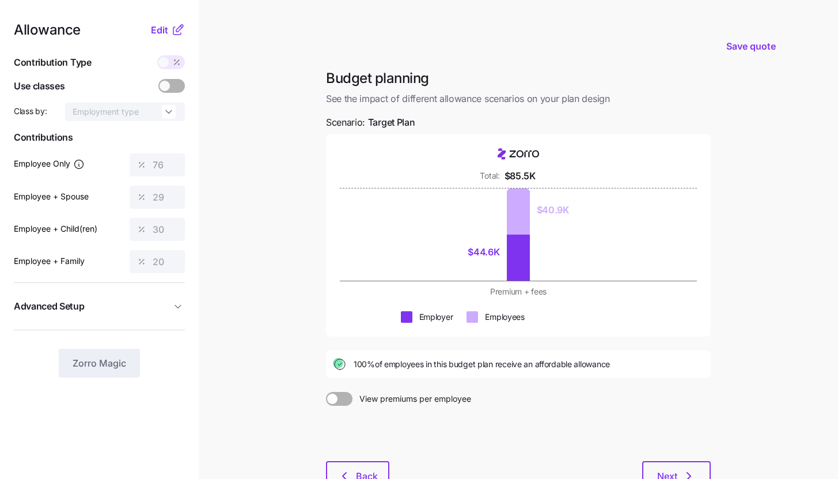
click at [177, 23] on icon at bounding box center [178, 30] width 14 height 14
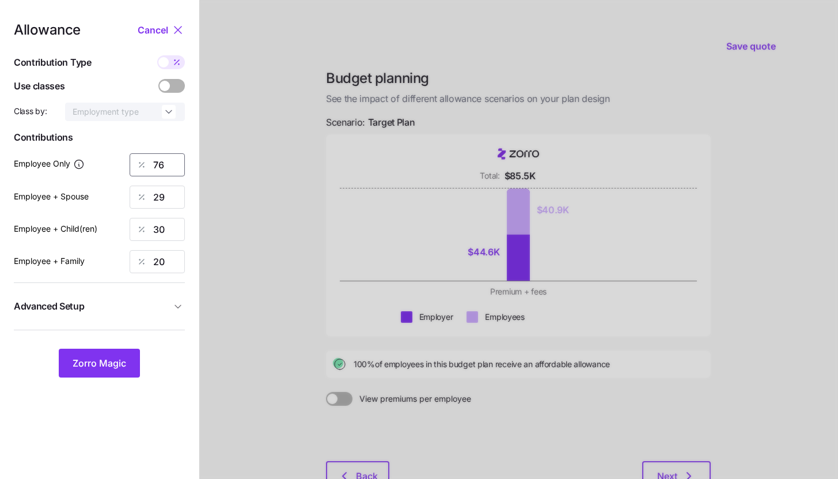
click at [167, 164] on input "76" at bounding box center [157, 164] width 55 height 23
click at [133, 365] on button "Zorro Magic" at bounding box center [99, 363] width 81 height 29
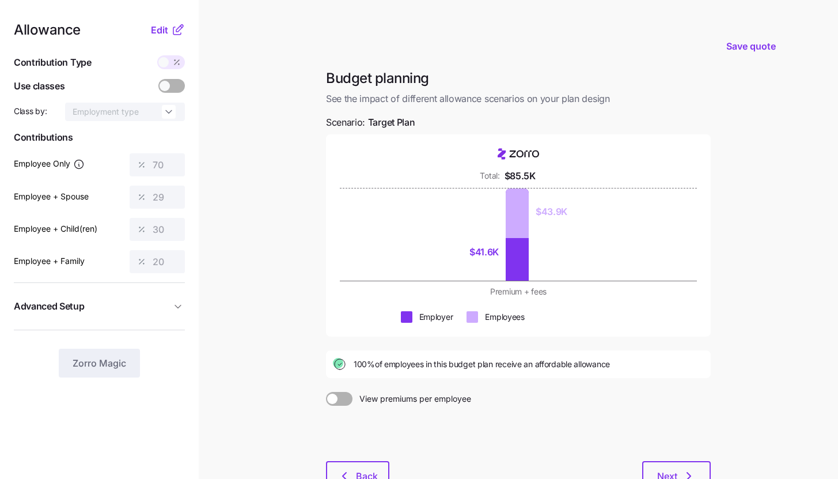
click at [171, 31] on icon at bounding box center [178, 30] width 14 height 14
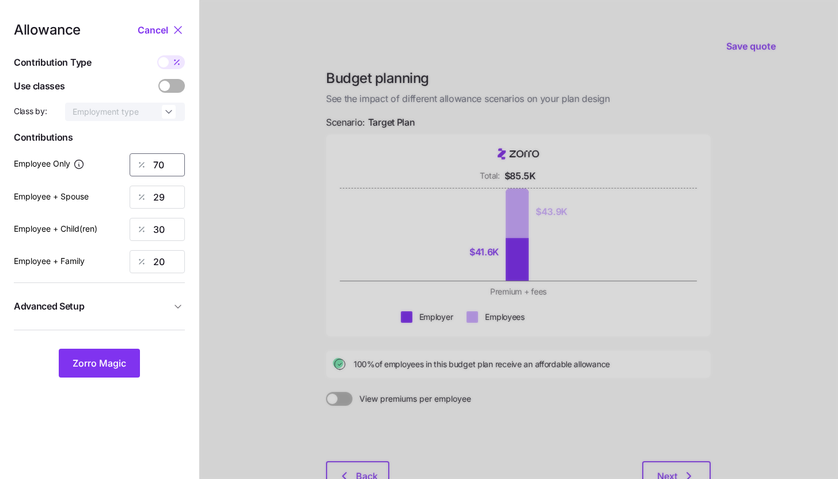
click at [169, 162] on input "70" at bounding box center [157, 164] width 55 height 23
click at [125, 357] on span "Zorro Magic" at bounding box center [100, 363] width 54 height 14
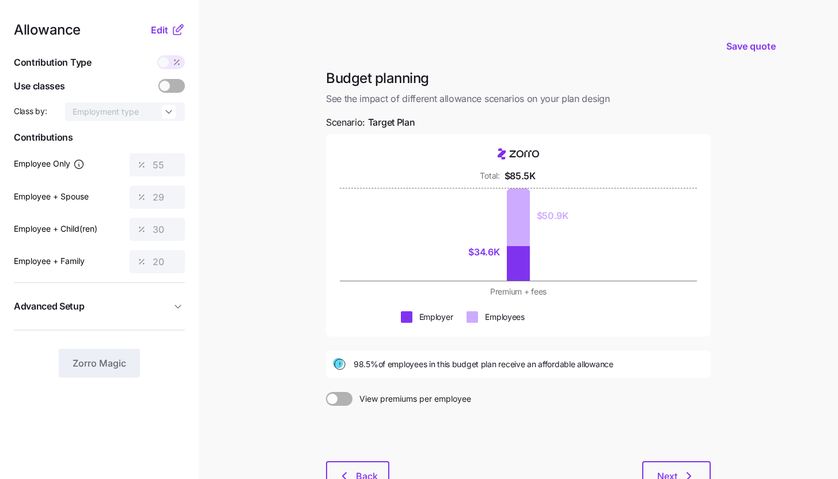
click at [173, 26] on icon at bounding box center [178, 30] width 14 height 14
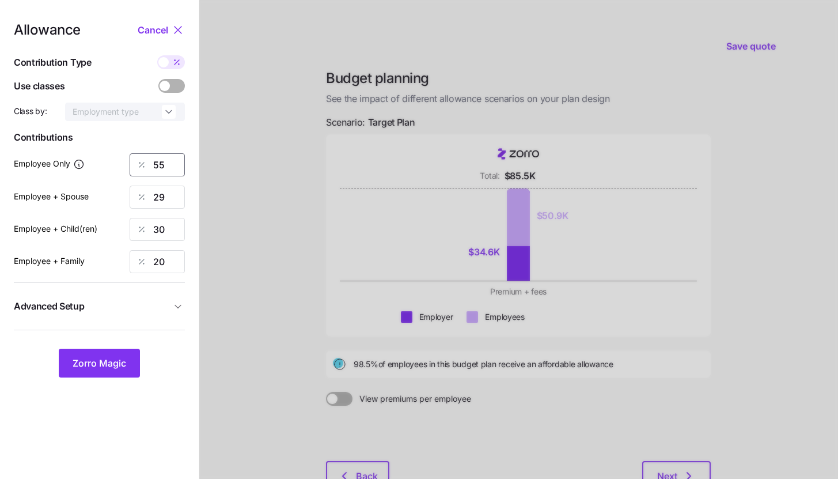
click at [170, 164] on input "55" at bounding box center [157, 164] width 55 height 23
type input "60"
click at [115, 356] on span "Zorro Magic" at bounding box center [100, 363] width 54 height 14
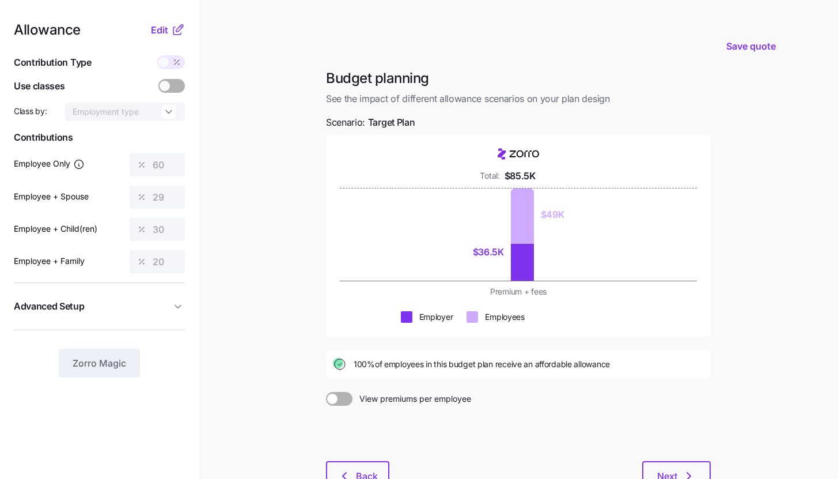
click at [181, 29] on icon at bounding box center [178, 30] width 14 height 14
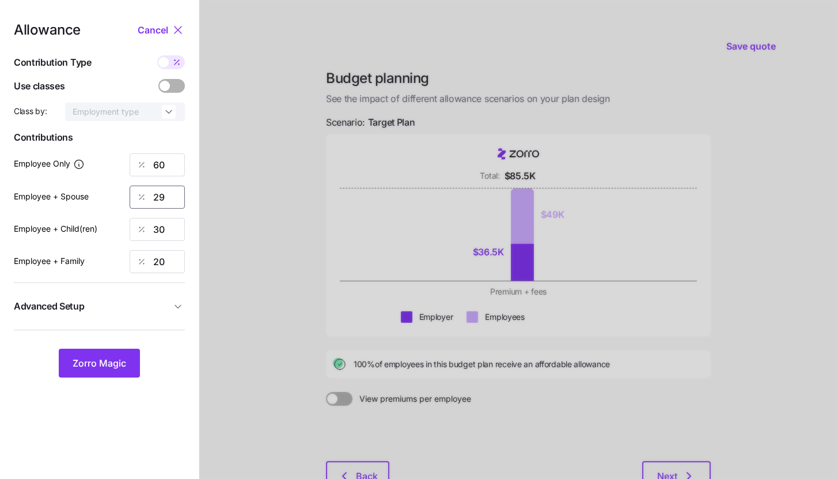
click at [168, 200] on input "29" at bounding box center [157, 196] width 55 height 23
type input "50"
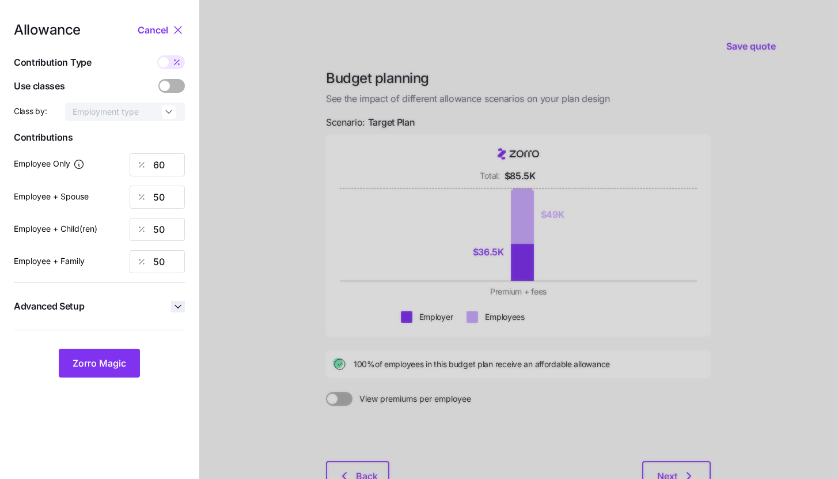
click at [181, 303] on icon "button" at bounding box center [178, 307] width 12 height 12
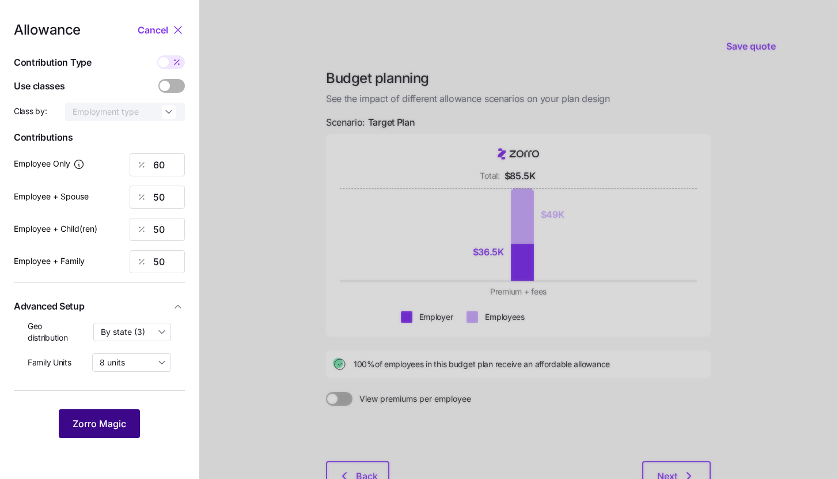
click at [113, 415] on button "Zorro Magic" at bounding box center [99, 423] width 81 height 29
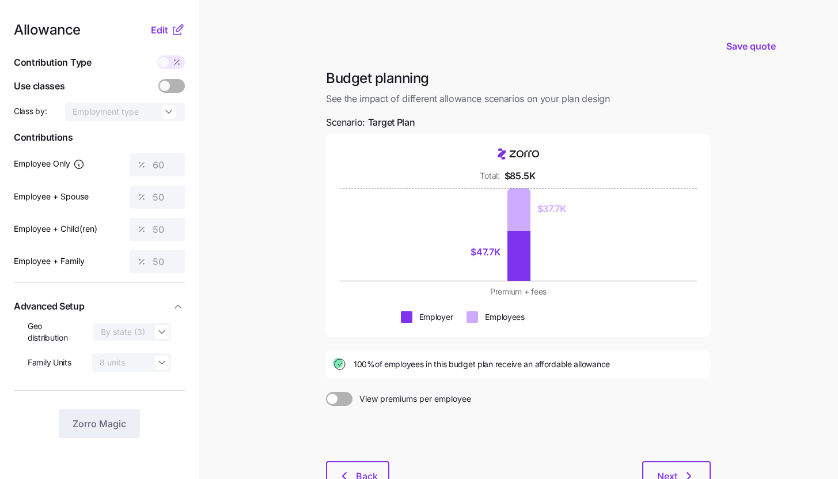
scroll to position [85, 0]
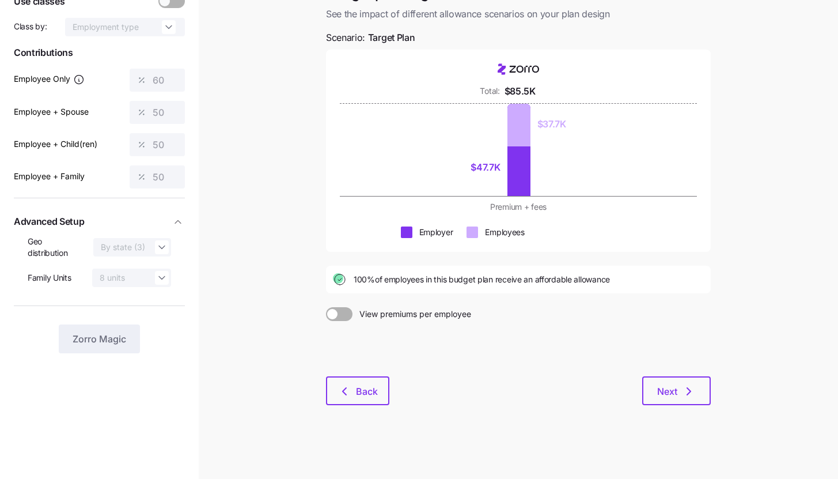
click at [683, 407] on div "Budget planning See the impact of different allowance scenarios on your plan de…" at bounding box center [518, 201] width 403 height 434
click at [681, 396] on span "Next" at bounding box center [676, 391] width 39 height 14
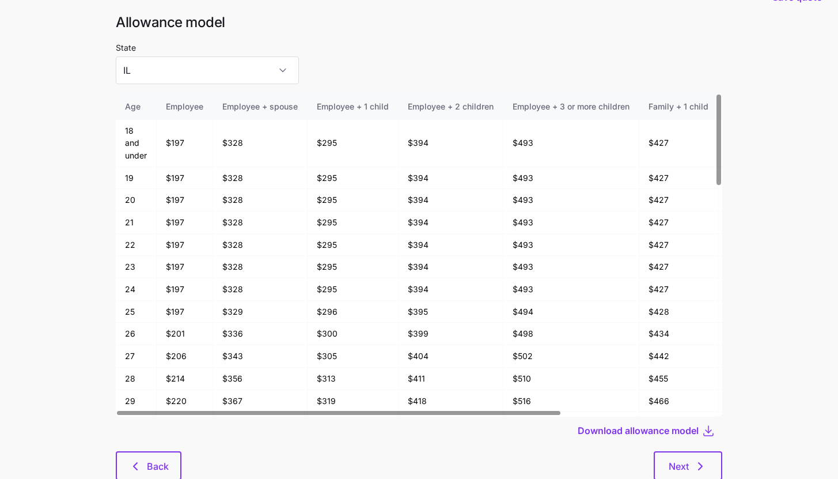
scroll to position [62, 0]
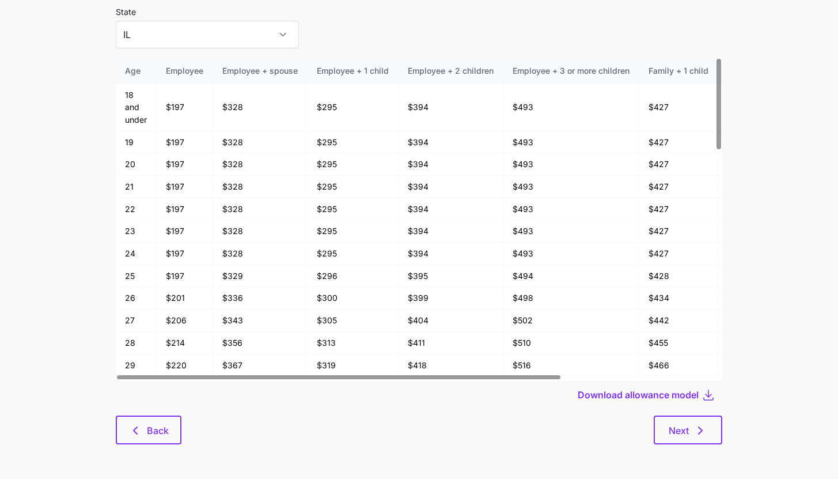
click at [692, 448] on div "Allowance model State [US_STATE] Age Employee Employee + spouse Employee + 1 ch…" at bounding box center [419, 218] width 625 height 480
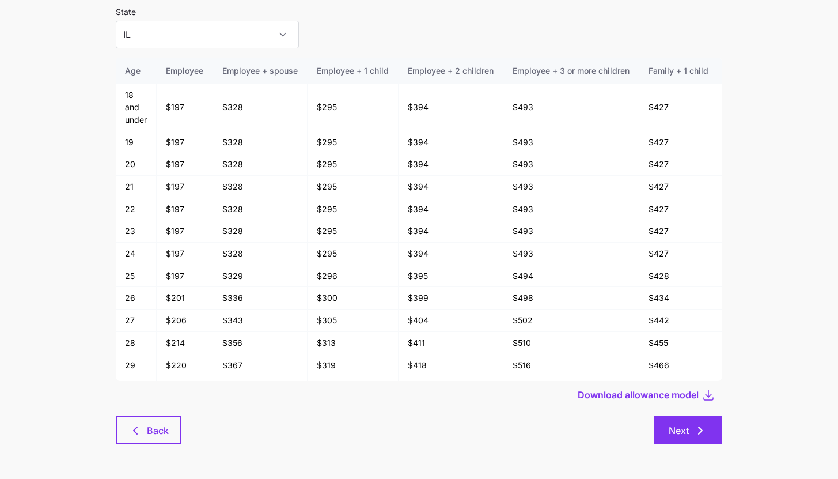
click at [691, 434] on span "Next" at bounding box center [688, 430] width 39 height 14
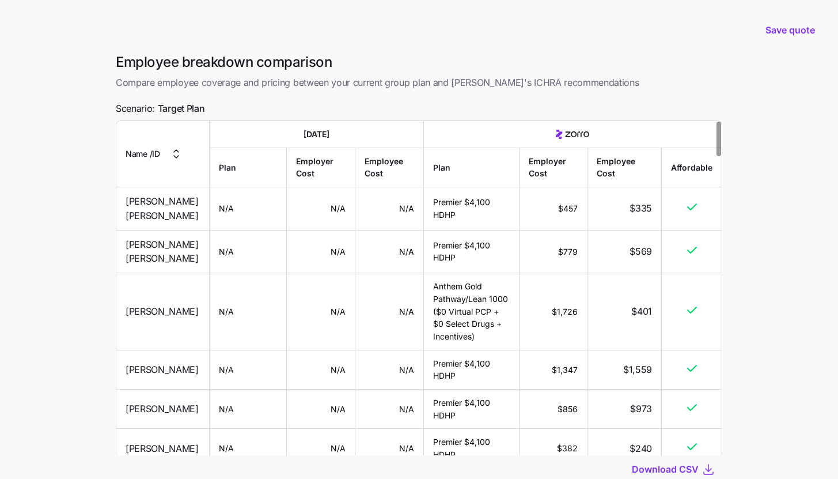
scroll to position [22, 0]
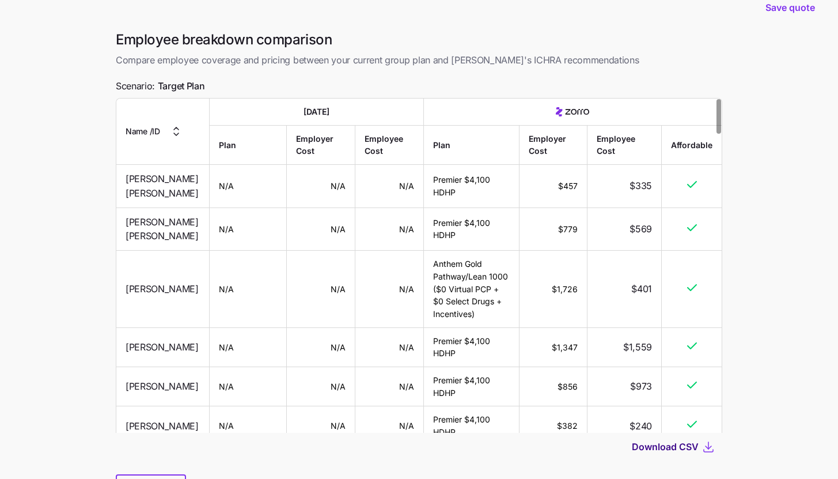
click at [662, 448] on span "Download CSV" at bounding box center [665, 447] width 67 height 14
